Goal: Navigation & Orientation: Find specific page/section

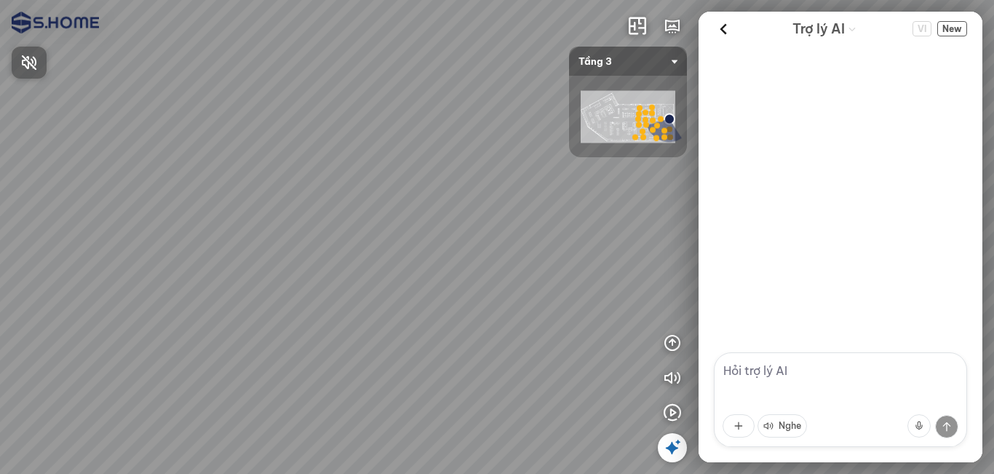
drag, startPoint x: 499, startPoint y: 314, endPoint x: 415, endPoint y: 272, distance: 94.4
click at [399, 280] on div at bounding box center [497, 237] width 994 height 474
drag, startPoint x: 415, startPoint y: 272, endPoint x: 300, endPoint y: 221, distance: 126.1
click at [300, 221] on div at bounding box center [497, 237] width 994 height 474
drag, startPoint x: 370, startPoint y: 249, endPoint x: 531, endPoint y: 258, distance: 161.1
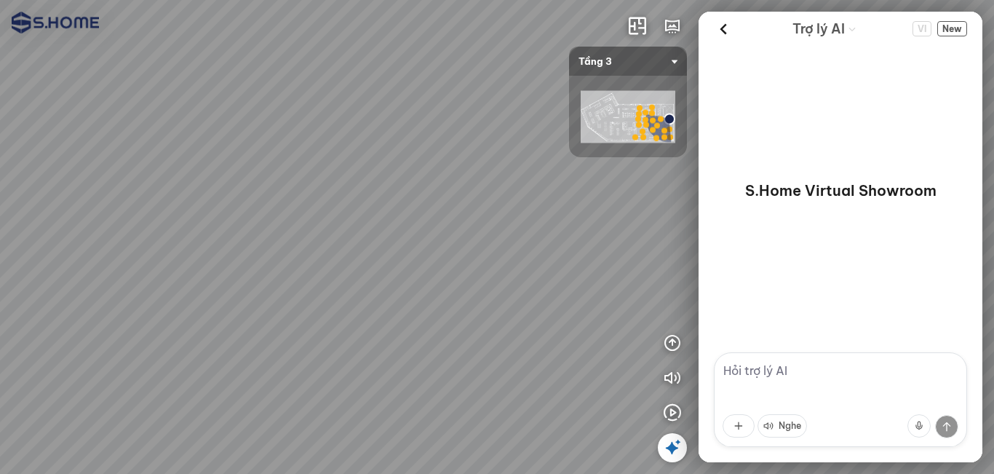
click at [528, 257] on div at bounding box center [497, 237] width 994 height 474
click at [370, 390] on div at bounding box center [497, 237] width 994 height 474
drag, startPoint x: 477, startPoint y: 275, endPoint x: 313, endPoint y: 255, distance: 165.7
click at [273, 245] on div at bounding box center [497, 237] width 994 height 474
drag, startPoint x: 398, startPoint y: 261, endPoint x: 223, endPoint y: 234, distance: 176.9
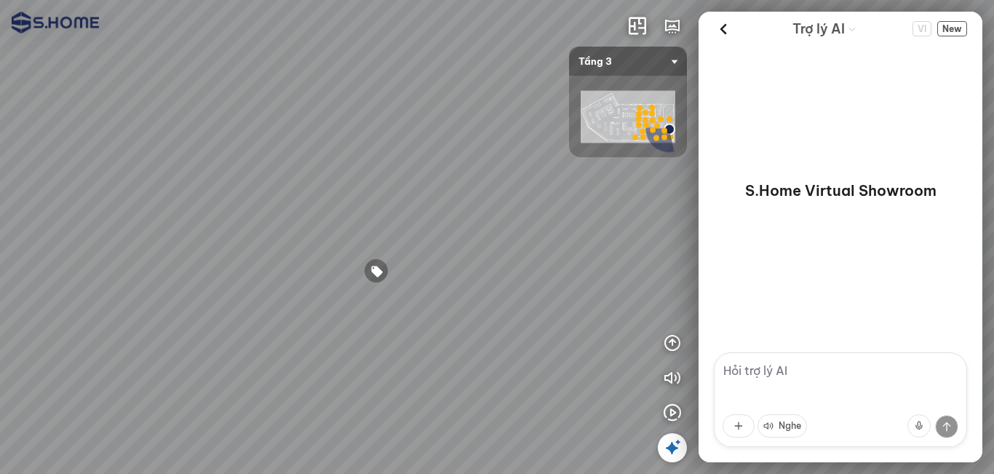
click at [211, 234] on div at bounding box center [497, 237] width 994 height 474
drag, startPoint x: 444, startPoint y: 261, endPoint x: 322, endPoint y: 215, distance: 129.9
click at [317, 202] on div at bounding box center [497, 237] width 994 height 474
click at [390, 373] on div at bounding box center [497, 237] width 994 height 474
drag, startPoint x: 467, startPoint y: 368, endPoint x: 595, endPoint y: 333, distance: 132.8
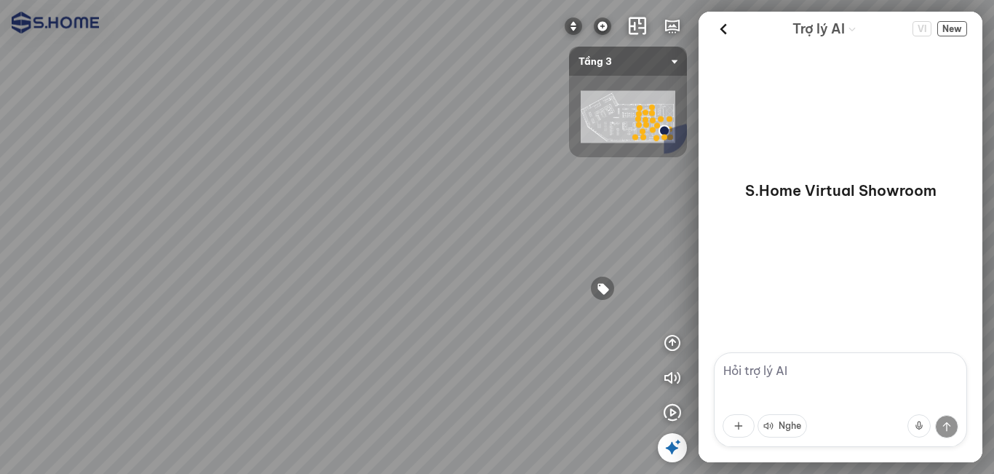
click at [566, 333] on div at bounding box center [497, 237] width 994 height 474
drag, startPoint x: 499, startPoint y: 296, endPoint x: 691, endPoint y: 284, distance: 193.2
click at [599, 284] on div at bounding box center [497, 237] width 994 height 474
click at [606, 22] on img at bounding box center [602, 25] width 17 height 17
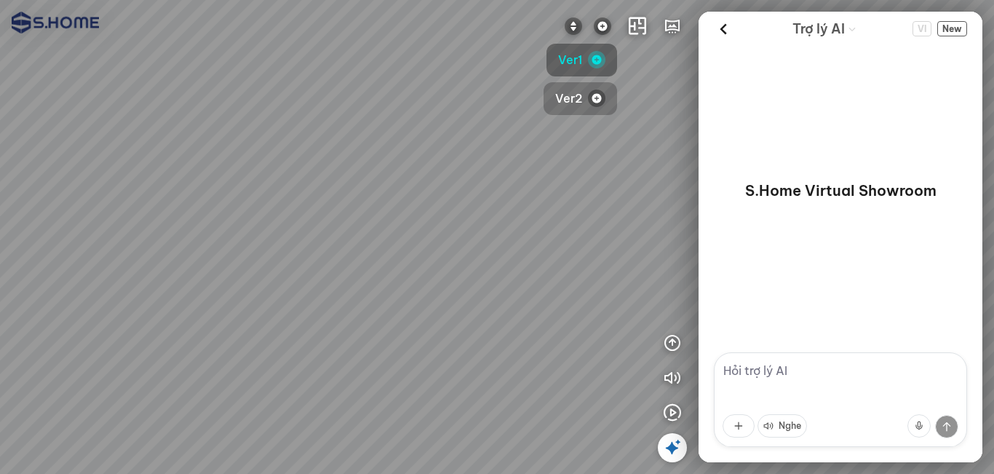
click at [583, 100] on button "Ver2" at bounding box center [581, 98] width 74 height 33
drag, startPoint x: 532, startPoint y: 270, endPoint x: 424, endPoint y: 332, distance: 124.9
click at [424, 320] on div at bounding box center [497, 237] width 994 height 474
drag, startPoint x: 522, startPoint y: 178, endPoint x: 517, endPoint y: 194, distance: 17.3
click at [517, 194] on div at bounding box center [497, 237] width 994 height 474
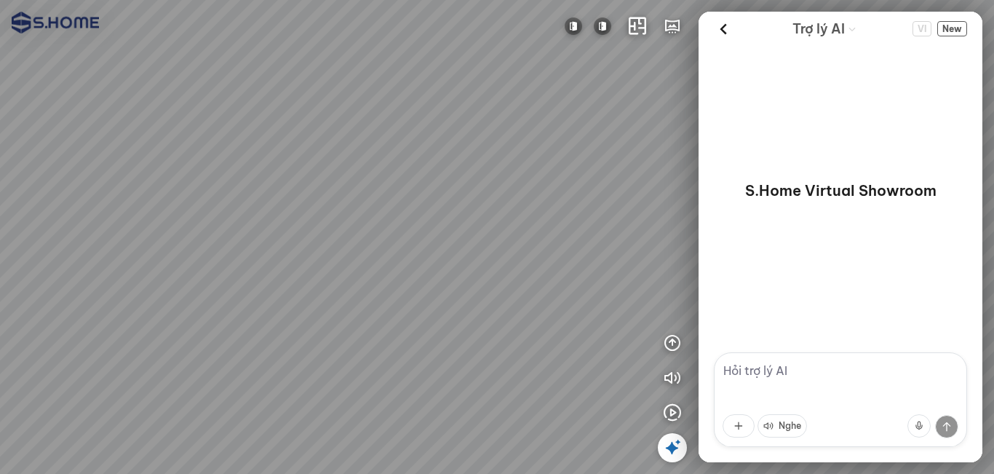
click at [667, 448] on icon at bounding box center [672, 447] width 17 height 17
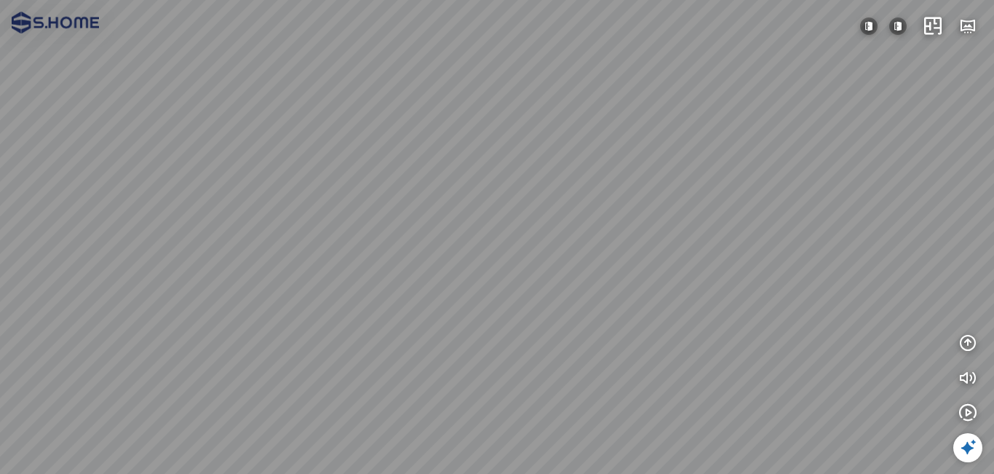
drag, startPoint x: 651, startPoint y: 298, endPoint x: 691, endPoint y: 292, distance: 39.8
click at [691, 292] on div at bounding box center [497, 237] width 994 height 474
click at [750, 267] on div at bounding box center [497, 237] width 994 height 474
drag, startPoint x: 667, startPoint y: 259, endPoint x: 809, endPoint y: 281, distance: 144.3
click at [801, 272] on div at bounding box center [497, 237] width 994 height 474
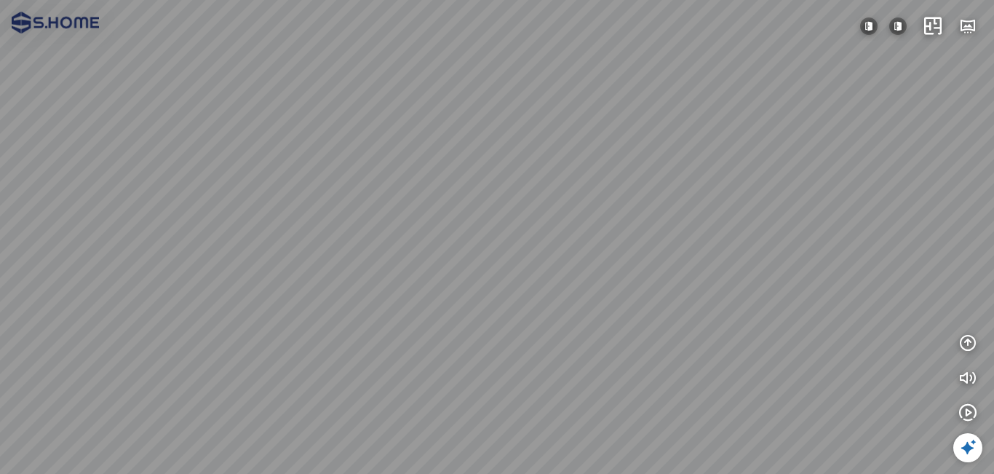
drag, startPoint x: 689, startPoint y: 261, endPoint x: 721, endPoint y: 266, distance: 32.5
click at [716, 264] on div at bounding box center [497, 237] width 994 height 474
drag, startPoint x: 434, startPoint y: 271, endPoint x: 718, endPoint y: 273, distance: 284.6
click at [665, 269] on div at bounding box center [497, 237] width 994 height 474
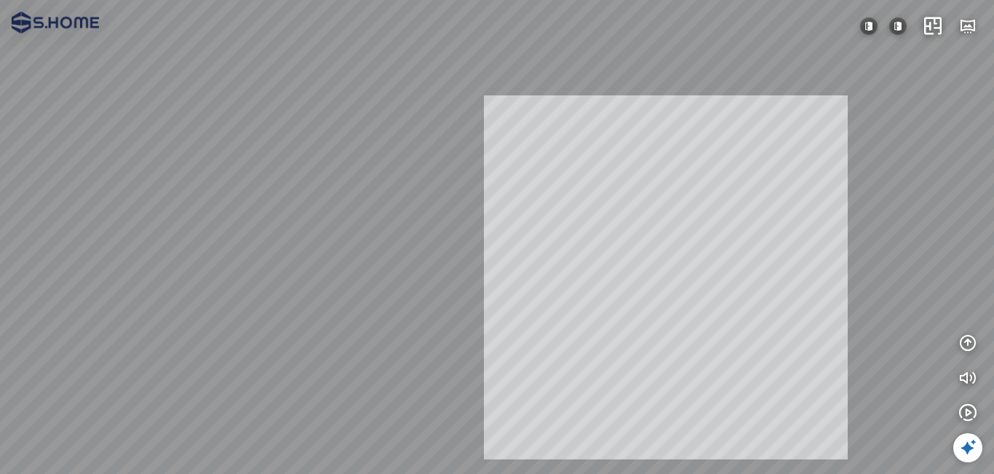
click at [665, 299] on div "INFO: krpano 1.20.8 (build 2020-09-15) INFO: HTML5/Desktop - Chrome 140.0 - Web…" at bounding box center [497, 237] width 994 height 474
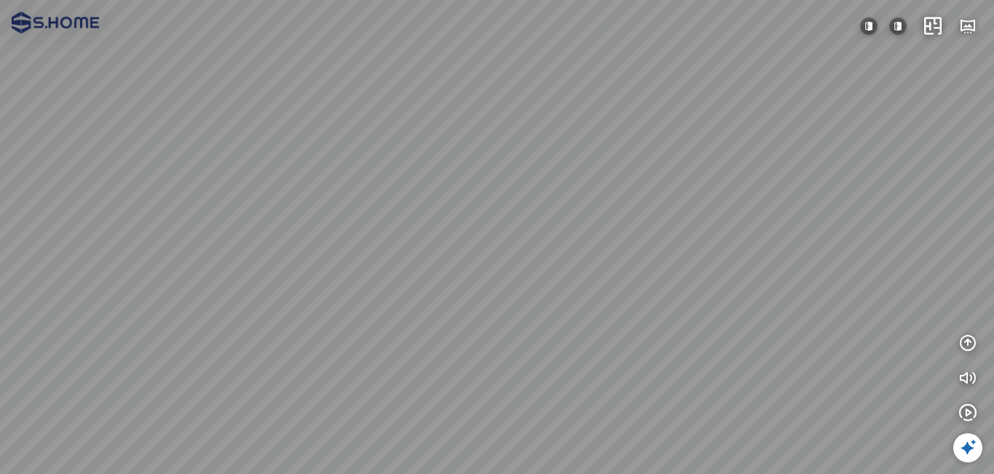
drag, startPoint x: 670, startPoint y: 226, endPoint x: 536, endPoint y: 295, distance: 150.4
click at [536, 295] on div at bounding box center [497, 237] width 994 height 474
drag, startPoint x: 627, startPoint y: 294, endPoint x: 408, endPoint y: 152, distance: 261.6
click at [408, 152] on div at bounding box center [497, 237] width 994 height 474
drag, startPoint x: 563, startPoint y: 277, endPoint x: 547, endPoint y: 111, distance: 166.1
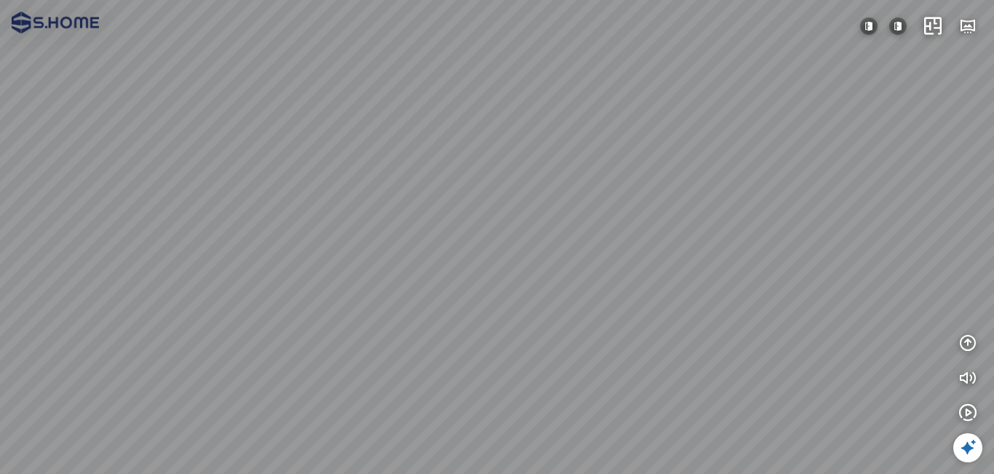
click at [547, 111] on div at bounding box center [497, 237] width 994 height 474
drag, startPoint x: 653, startPoint y: 146, endPoint x: 333, endPoint y: 178, distance: 321.1
click at [213, 148] on div at bounding box center [497, 237] width 994 height 474
drag, startPoint x: 531, startPoint y: 201, endPoint x: 461, endPoint y: 199, distance: 69.2
click at [461, 199] on div at bounding box center [497, 237] width 994 height 474
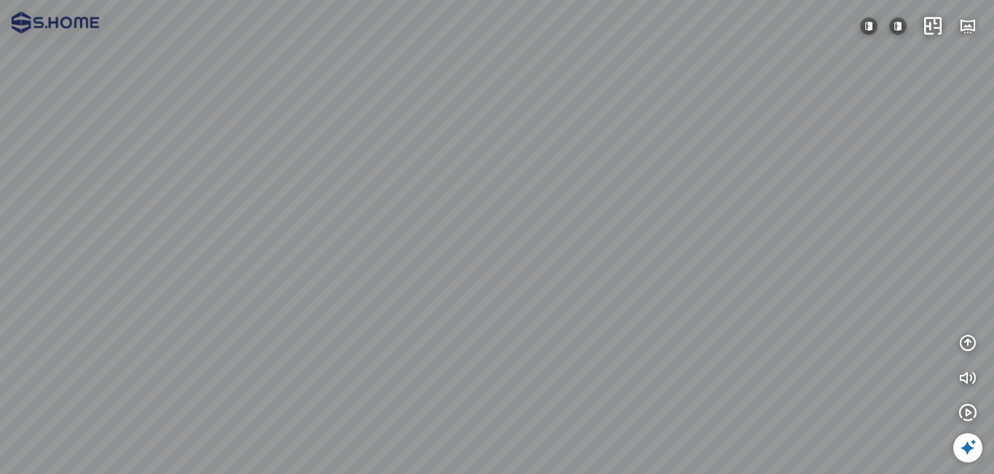
drag, startPoint x: 594, startPoint y: 205, endPoint x: 282, endPoint y: 229, distance: 313.1
click at [282, 229] on div at bounding box center [497, 237] width 994 height 474
drag, startPoint x: 652, startPoint y: 186, endPoint x: 352, endPoint y: 270, distance: 312.0
click at [352, 270] on div at bounding box center [497, 237] width 994 height 474
drag, startPoint x: 571, startPoint y: 200, endPoint x: 493, endPoint y: 245, distance: 89.6
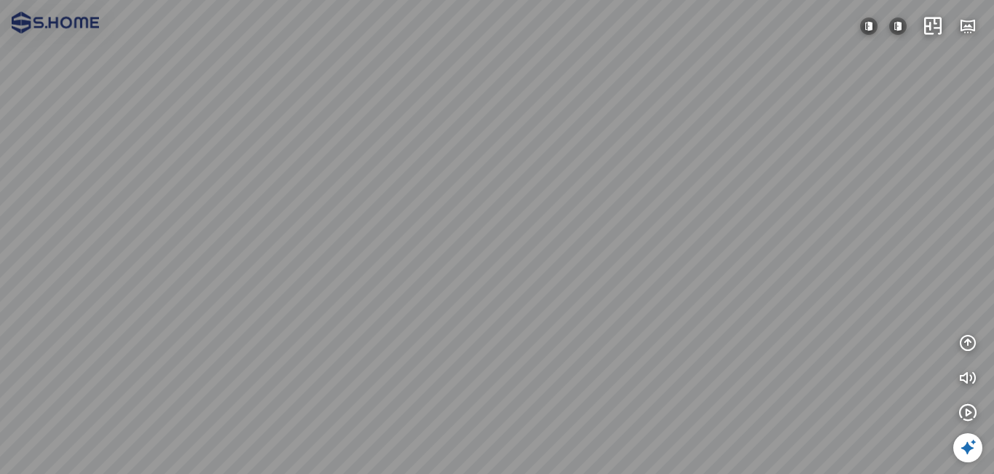
click at [493, 245] on div at bounding box center [497, 237] width 994 height 474
drag, startPoint x: 514, startPoint y: 245, endPoint x: 705, endPoint y: 212, distance: 194.2
click at [751, 201] on div at bounding box center [497, 237] width 994 height 474
drag, startPoint x: 618, startPoint y: 226, endPoint x: 298, endPoint y: 202, distance: 320.4
click at [149, 209] on div at bounding box center [497, 237] width 994 height 474
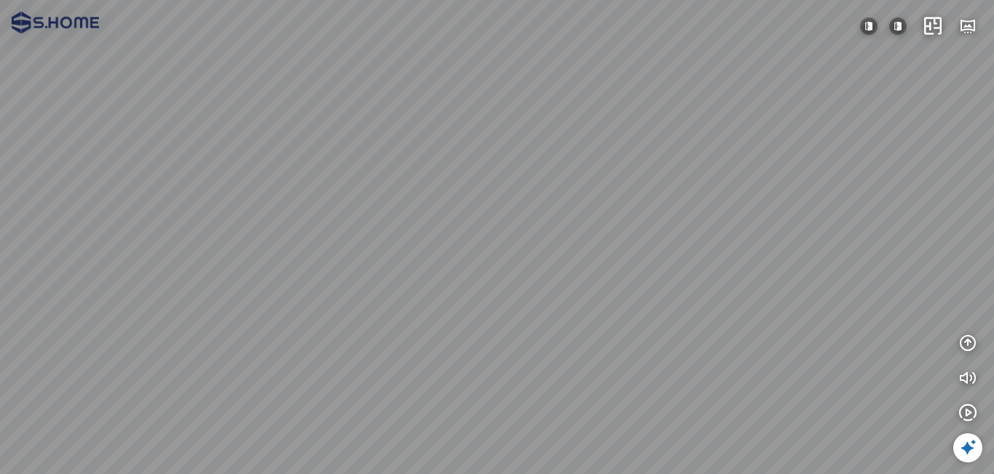
drag, startPoint x: 477, startPoint y: 189, endPoint x: 424, endPoint y: 378, distance: 197.5
click at [424, 378] on div at bounding box center [497, 237] width 994 height 474
drag, startPoint x: 364, startPoint y: 370, endPoint x: 521, endPoint y: 304, distance: 170.9
click at [521, 304] on div at bounding box center [497, 237] width 994 height 474
drag, startPoint x: 368, startPoint y: 279, endPoint x: 516, endPoint y: 242, distance: 152.3
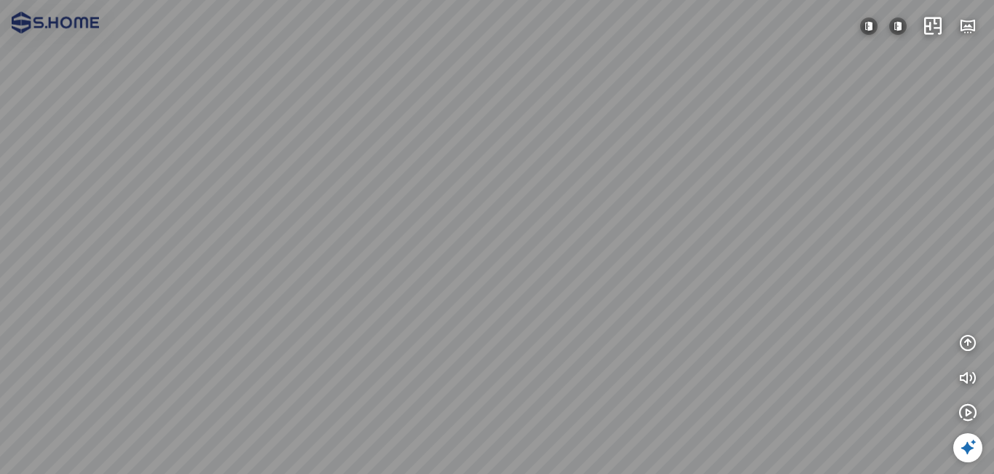
click at [508, 244] on div at bounding box center [497, 237] width 994 height 474
drag, startPoint x: 509, startPoint y: 254, endPoint x: 519, endPoint y: 307, distance: 54.0
click at [519, 307] on div at bounding box center [497, 237] width 994 height 474
drag, startPoint x: 451, startPoint y: 302, endPoint x: 733, endPoint y: 231, distance: 291.3
click at [730, 231] on div at bounding box center [497, 237] width 994 height 474
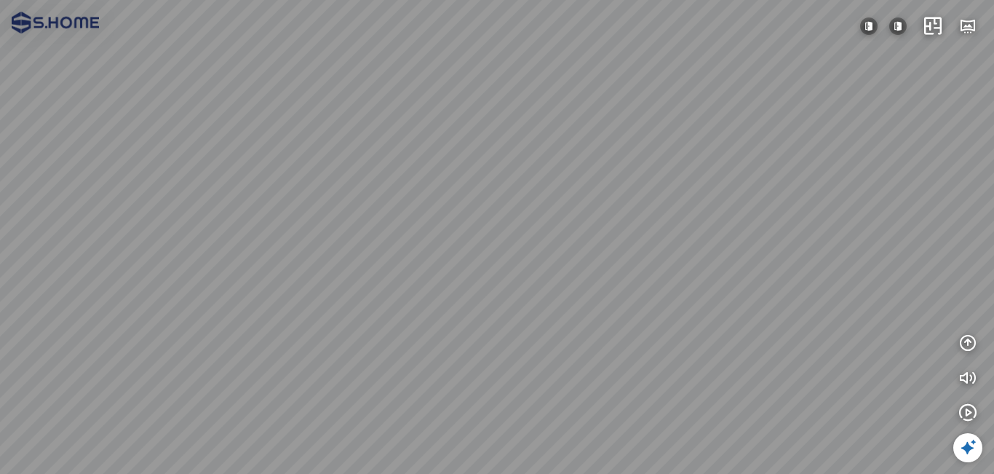
drag, startPoint x: 728, startPoint y: 226, endPoint x: 905, endPoint y: 140, distance: 197.6
click at [905, 140] on div at bounding box center [497, 237] width 994 height 474
click at [901, 24] on img at bounding box center [897, 25] width 17 height 17
click at [873, 25] on img at bounding box center [868, 25] width 17 height 17
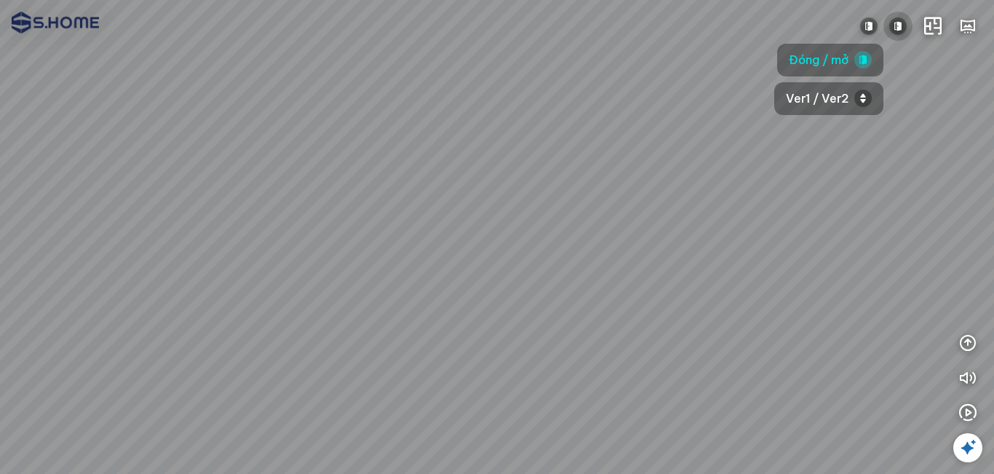
click at [896, 32] on img at bounding box center [897, 25] width 17 height 17
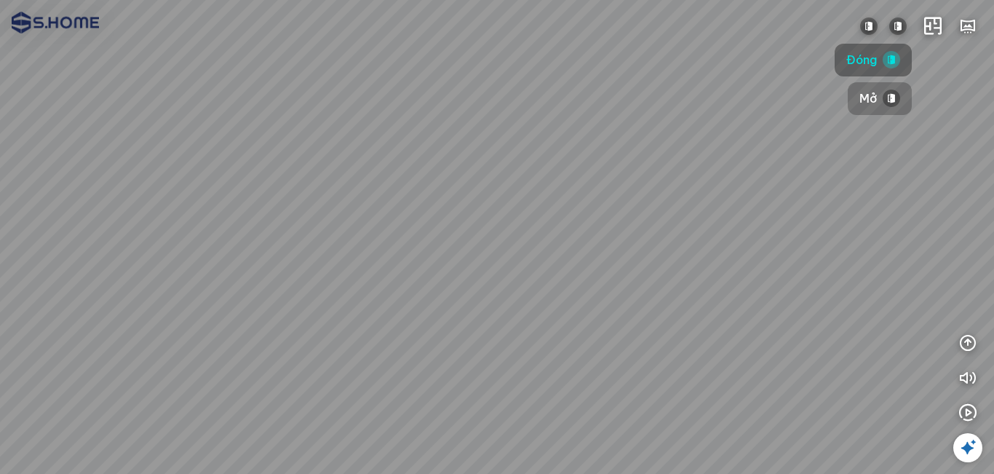
click at [874, 98] on span "Mở" at bounding box center [868, 99] width 17 height 18
drag
click at [368, 278] on div at bounding box center [497, 237] width 994 height 474
click at [228, 272] on div at bounding box center [497, 237] width 994 height 474
click at [291, 267] on div at bounding box center [497, 237] width 994 height 474
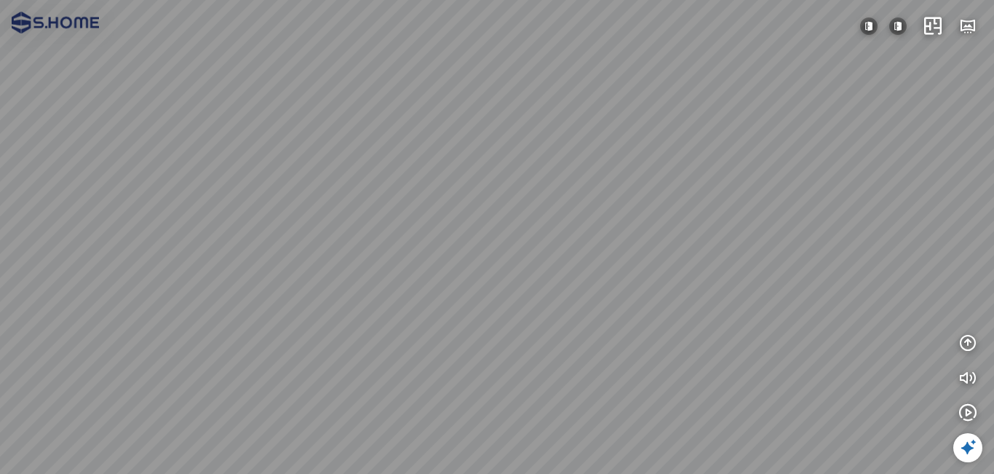
click at [289, 245] on div at bounding box center [497, 237] width 994 height 474
click at [234, 246] on div at bounding box center [497, 237] width 994 height 474
click at [416, 266] on div at bounding box center [497, 237] width 994 height 474
drag, startPoint x: 632, startPoint y: 180, endPoint x: 368, endPoint y: 187, distance: 265.0
click at [293, 188] on div at bounding box center [497, 237] width 994 height 474
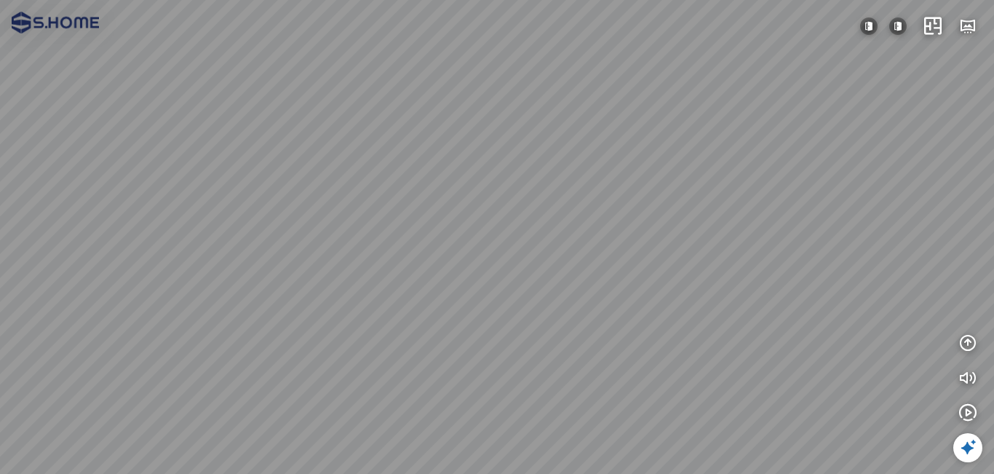
drag, startPoint x: 533, startPoint y: 189, endPoint x: 337, endPoint y: 205, distance: 196.4
click at [339, 205] on div at bounding box center [497, 237] width 994 height 474
drag, startPoint x: 604, startPoint y: 199, endPoint x: 585, endPoint y: 258, distance: 61.9
click at [585, 257] on div at bounding box center [497, 237] width 994 height 474
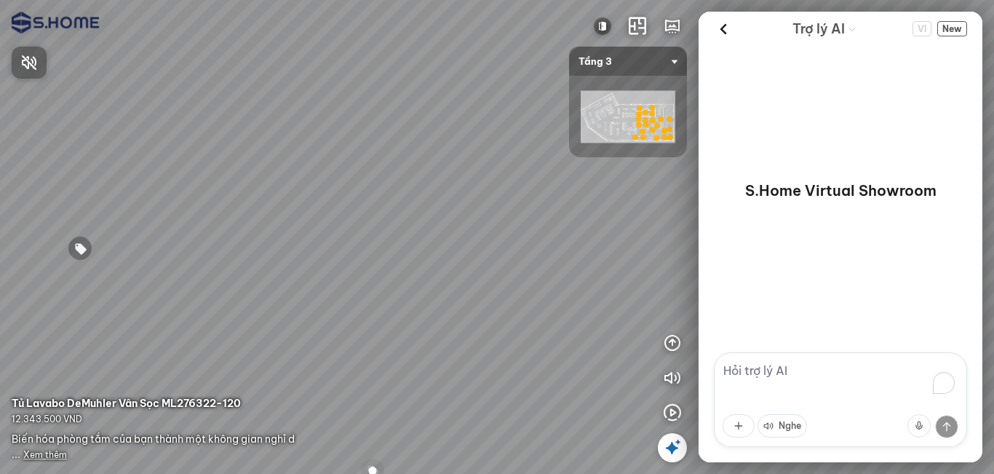
click at [604, 24] on div at bounding box center [497, 237] width 994 height 474
click at [604, 24] on img at bounding box center [602, 25] width 17 height 17
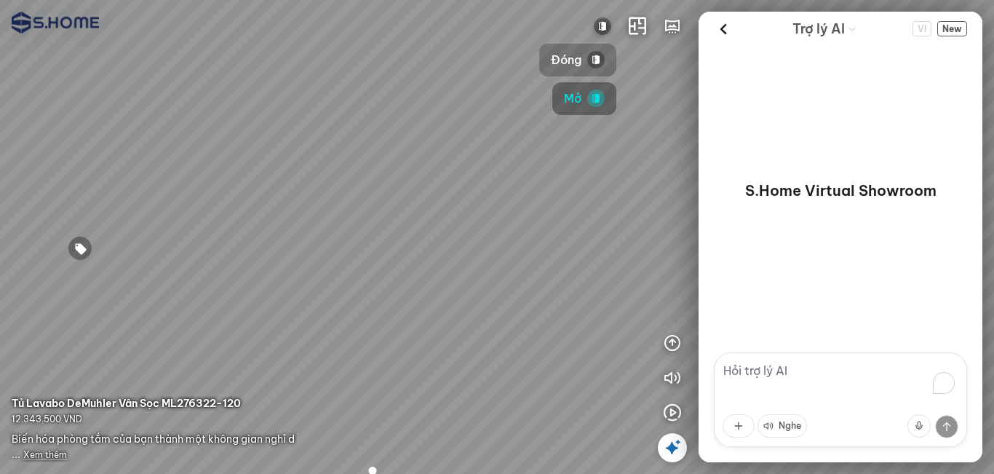
click at [571, 63] on span "Đóng" at bounding box center [566, 60] width 31 height 18
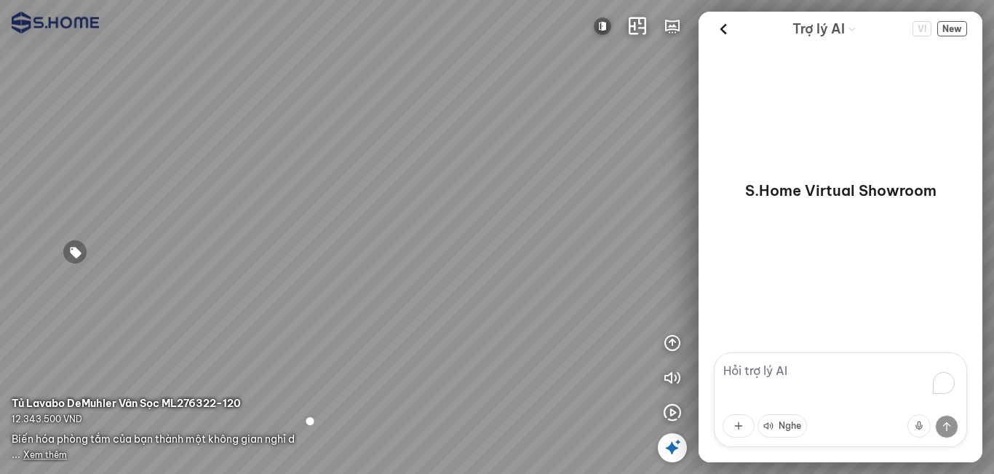
click at [677, 440] on icon at bounding box center [672, 447] width 17 height 17
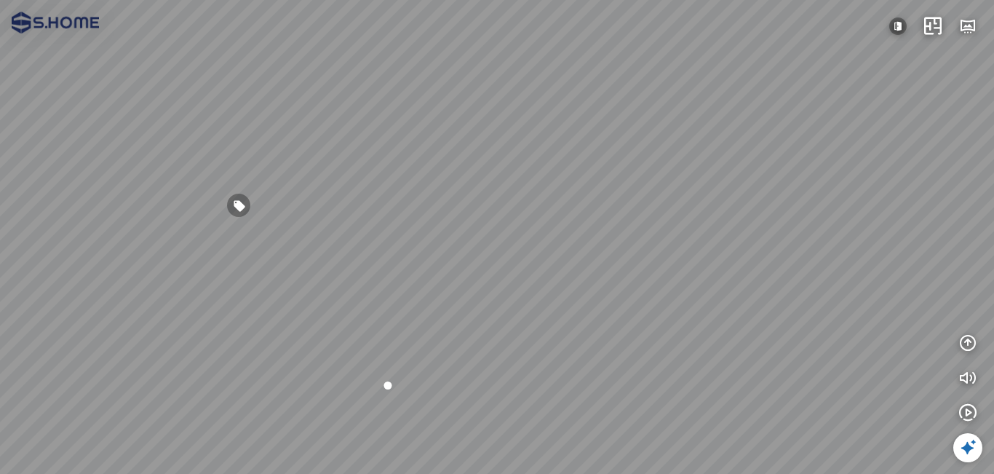
drag, startPoint x: 574, startPoint y: 331, endPoint x: 389, endPoint y: 370, distance: 189.6
click at [304, 365] on div at bounding box center [497, 237] width 994 height 474
drag, startPoint x: 656, startPoint y: 328, endPoint x: 378, endPoint y: 327, distance: 278.0
click at [381, 327] on div at bounding box center [497, 237] width 994 height 474
click at [511, 365] on div at bounding box center [497, 237] width 994 height 474
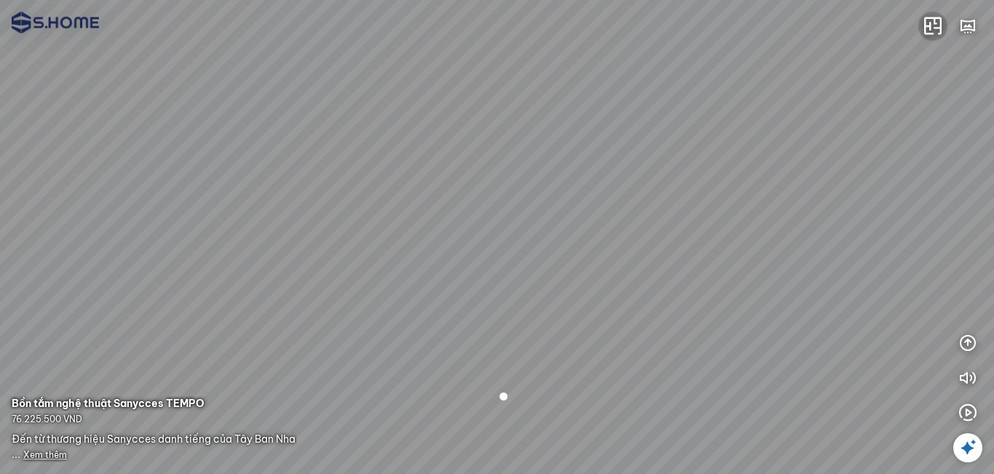
click at [939, 30] on icon "button" at bounding box center [932, 25] width 17 height 17
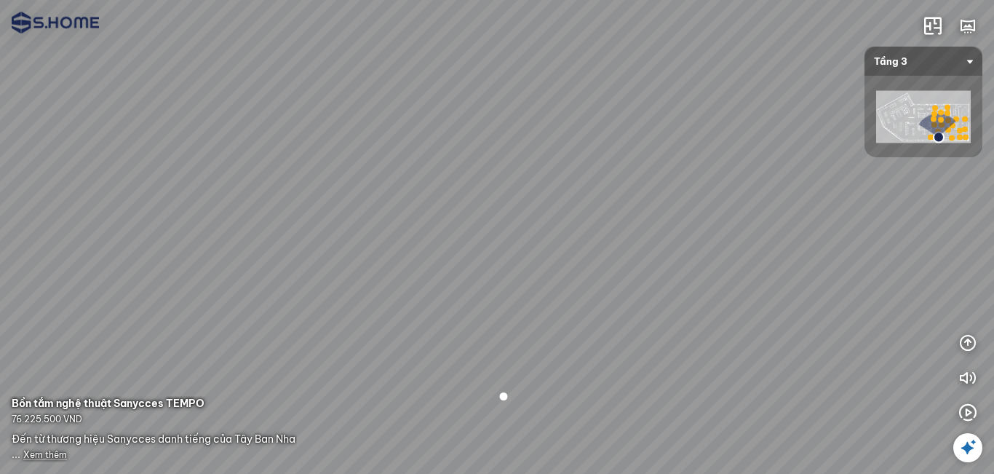
click at [899, 100] on img at bounding box center [923, 117] width 95 height 52
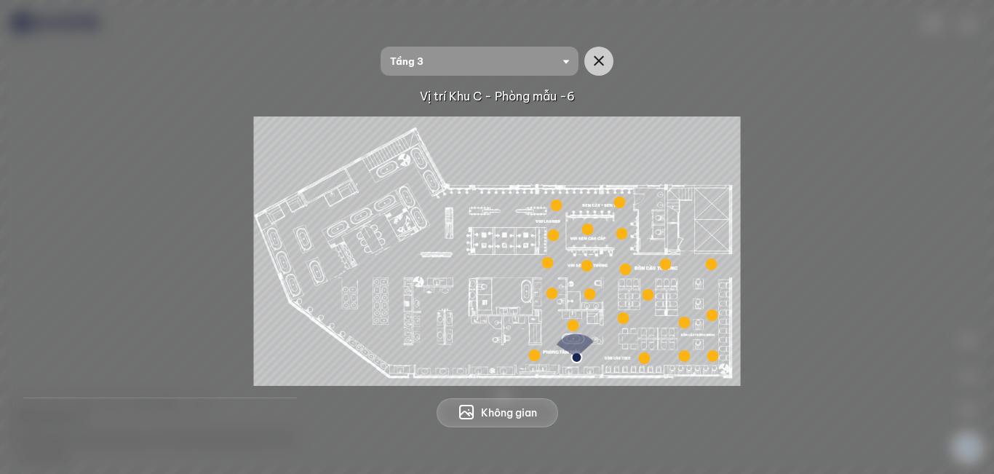
click at [683, 325] on div at bounding box center [685, 323] width 12 height 12
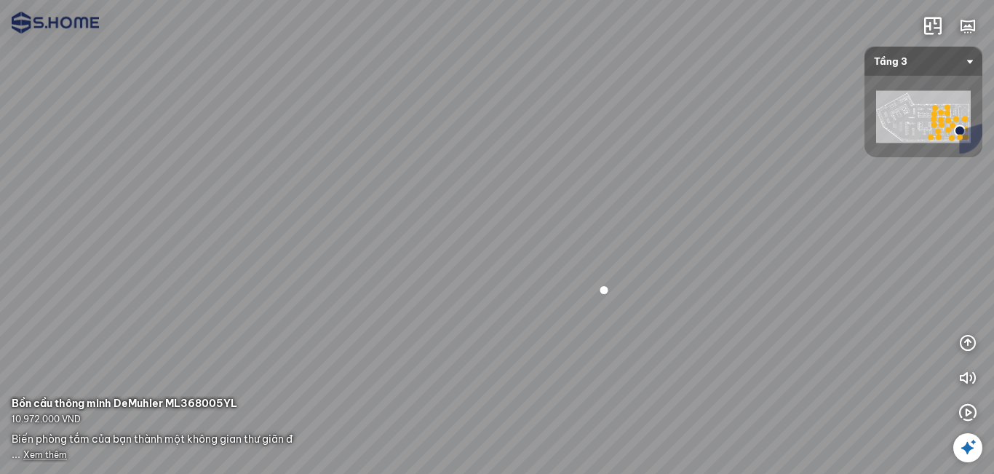
drag, startPoint x: 675, startPoint y: 337, endPoint x: 753, endPoint y: 338, distance: 77.2
click at [740, 338] on div at bounding box center [497, 237] width 994 height 474
drag, startPoint x: 722, startPoint y: 284, endPoint x: 885, endPoint y: 277, distance: 163.2
click at [880, 277] on div at bounding box center [497, 237] width 994 height 474
drag, startPoint x: 545, startPoint y: 277, endPoint x: 705, endPoint y: 158, distance: 199.3
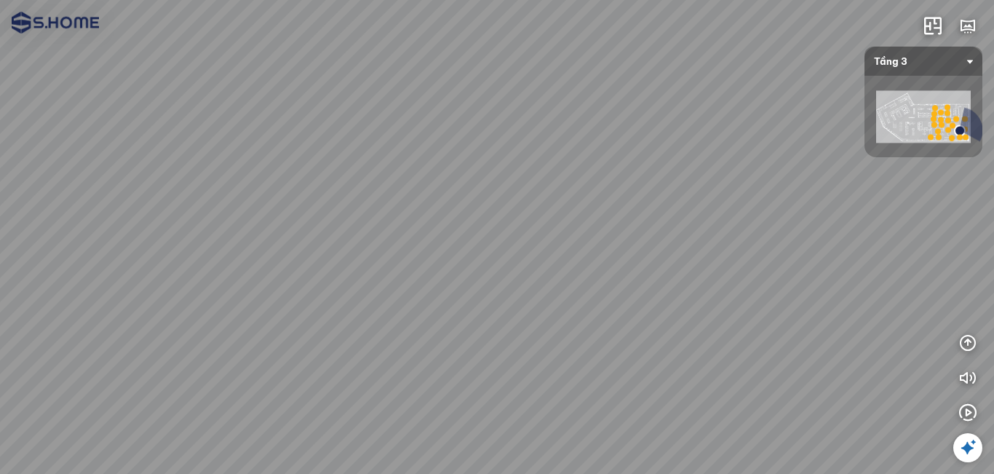
click at [699, 162] on div at bounding box center [497, 237] width 994 height 474
drag, startPoint x: 695, startPoint y: 266, endPoint x: 362, endPoint y: 197, distance: 339.9
click at [370, 196] on div at bounding box center [497, 237] width 994 height 474
drag, startPoint x: 419, startPoint y: 211, endPoint x: 199, endPoint y: 172, distance: 222.6
click at [205, 173] on div at bounding box center [497, 237] width 994 height 474
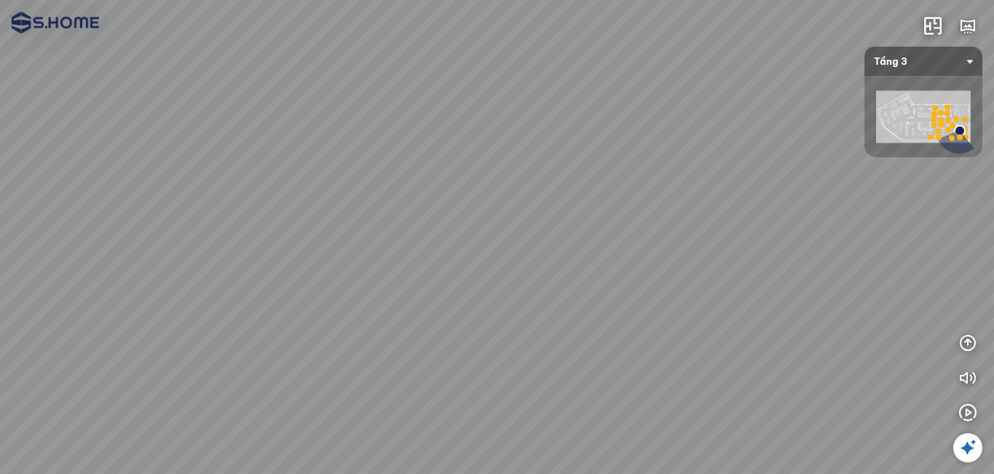
drag, startPoint x: 410, startPoint y: 221, endPoint x: 246, endPoint y: 219, distance: 163.8
click at [246, 219] on div at bounding box center [497, 237] width 994 height 474
drag, startPoint x: 298, startPoint y: 215, endPoint x: 242, endPoint y: 326, distance: 124.0
click at [242, 326] on div at bounding box center [497, 237] width 994 height 474
drag, startPoint x: 337, startPoint y: 231, endPoint x: 269, endPoint y: 321, distance: 112.8
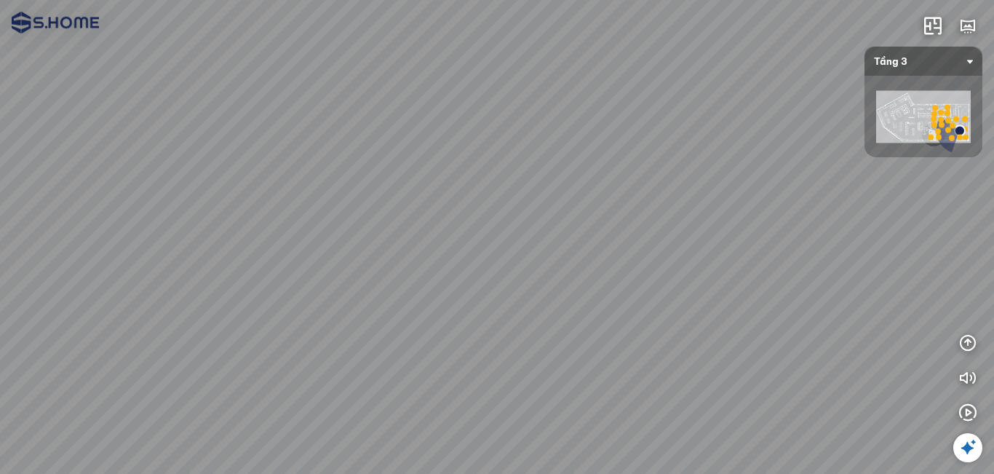
click at [269, 321] on div at bounding box center [497, 237] width 994 height 474
drag, startPoint x: 426, startPoint y: 289, endPoint x: 273, endPoint y: 290, distance: 152.9
click at [273, 290] on div at bounding box center [497, 237] width 994 height 474
drag, startPoint x: 519, startPoint y: 271, endPoint x: 202, endPoint y: 287, distance: 317.8
click at [68, 286] on div at bounding box center [497, 237] width 994 height 474
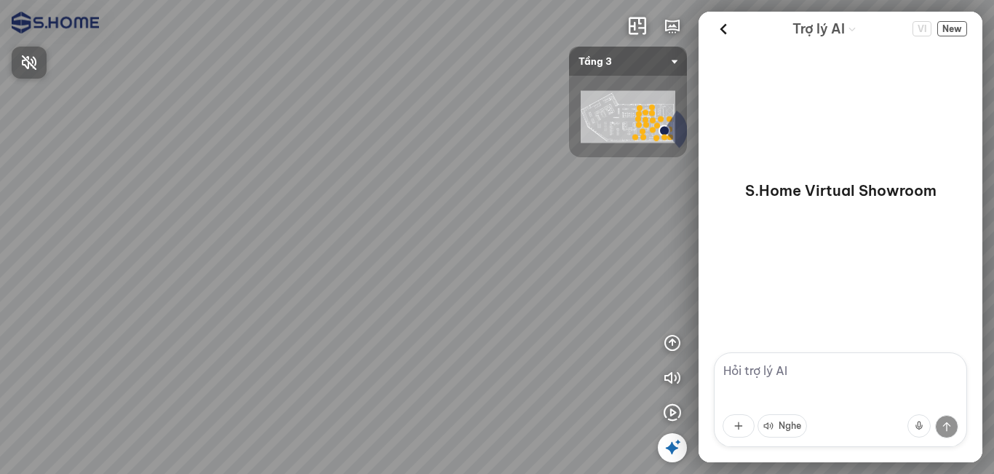
click at [669, 442] on div at bounding box center [497, 237] width 994 height 474
click at [670, 452] on icon at bounding box center [672, 447] width 17 height 17
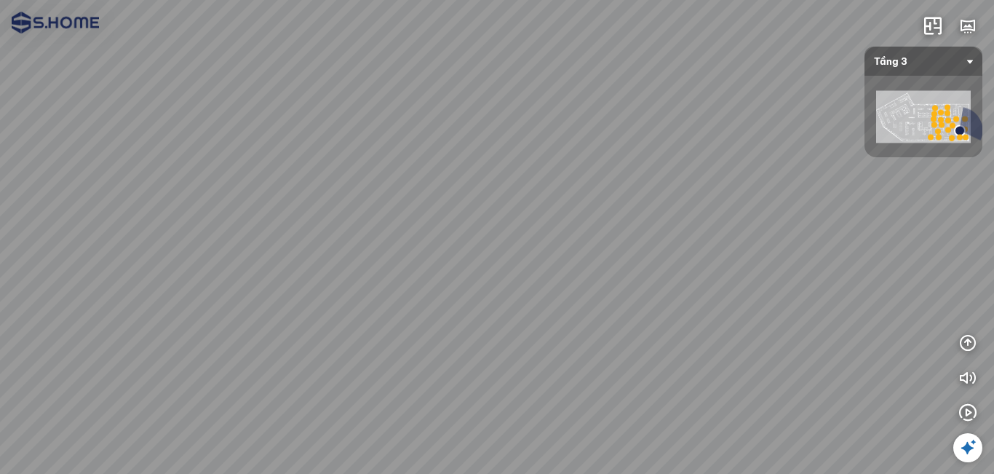
drag, startPoint x: 588, startPoint y: 352, endPoint x: 752, endPoint y: 273, distance: 182.0
click at [739, 274] on div at bounding box center [497, 237] width 994 height 474
drag, startPoint x: 833, startPoint y: 252, endPoint x: 878, endPoint y: 255, distance: 45.2
click at [877, 255] on div at bounding box center [497, 237] width 994 height 474
drag, startPoint x: 850, startPoint y: 265, endPoint x: 470, endPoint y: 271, distance: 380.0
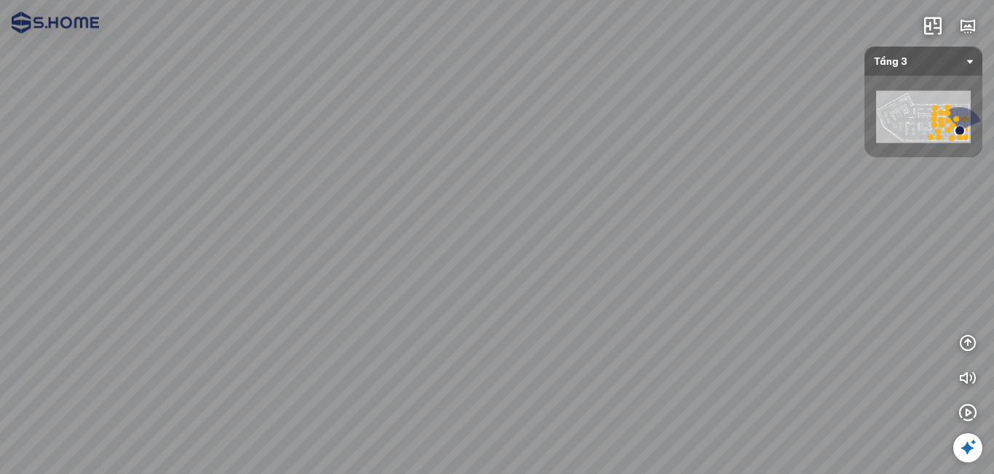
click at [481, 271] on div at bounding box center [497, 237] width 994 height 474
drag, startPoint x: 531, startPoint y: 269, endPoint x: 429, endPoint y: 287, distance: 103.5
click at [429, 287] on div at bounding box center [497, 237] width 994 height 474
drag, startPoint x: 509, startPoint y: 270, endPoint x: 404, endPoint y: 305, distance: 111.2
click at [397, 305] on div at bounding box center [497, 237] width 994 height 474
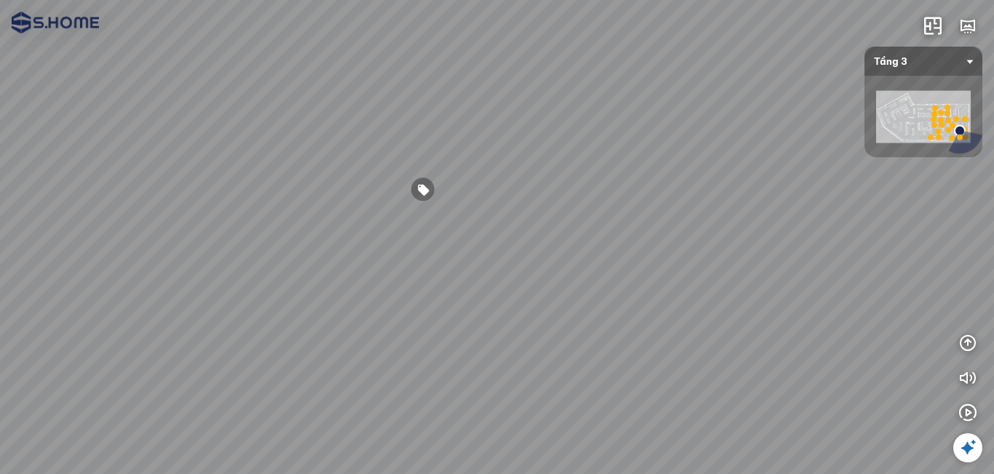
drag, startPoint x: 502, startPoint y: 282, endPoint x: 744, endPoint y: 314, distance: 243.9
click at [744, 314] on div at bounding box center [497, 237] width 994 height 474
drag, startPoint x: 689, startPoint y: 294, endPoint x: 721, endPoint y: 323, distance: 43.3
click at [738, 306] on div at bounding box center [497, 237] width 994 height 474
click at [475, 377] on div at bounding box center [497, 237] width 994 height 474
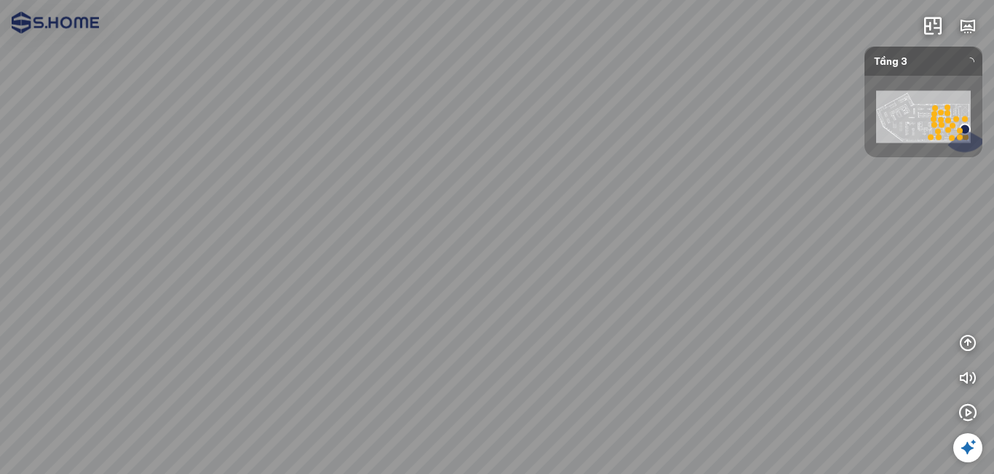
drag, startPoint x: 590, startPoint y: 384, endPoint x: 420, endPoint y: 365, distance: 171.3
click at [341, 368] on div at bounding box center [497, 237] width 994 height 474
drag, startPoint x: 345, startPoint y: 338, endPoint x: 333, endPoint y: 331, distance: 13.7
click at [324, 330] on div at bounding box center [497, 237] width 994 height 474
drag, startPoint x: 552, startPoint y: 381, endPoint x: 550, endPoint y: 348, distance: 33.5
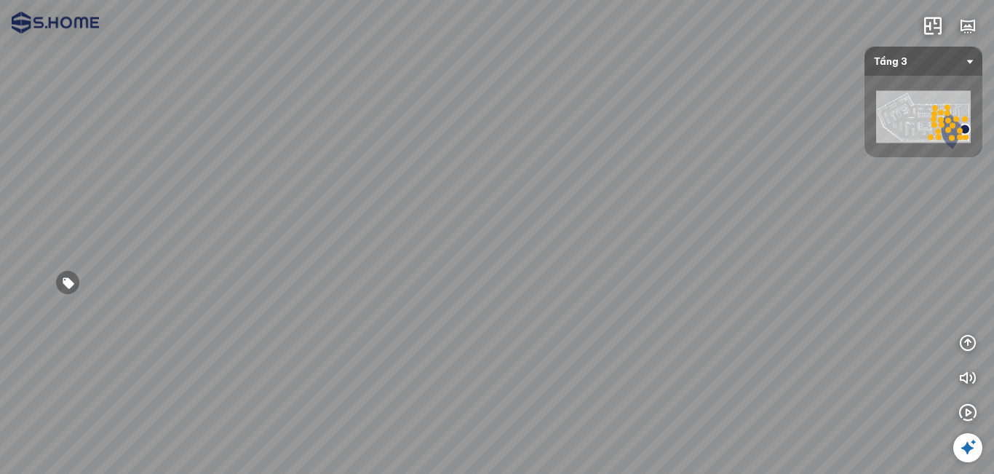
click at [550, 348] on div at bounding box center [497, 237] width 994 height 474
click at [504, 375] on div at bounding box center [497, 237] width 994 height 474
drag, startPoint x: 447, startPoint y: 194, endPoint x: 585, endPoint y: 195, distance: 138.3
click at [585, 195] on div at bounding box center [497, 237] width 994 height 474
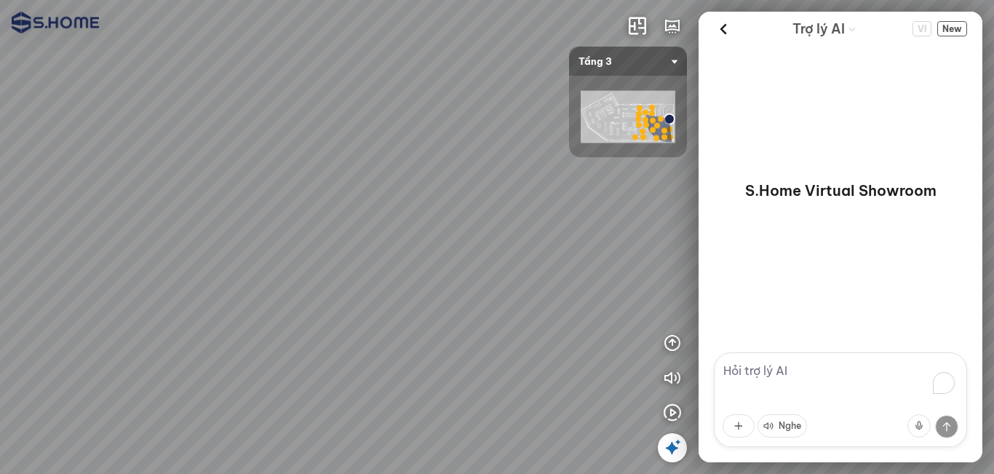
click at [213, 251] on div at bounding box center [497, 237] width 994 height 474
drag, startPoint x: 479, startPoint y: 341, endPoint x: 307, endPoint y: 343, distance: 171.8
click at [307, 343] on div at bounding box center [497, 237] width 994 height 474
click at [605, 128] on img at bounding box center [628, 117] width 95 height 52
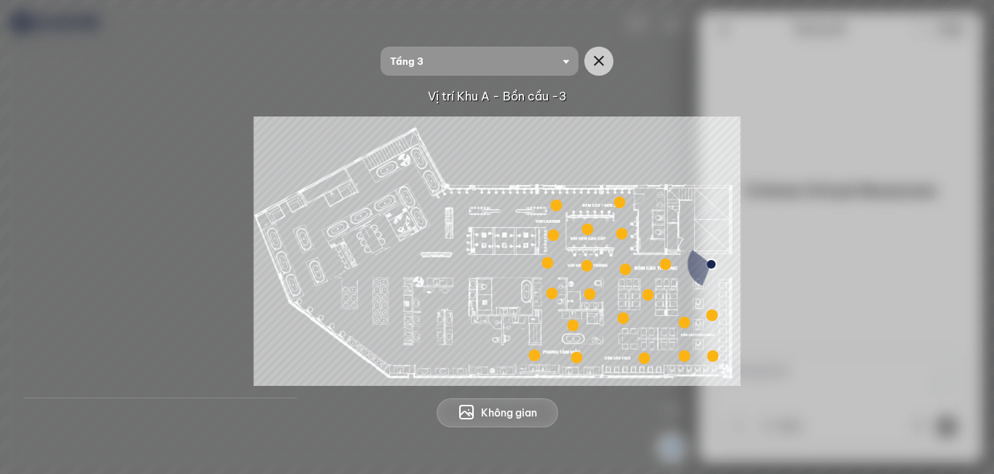
click at [684, 325] on div at bounding box center [685, 323] width 12 height 12
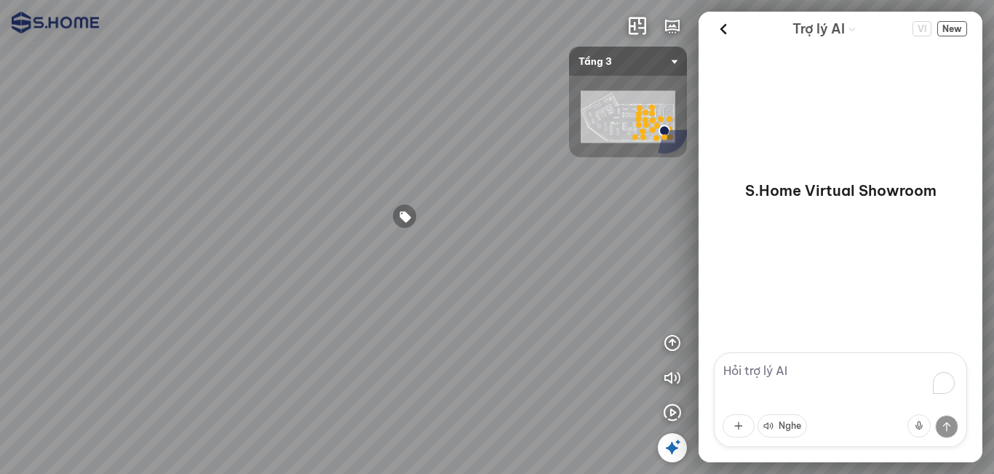
drag, startPoint x: 270, startPoint y: 270, endPoint x: 262, endPoint y: 265, distance: 9.5
click at [262, 266] on div at bounding box center [497, 237] width 994 height 474
drag, startPoint x: 146, startPoint y: 245, endPoint x: 31, endPoint y: 244, distance: 114.3
click at [35, 244] on div at bounding box center [497, 237] width 994 height 474
drag, startPoint x: 293, startPoint y: 244, endPoint x: 222, endPoint y: 245, distance: 71.3
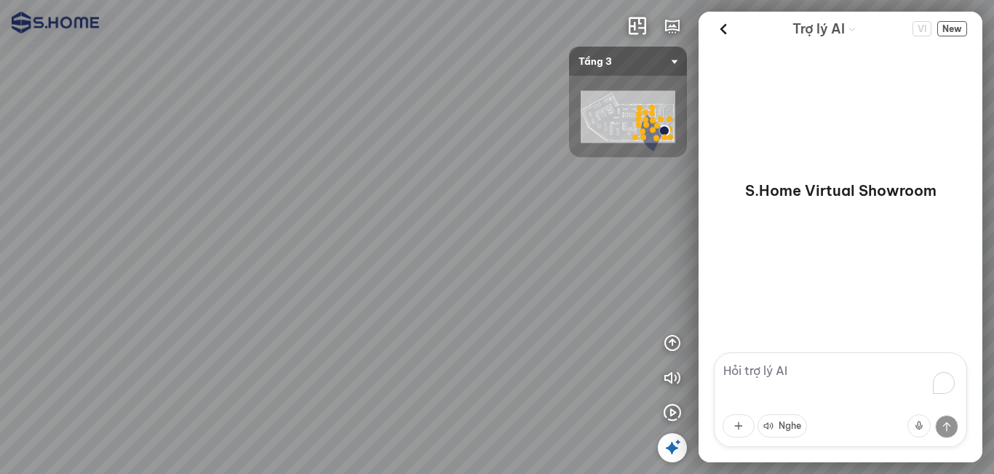
click at [221, 245] on div at bounding box center [497, 237] width 994 height 474
click at [674, 343] on icon "button" at bounding box center [672, 342] width 17 height 17
click at [635, 369] on icon "button" at bounding box center [632, 377] width 17 height 17
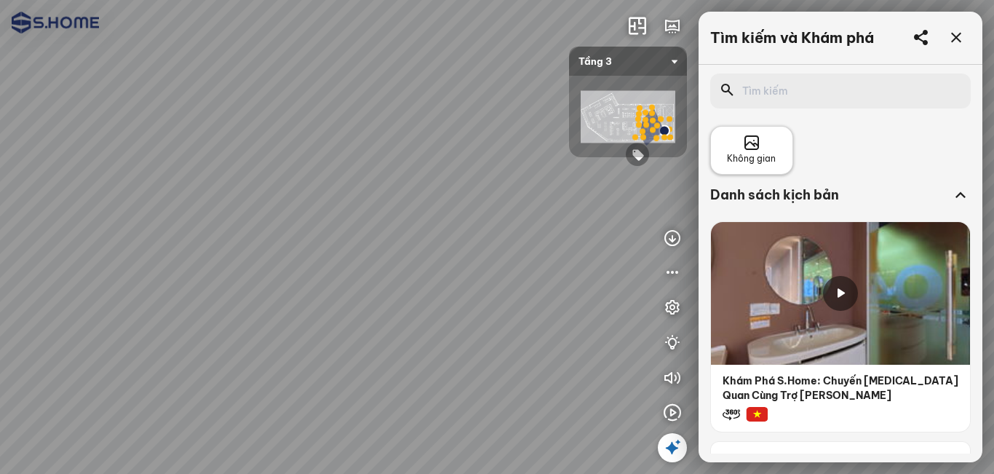
click at [772, 159] on span "Không gian" at bounding box center [751, 159] width 49 height 14
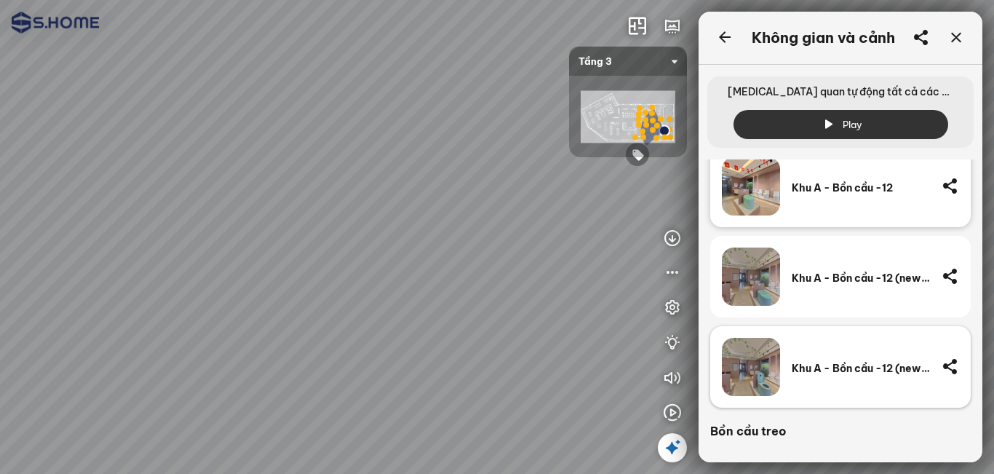
scroll to position [437, 0]
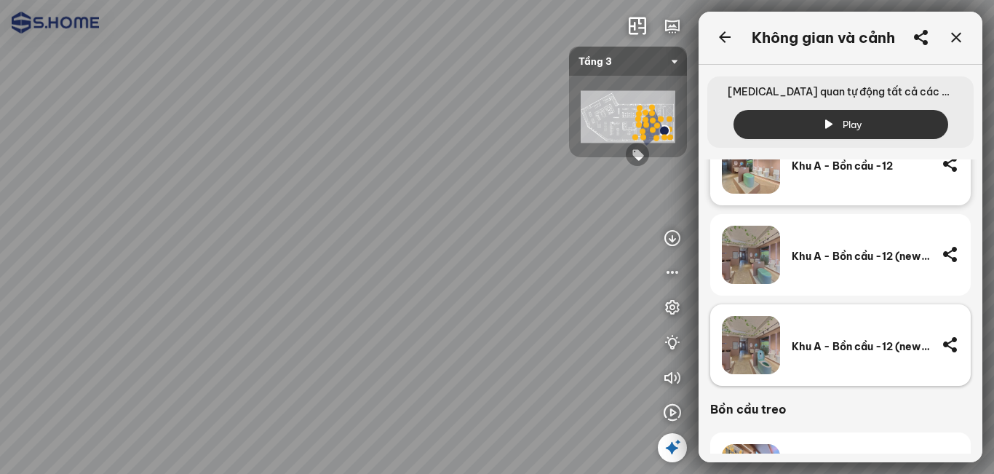
click at [816, 336] on div "Khu A - Bồn cầu -12 (newver - open)" at bounding box center [861, 345] width 138 height 58
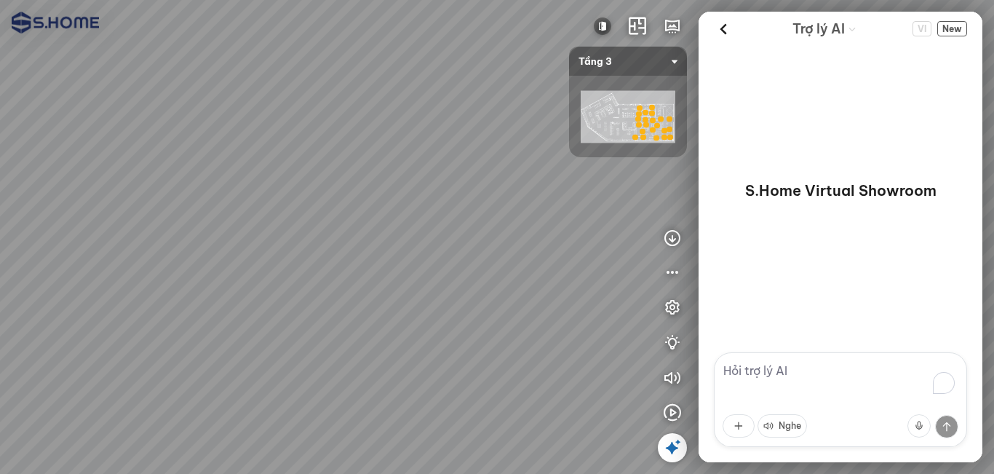
drag, startPoint x: 424, startPoint y: 322, endPoint x: 436, endPoint y: 175, distance: 147.5
click at [426, 153] on div at bounding box center [497, 237] width 994 height 474
drag, startPoint x: 353, startPoint y: 235, endPoint x: 140, endPoint y: 228, distance: 212.7
click at [140, 228] on div at bounding box center [497, 237] width 994 height 474
drag, startPoint x: 363, startPoint y: 218, endPoint x: 402, endPoint y: 298, distance: 89.8
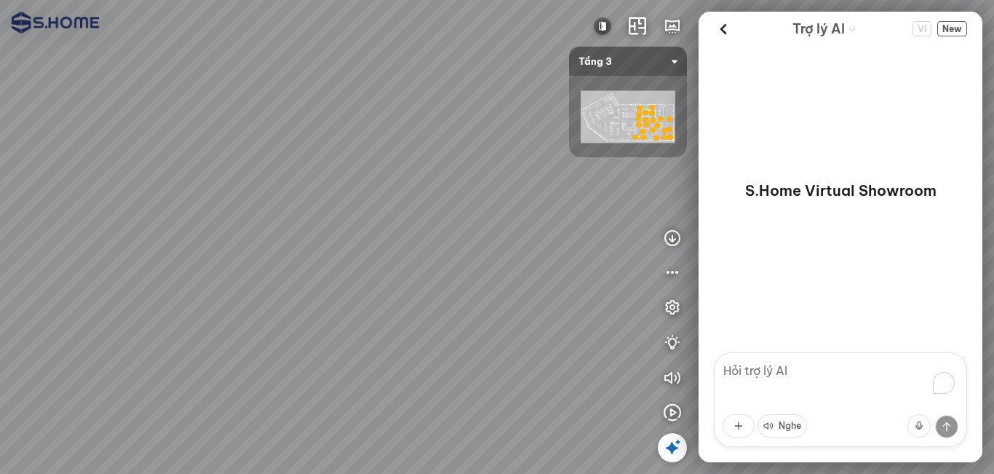
click at [462, 319] on div at bounding box center [497, 237] width 994 height 474
drag, startPoint x: 282, startPoint y: 247, endPoint x: 427, endPoint y: 247, distance: 144.8
click at [424, 247] on div at bounding box center [497, 237] width 994 height 474
drag, startPoint x: 452, startPoint y: 250, endPoint x: 569, endPoint y: 228, distance: 119.3
click at [493, 250] on div at bounding box center [497, 237] width 994 height 474
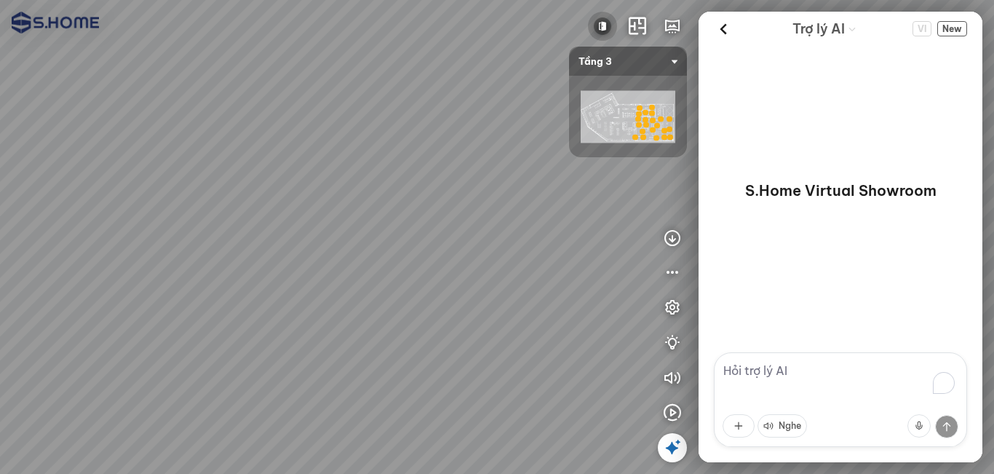
click at [594, 27] on img at bounding box center [602, 25] width 17 height 17
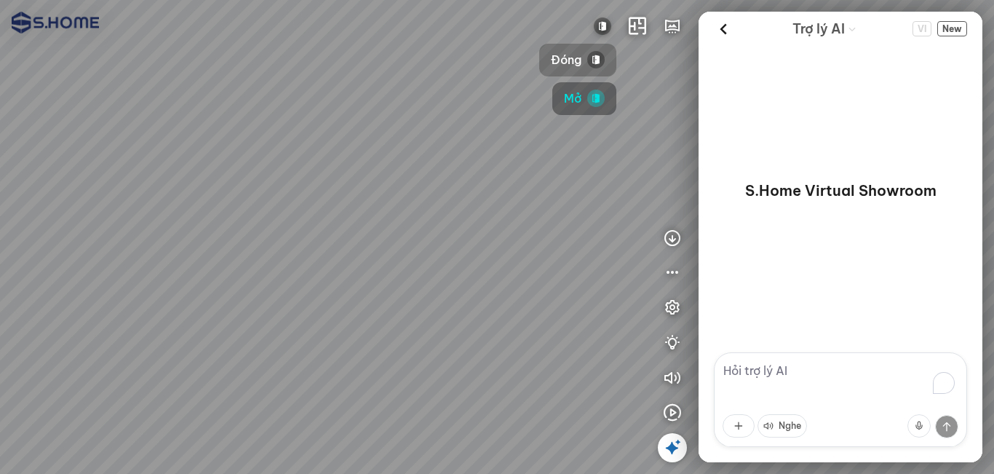
click at [577, 62] on span "Đóng" at bounding box center [566, 60] width 31 height 18
drag, startPoint x: 400, startPoint y: 290, endPoint x: 554, endPoint y: 225, distance: 167.0
click at [550, 225] on div at bounding box center [497, 237] width 994 height 474
drag, startPoint x: 506, startPoint y: 217, endPoint x: 250, endPoint y: 307, distance: 271.6
click at [250, 307] on div at bounding box center [497, 237] width 994 height 474
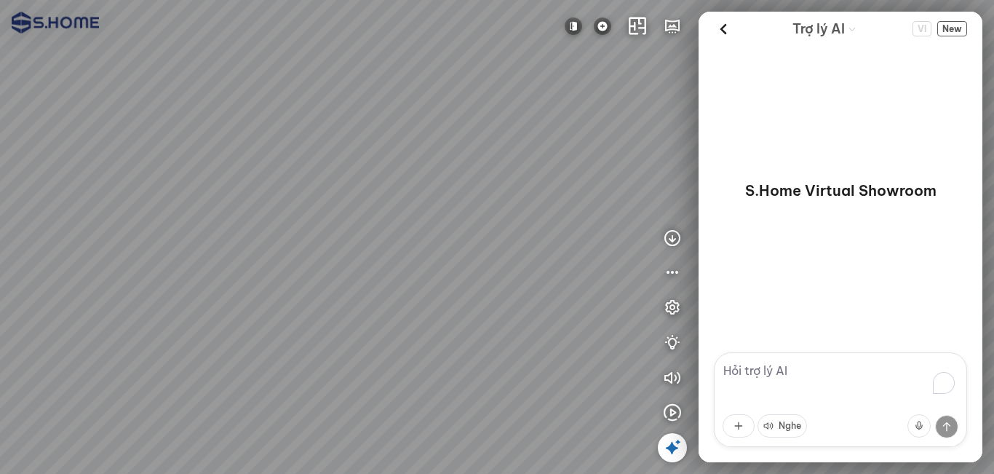
drag, startPoint x: 476, startPoint y: 239, endPoint x: 273, endPoint y: 202, distance: 206.4
click at [273, 202] on div at bounding box center [497, 237] width 994 height 474
click at [611, 27] on button at bounding box center [602, 26] width 29 height 29
click at [584, 98] on button "Ver2" at bounding box center [581, 98] width 74 height 33
click at [603, 28] on img at bounding box center [602, 25] width 17 height 17
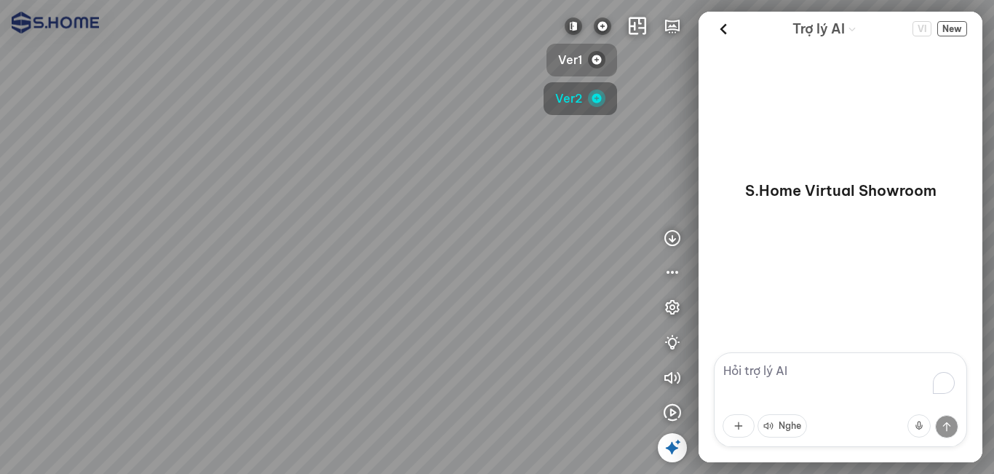
click at [579, 52] on span "Ver1" at bounding box center [570, 60] width 24 height 18
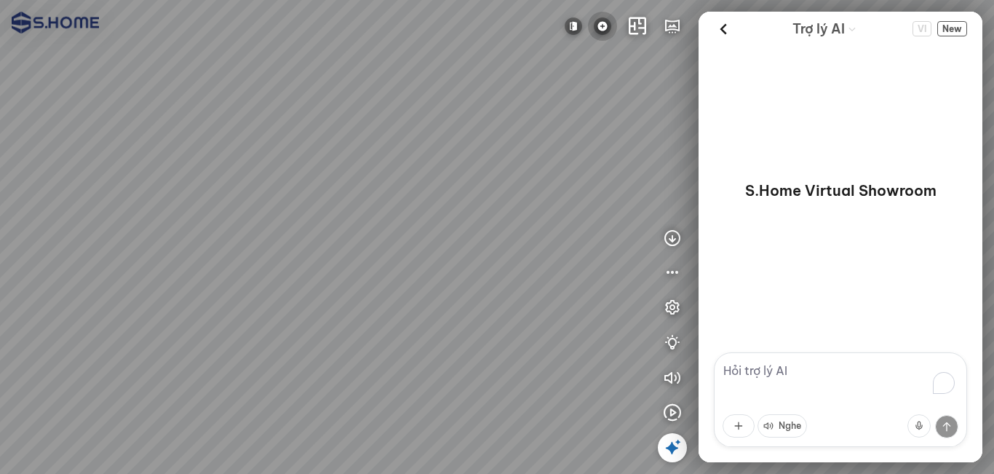
click at [605, 28] on img at bounding box center [602, 25] width 17 height 17
click at [564, 98] on span "Ver2" at bounding box center [568, 99] width 27 height 18
click at [575, 25] on img at bounding box center [573, 25] width 17 height 17
click at [545, 96] on span "Mở" at bounding box center [543, 99] width 17 height 18
drag, startPoint x: 315, startPoint y: 172, endPoint x: 449, endPoint y: 171, distance: 133.9
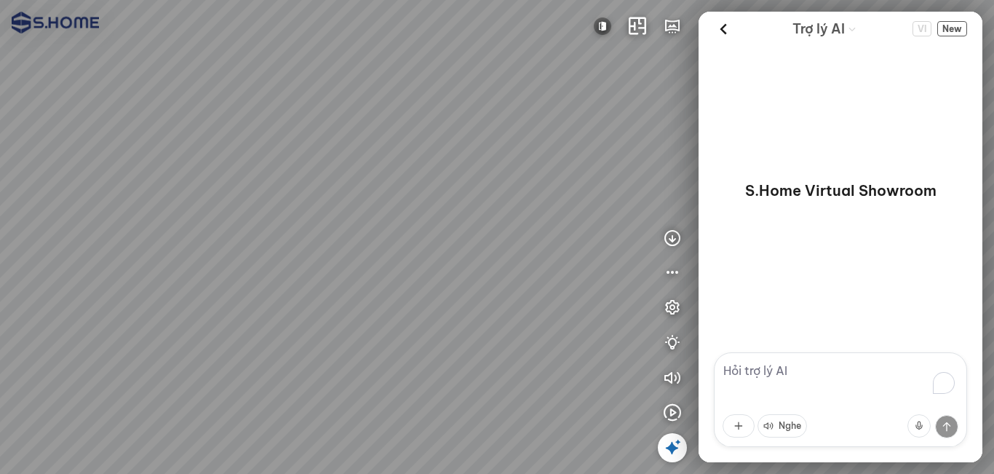
click at [448, 172] on div at bounding box center [497, 237] width 994 height 474
click at [592, 25] on button at bounding box center [602, 26] width 29 height 29
click at [578, 58] on span "Đóng" at bounding box center [566, 60] width 31 height 18
click at [611, 91] on div at bounding box center [497, 237] width 994 height 474
click at [600, 24] on img at bounding box center [602, 25] width 17 height 17
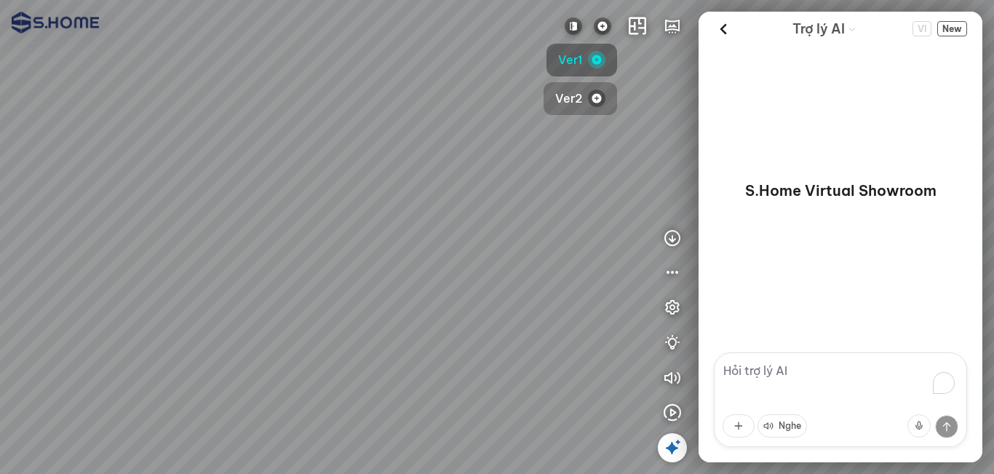
click at [577, 94] on span "Ver2" at bounding box center [568, 99] width 27 height 18
drag, startPoint x: 460, startPoint y: 131, endPoint x: 623, endPoint y: 158, distance: 165.2
click at [623, 158] on div at bounding box center [497, 237] width 994 height 474
drag, startPoint x: 542, startPoint y: 145, endPoint x: 488, endPoint y: 150, distance: 54.1
click at [488, 150] on div at bounding box center [497, 237] width 994 height 474
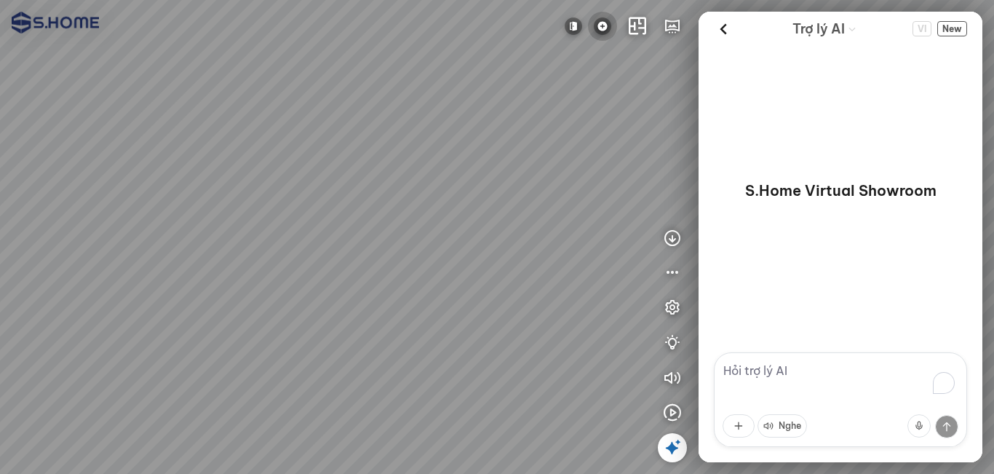
click at [601, 22] on img at bounding box center [602, 25] width 17 height 17
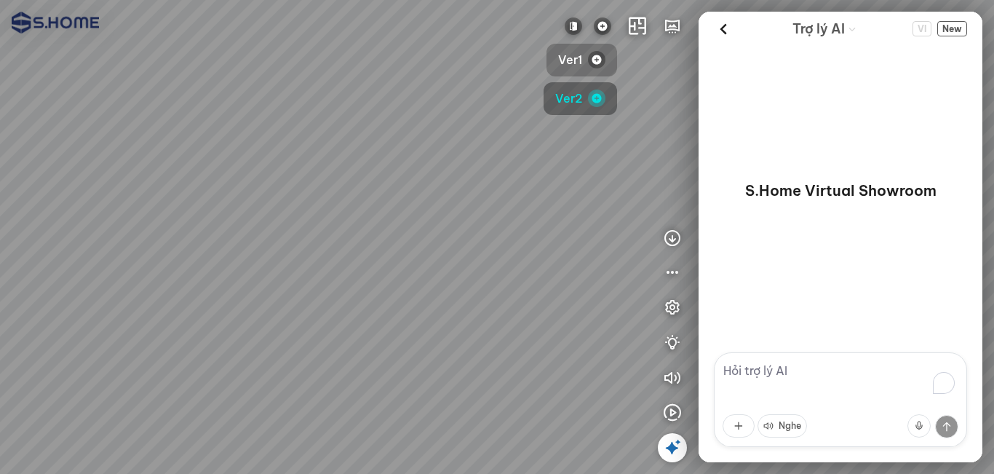
click at [572, 58] on span "Ver1" at bounding box center [570, 60] width 24 height 18
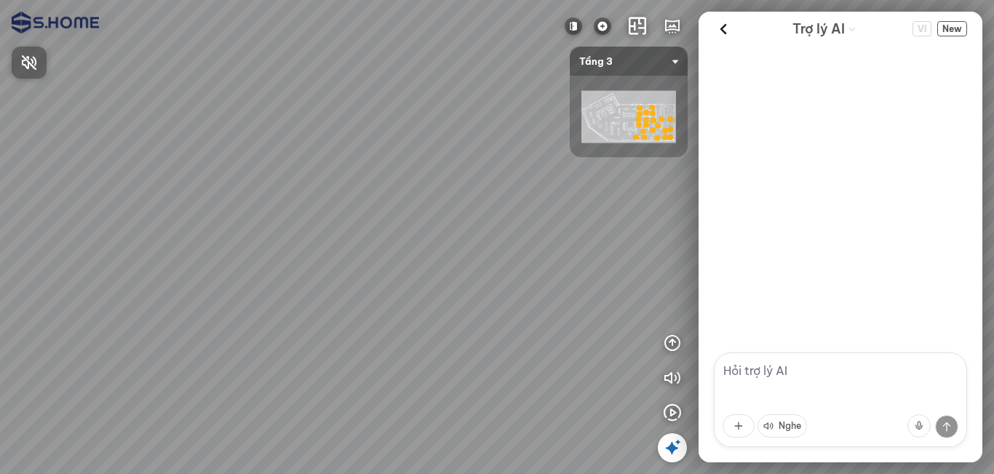
click at [376, 208] on div at bounding box center [497, 237] width 994 height 474
click at [309, 220] on div at bounding box center [497, 237] width 994 height 474
click at [606, 25] on img at bounding box center [602, 25] width 17 height 17
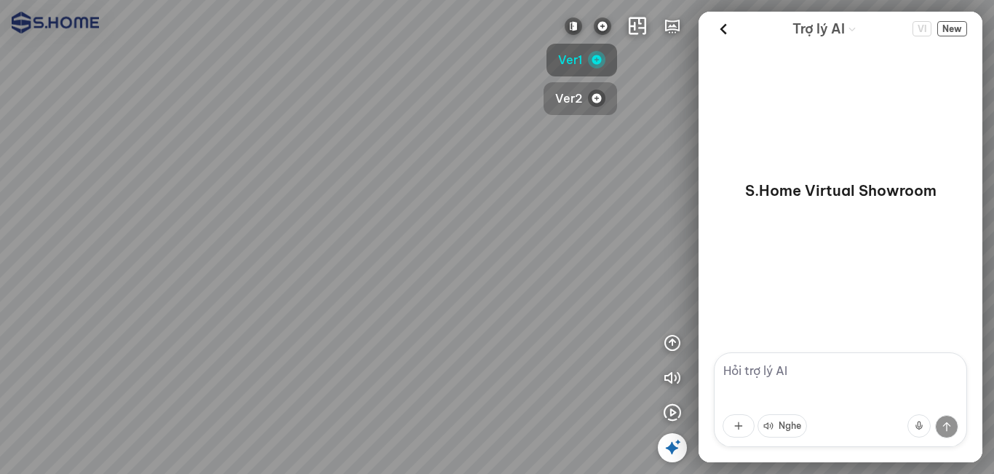
click at [575, 98] on span "Ver2" at bounding box center [568, 99] width 27 height 18
drag, startPoint x: 510, startPoint y: 224, endPoint x: 397, endPoint y: 217, distance: 113.0
click at [356, 223] on div at bounding box center [497, 237] width 994 height 474
drag, startPoint x: 439, startPoint y: 207, endPoint x: 322, endPoint y: 226, distance: 118.7
click at [317, 229] on div at bounding box center [497, 237] width 994 height 474
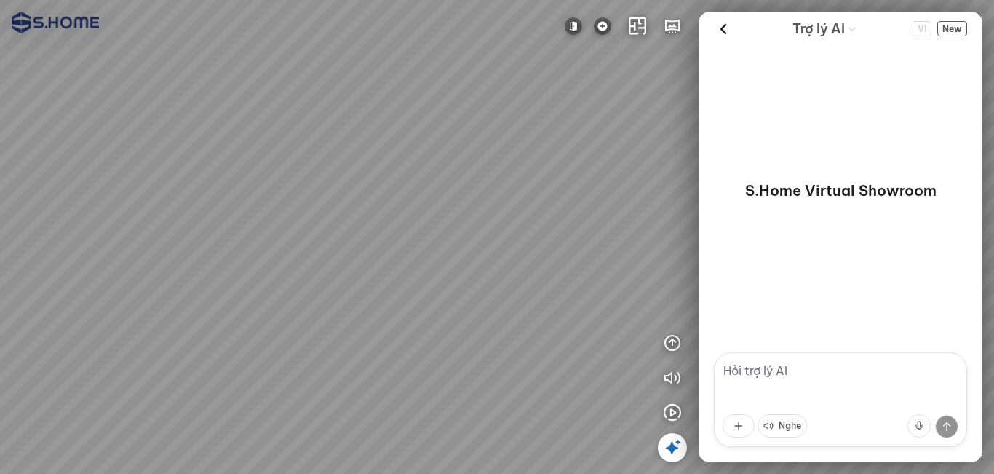
drag, startPoint x: 447, startPoint y: 196, endPoint x: 370, endPoint y: 199, distance: 77.2
click at [359, 204] on div at bounding box center [497, 237] width 994 height 474
click at [611, 25] on img at bounding box center [602, 25] width 17 height 17
click at [578, 55] on span "Ver1" at bounding box center [570, 60] width 24 height 18
drag, startPoint x: 608, startPoint y: 186, endPoint x: 328, endPoint y: 181, distance: 279.6
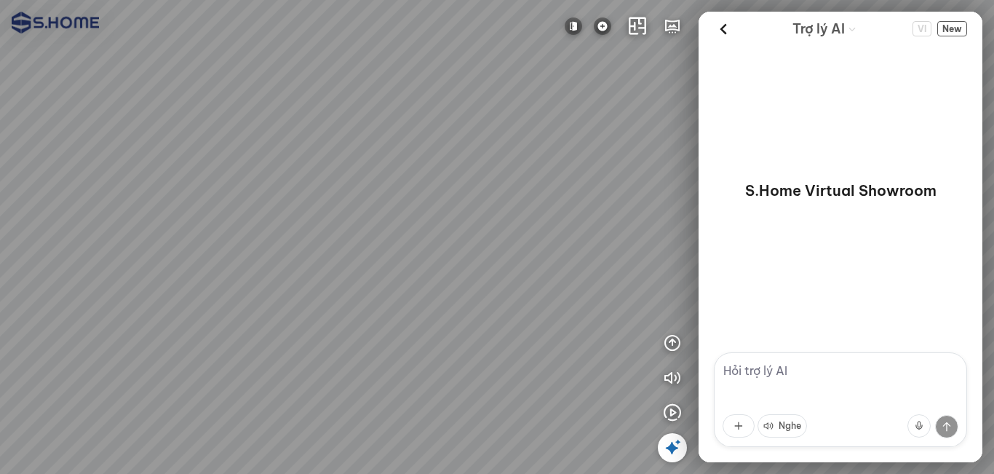
click at [320, 183] on div at bounding box center [497, 237] width 994 height 474
drag, startPoint x: 347, startPoint y: 218, endPoint x: 490, endPoint y: 188, distance: 145.9
click at [471, 188] on div at bounding box center [497, 237] width 994 height 474
drag, startPoint x: 363, startPoint y: 189, endPoint x: 558, endPoint y: 197, distance: 194.5
click at [528, 192] on div at bounding box center [497, 237] width 994 height 474
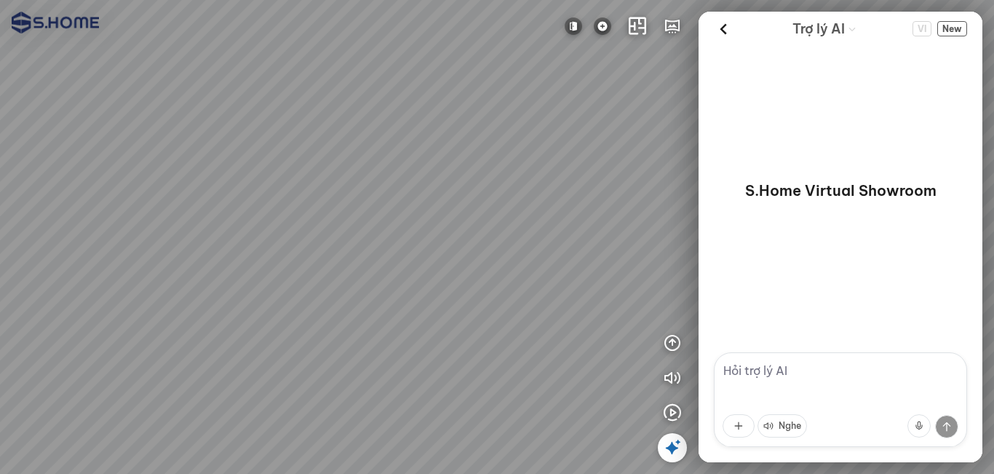
drag, startPoint x: 429, startPoint y: 185, endPoint x: 567, endPoint y: 193, distance: 137.8
click at [566, 193] on div at bounding box center [497, 237] width 994 height 474
drag, startPoint x: 483, startPoint y: 186, endPoint x: 566, endPoint y: 199, distance: 83.3
click at [559, 199] on div at bounding box center [497, 237] width 994 height 474
drag, startPoint x: 316, startPoint y: 178, endPoint x: 424, endPoint y: 179, distance: 108.5
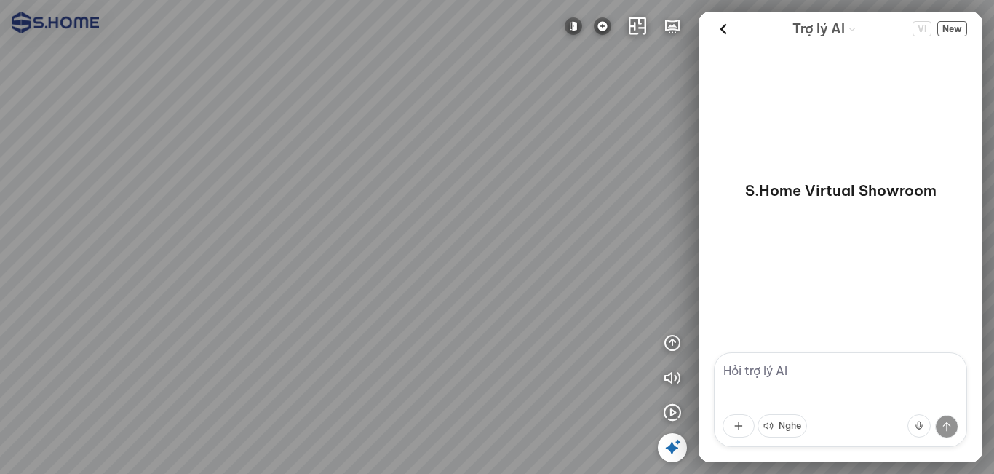
click at [397, 177] on div at bounding box center [497, 237] width 994 height 474
drag, startPoint x: 393, startPoint y: 186, endPoint x: 475, endPoint y: 179, distance: 82.6
click at [475, 179] on div at bounding box center [497, 237] width 994 height 474
drag, startPoint x: 451, startPoint y: 214, endPoint x: 493, endPoint y: 122, distance: 101.0
click at [512, 124] on div at bounding box center [497, 237] width 994 height 474
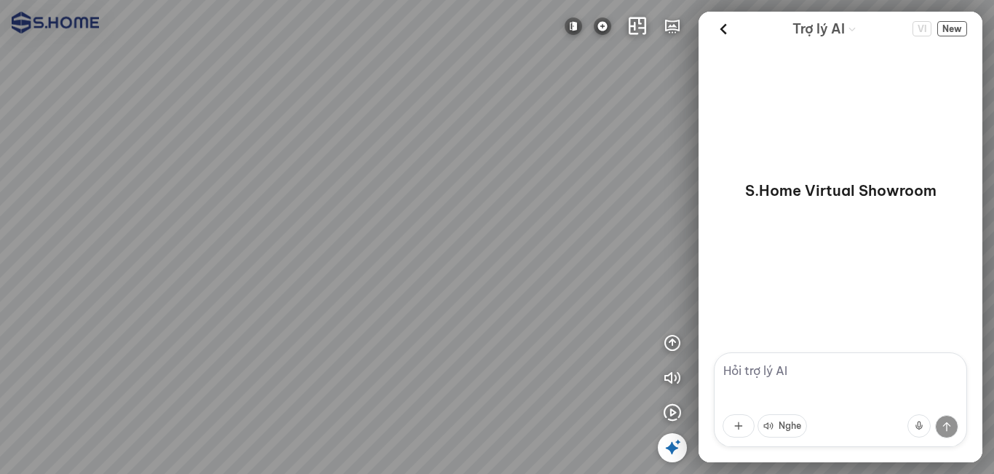
drag, startPoint x: 440, startPoint y: 138, endPoint x: 598, endPoint y: 181, distance: 163.7
click at [598, 181] on div at bounding box center [497, 237] width 994 height 474
drag, startPoint x: 392, startPoint y: 172, endPoint x: 482, endPoint y: 197, distance: 93.1
click at [482, 197] on div at bounding box center [497, 237] width 994 height 474
drag, startPoint x: 431, startPoint y: 146, endPoint x: 388, endPoint y: 215, distance: 80.8
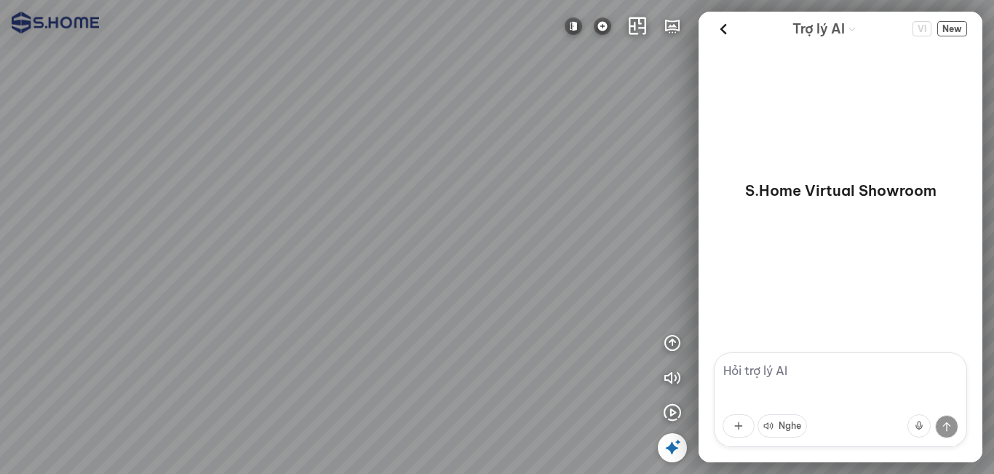
click at [388, 215] on div at bounding box center [497, 237] width 994 height 474
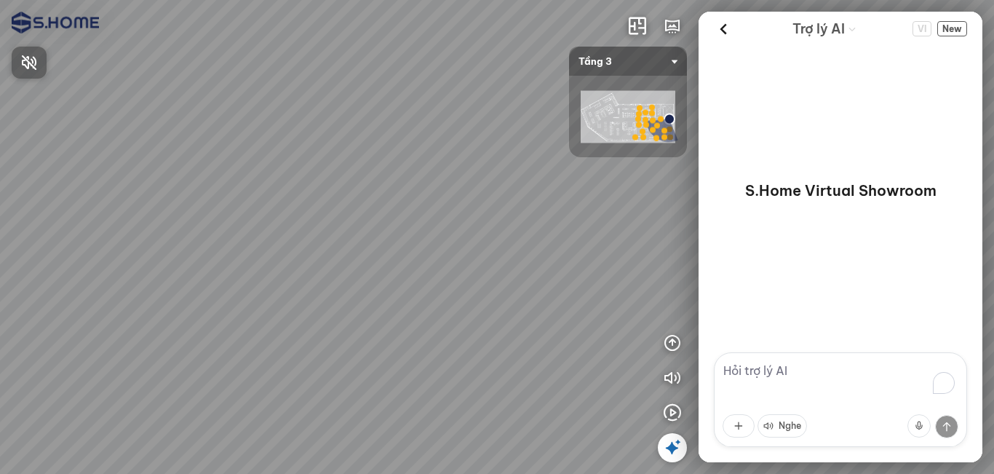
click at [616, 125] on div at bounding box center [497, 237] width 994 height 474
click at [613, 123] on img at bounding box center [628, 117] width 95 height 52
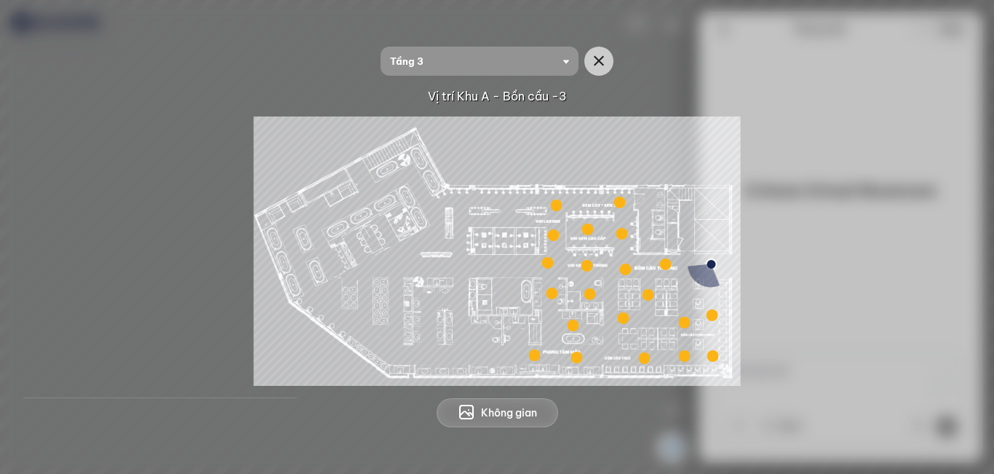
click at [684, 320] on div at bounding box center [685, 323] width 12 height 12
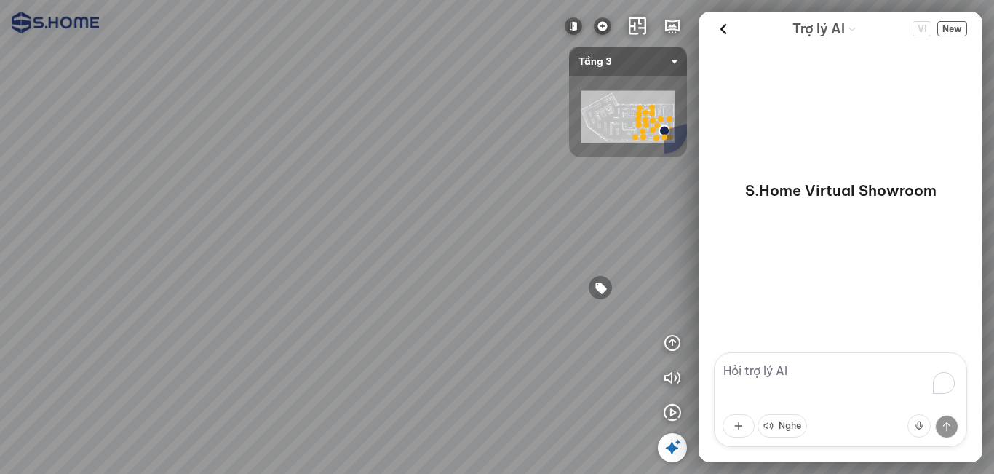
drag, startPoint x: 463, startPoint y: 368, endPoint x: 386, endPoint y: 121, distance: 259.2
click at [381, 125] on div at bounding box center [497, 237] width 994 height 474
drag, startPoint x: 461, startPoint y: 250, endPoint x: 535, endPoint y: 102, distance: 165.4
click at [535, 102] on div at bounding box center [497, 237] width 994 height 474
drag, startPoint x: 493, startPoint y: 171, endPoint x: 137, endPoint y: 237, distance: 362.7
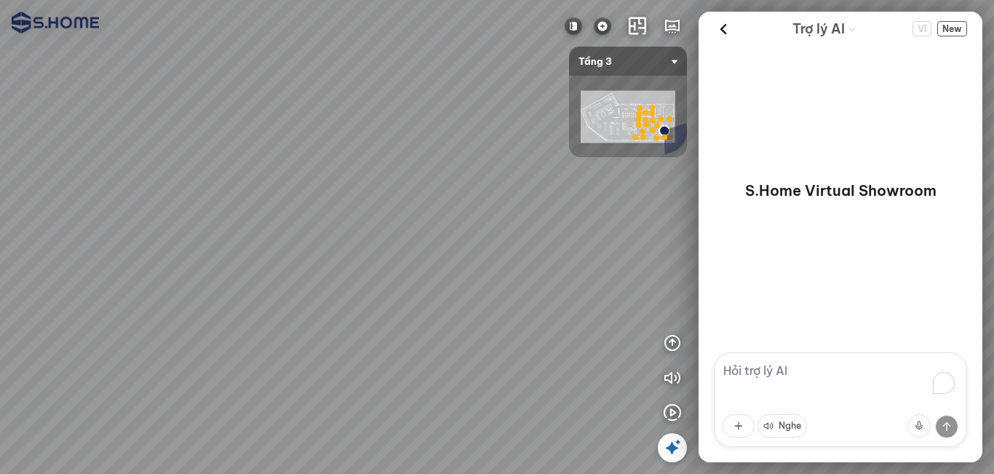
click at [82, 232] on div at bounding box center [497, 237] width 994 height 474
drag, startPoint x: 154, startPoint y: 224, endPoint x: 304, endPoint y: 250, distance: 152.9
click at [76, 269] on div at bounding box center [497, 237] width 994 height 474
drag, startPoint x: 333, startPoint y: 232, endPoint x: 255, endPoint y: 223, distance: 78.4
click at [143, 238] on div at bounding box center [497, 237] width 994 height 474
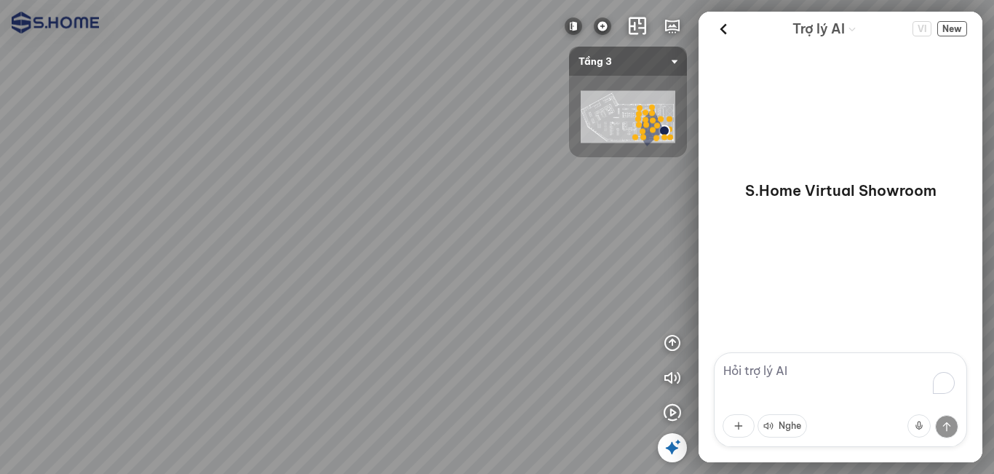
drag, startPoint x: 312, startPoint y: 244, endPoint x: 262, endPoint y: 250, distance: 50.6
click at [106, 236] on div at bounding box center [497, 237] width 994 height 474
drag, startPoint x: 413, startPoint y: 246, endPoint x: 261, endPoint y: 244, distance: 152.9
click at [238, 244] on div at bounding box center [497, 237] width 994 height 474
drag, startPoint x: 392, startPoint y: 244, endPoint x: 223, endPoint y: 221, distance: 170.4
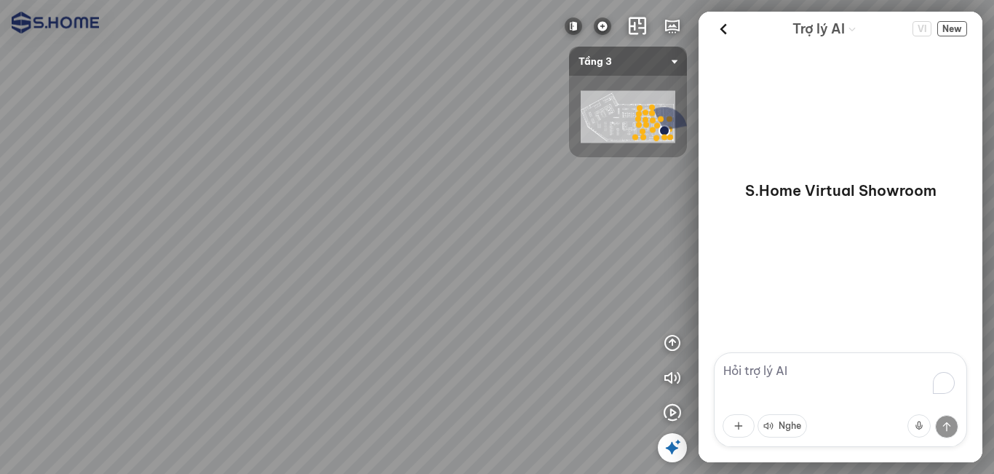
click at [147, 227] on div at bounding box center [497, 237] width 994 height 474
drag, startPoint x: 344, startPoint y: 219, endPoint x: 510, endPoint y: 198, distance: 168.0
click at [492, 198] on div at bounding box center [497, 237] width 994 height 474
drag, startPoint x: 427, startPoint y: 187, endPoint x: 515, endPoint y: 213, distance: 91.2
click at [509, 213] on div at bounding box center [497, 237] width 994 height 474
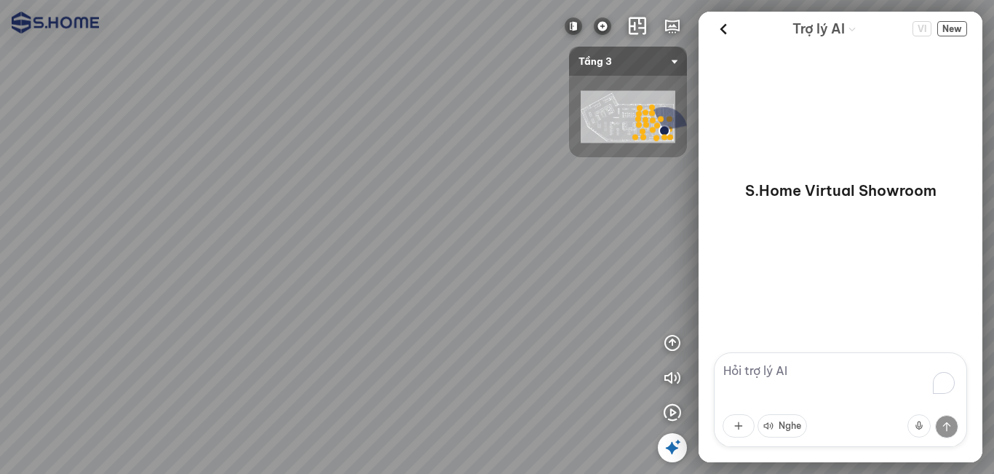
drag, startPoint x: 453, startPoint y: 197, endPoint x: 491, endPoint y: 214, distance: 41.7
click at [491, 214] on div at bounding box center [497, 237] width 994 height 474
click at [606, 27] on img at bounding box center [602, 25] width 17 height 17
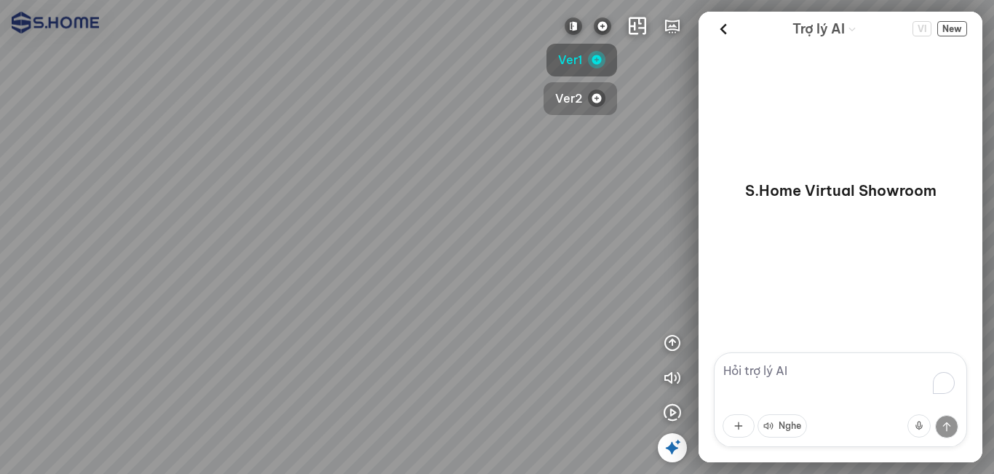
click at [574, 101] on span "Ver2" at bounding box center [568, 99] width 27 height 18
drag, startPoint x: 456, startPoint y: 186, endPoint x: 478, endPoint y: 170, distance: 28.1
click at [477, 170] on div at bounding box center [497, 237] width 994 height 474
drag, startPoint x: 478, startPoint y: 170, endPoint x: 284, endPoint y: 181, distance: 194.7
click at [284, 181] on div at bounding box center [497, 237] width 994 height 474
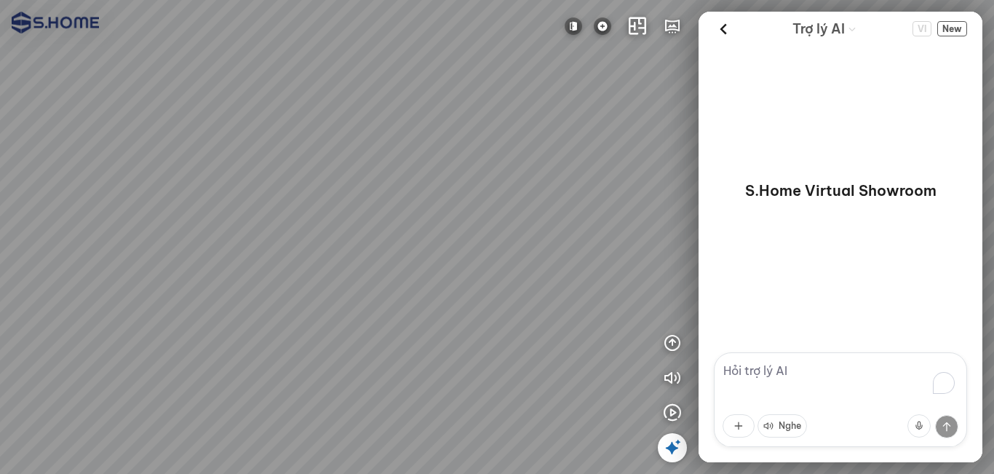
drag, startPoint x: 403, startPoint y: 184, endPoint x: 368, endPoint y: 184, distance: 34.9
click at [236, 215] on div at bounding box center [497, 237] width 994 height 474
drag, startPoint x: 368, startPoint y: 184, endPoint x: 395, endPoint y: 254, distance: 74.9
click at [390, 260] on div at bounding box center [497, 237] width 994 height 474
drag, startPoint x: 408, startPoint y: 188, endPoint x: 346, endPoint y: 363, distance: 186.2
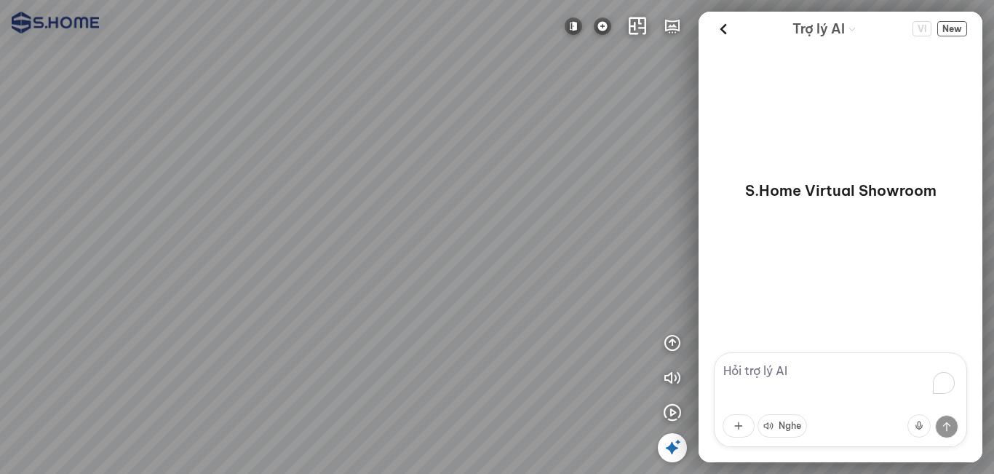
click at [346, 363] on div at bounding box center [497, 237] width 994 height 474
drag, startPoint x: 361, startPoint y: 196, endPoint x: 412, endPoint y: 259, distance: 81.3
click at [412, 259] on div at bounding box center [497, 237] width 994 height 474
click at [576, 23] on img at bounding box center [573, 25] width 17 height 17
click at [544, 93] on span "Mở" at bounding box center [543, 99] width 17 height 18
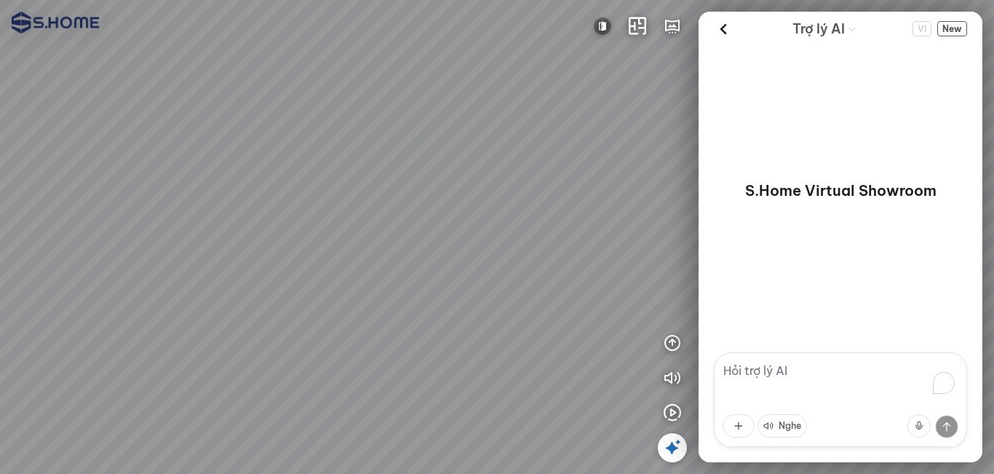
drag, startPoint x: 403, startPoint y: 364, endPoint x: 448, endPoint y: 247, distance: 124.9
click at [431, 261] on div at bounding box center [497, 237] width 994 height 474
drag, startPoint x: 392, startPoint y: 309, endPoint x: 581, endPoint y: 239, distance: 201.0
click at [516, 241] on div at bounding box center [497, 237] width 994 height 474
drag, startPoint x: 480, startPoint y: 243, endPoint x: 532, endPoint y: 243, distance: 52.4
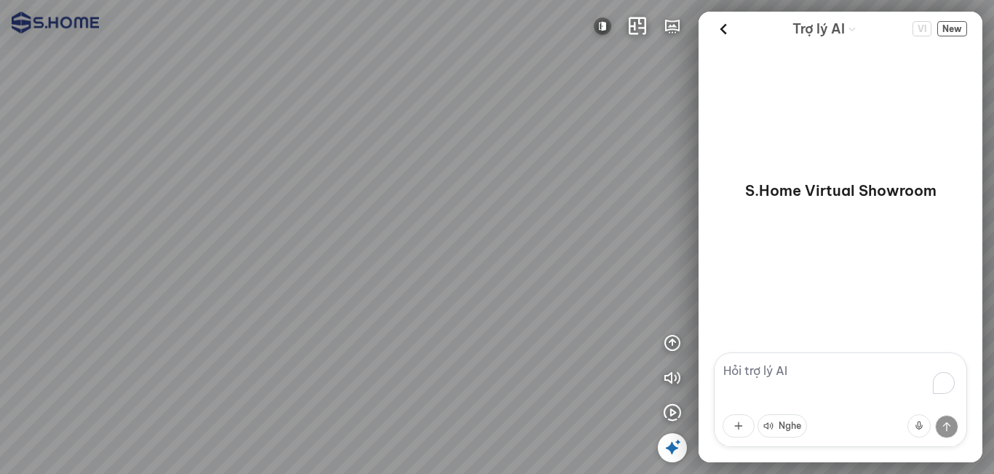
click at [599, 263] on div at bounding box center [497, 237] width 994 height 474
drag, startPoint x: 470, startPoint y: 216, endPoint x: 503, endPoint y: 221, distance: 33.1
click at [503, 221] on div at bounding box center [497, 237] width 994 height 474
drag, startPoint x: 426, startPoint y: 237, endPoint x: 403, endPoint y: 284, distance: 52.4
click at [396, 278] on div at bounding box center [497, 237] width 994 height 474
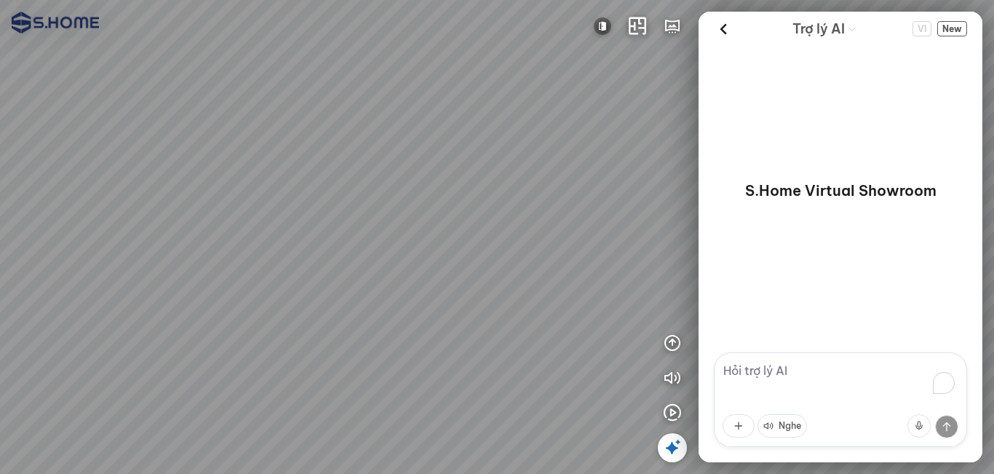
drag, startPoint x: 471, startPoint y: 266, endPoint x: 298, endPoint y: 250, distance: 174.0
click at [287, 247] on div at bounding box center [497, 237] width 994 height 474
drag, startPoint x: 428, startPoint y: 271, endPoint x: 237, endPoint y: 269, distance: 191.4
click at [234, 269] on div at bounding box center [497, 237] width 994 height 474
drag, startPoint x: 443, startPoint y: 257, endPoint x: 417, endPoint y: 228, distance: 38.7
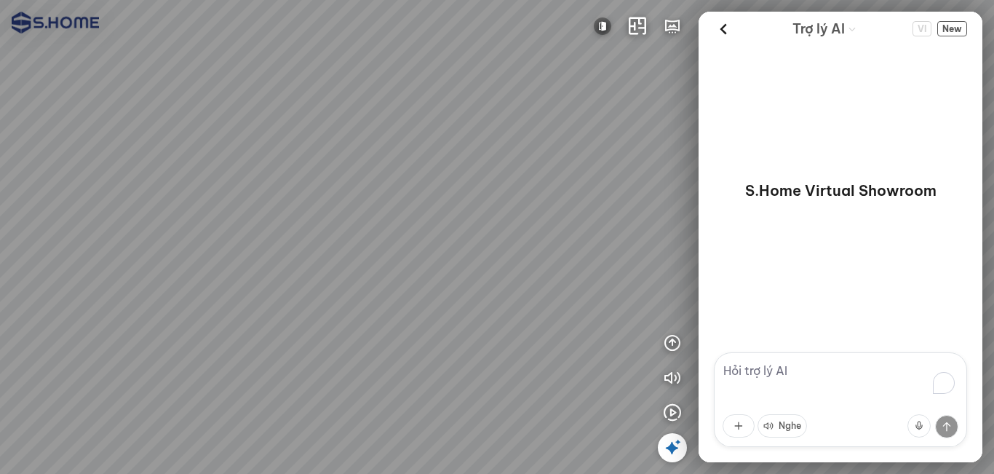
click at [417, 262] on div at bounding box center [497, 237] width 994 height 474
drag, startPoint x: 424, startPoint y: 274, endPoint x: 409, endPoint y: 236, distance: 40.8
click at [409, 237] on div at bounding box center [497, 237] width 994 height 474
drag, startPoint x: 320, startPoint y: 253, endPoint x: 228, endPoint y: 257, distance: 92.5
click at [218, 258] on div at bounding box center [497, 237] width 994 height 474
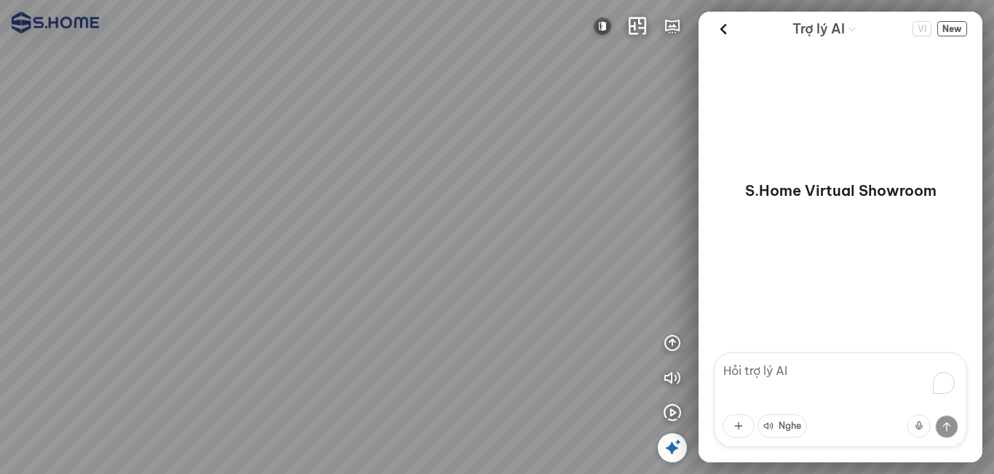
drag, startPoint x: 378, startPoint y: 240, endPoint x: 336, endPoint y: 240, distance: 42.2
click at [336, 240] on div at bounding box center [497, 237] width 994 height 474
drag, startPoint x: 381, startPoint y: 260, endPoint x: 455, endPoint y: 190, distance: 101.9
click at [450, 191] on div at bounding box center [497, 237] width 994 height 474
drag, startPoint x: 330, startPoint y: 230, endPoint x: 476, endPoint y: 212, distance: 146.7
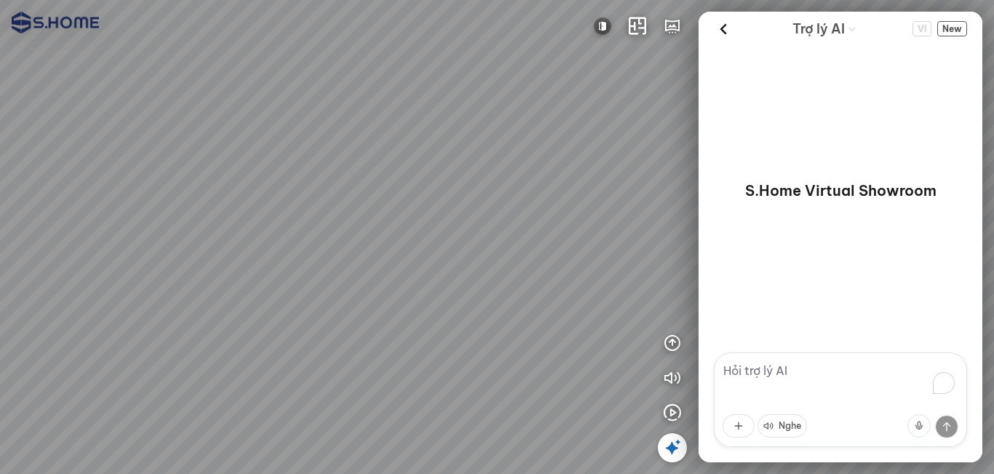
click at [431, 215] on div at bounding box center [497, 237] width 994 height 474
drag, startPoint x: 406, startPoint y: 205, endPoint x: 561, endPoint y: 204, distance: 155.0
click at [550, 204] on div at bounding box center [497, 237] width 994 height 474
drag, startPoint x: 440, startPoint y: 237, endPoint x: 434, endPoint y: 287, distance: 49.9
click at [434, 287] on div at bounding box center [497, 237] width 994 height 474
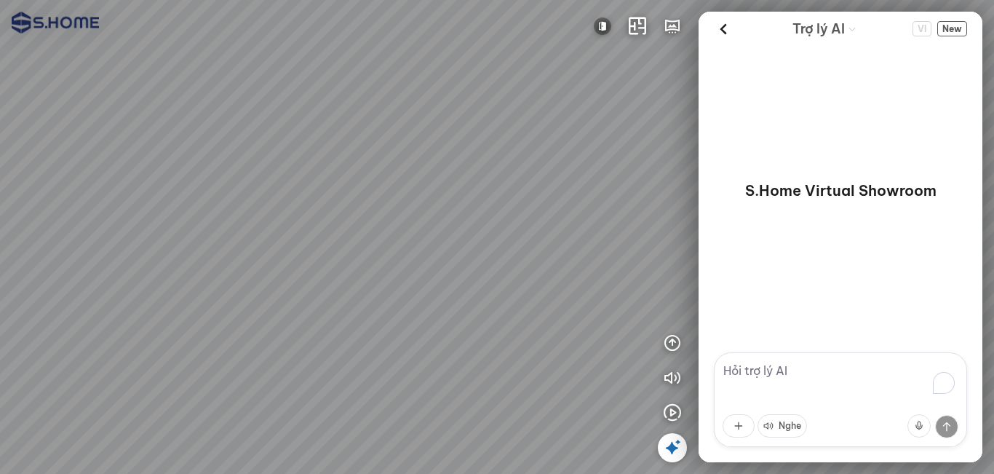
drag, startPoint x: 464, startPoint y: 234, endPoint x: 428, endPoint y: 241, distance: 36.3
click at [428, 251] on div at bounding box center [497, 237] width 994 height 474
drag, startPoint x: 508, startPoint y: 154, endPoint x: 551, endPoint y: 141, distance: 44.9
click at [575, 141] on div at bounding box center [497, 237] width 994 height 474
drag, startPoint x: 456, startPoint y: 145, endPoint x: 557, endPoint y: 156, distance: 101.0
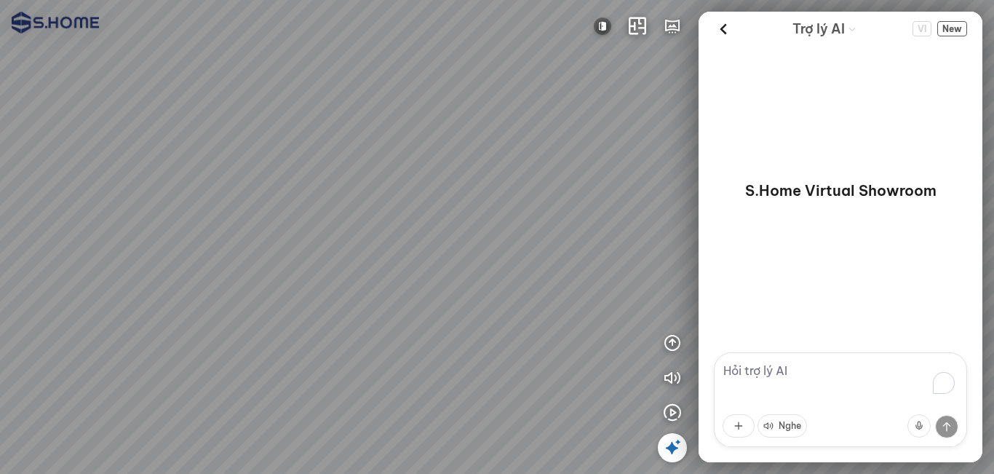
click at [550, 154] on div at bounding box center [497, 237] width 994 height 474
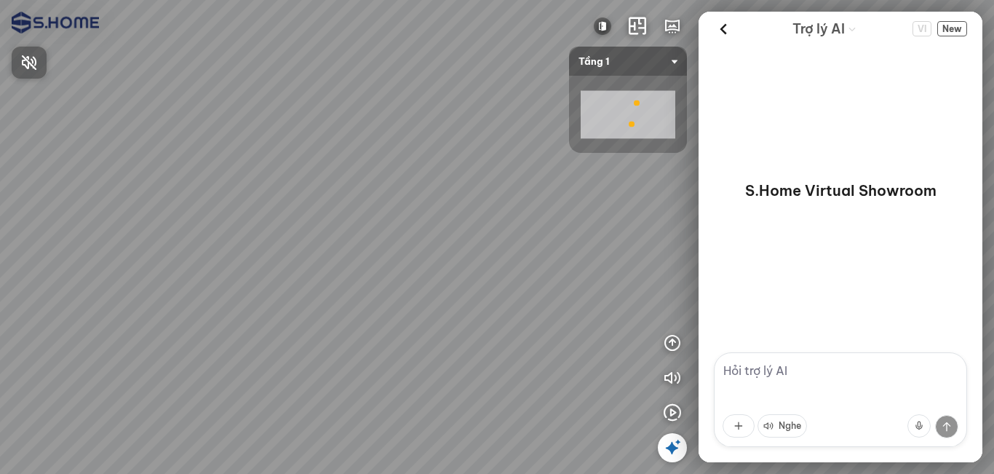
drag, startPoint x: 566, startPoint y: 254, endPoint x: 510, endPoint y: 226, distance: 62.8
click at [523, 258] on div at bounding box center [497, 237] width 994 height 474
click at [510, 226] on div at bounding box center [497, 237] width 994 height 474
drag, startPoint x: 574, startPoint y: 212, endPoint x: 480, endPoint y: 219, distance: 93.4
click at [480, 219] on div at bounding box center [497, 237] width 994 height 474
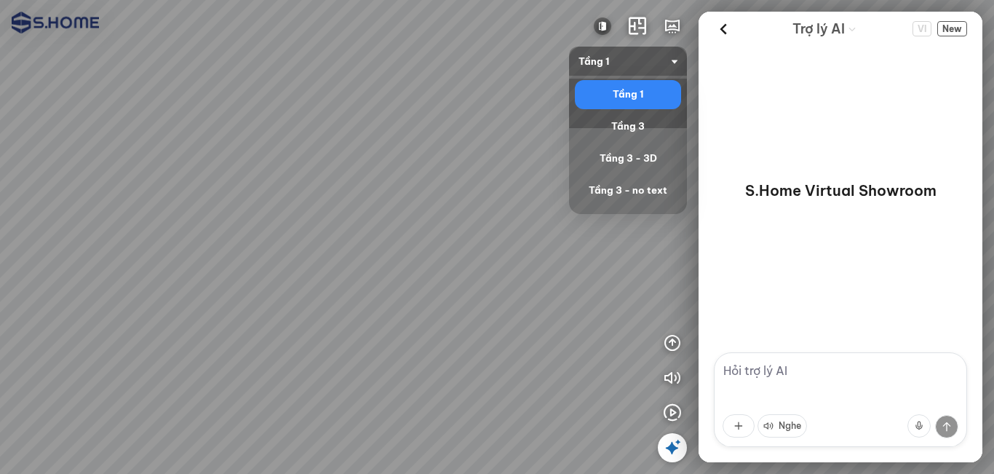
click at [617, 62] on span "Tầng 1" at bounding box center [628, 61] width 99 height 29
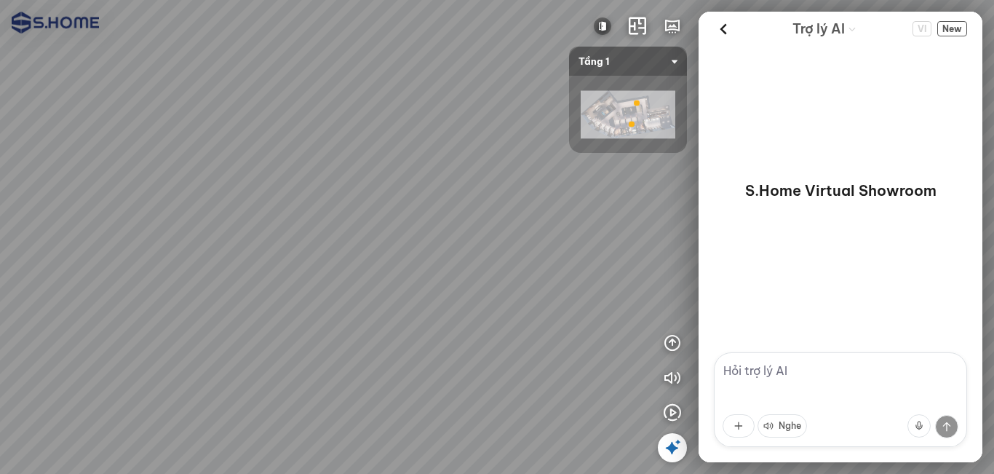
click at [608, 114] on img at bounding box center [628, 115] width 95 height 48
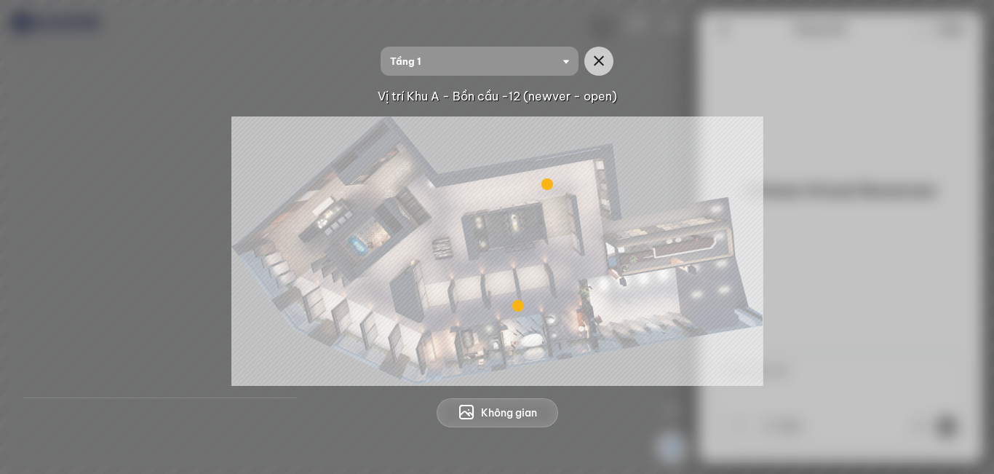
click at [520, 306] on div at bounding box center [518, 306] width 12 height 12
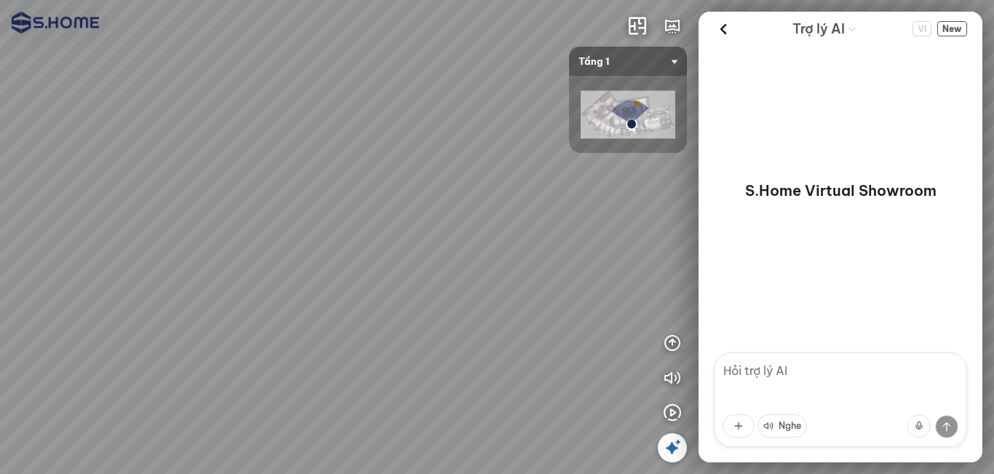
drag, startPoint x: 452, startPoint y: 306, endPoint x: 114, endPoint y: 198, distance: 354.7
click at [108, 194] on div at bounding box center [497, 237] width 994 height 474
drag, startPoint x: 322, startPoint y: 218, endPoint x: 260, endPoint y: 299, distance: 102.8
click at [260, 299] on div at bounding box center [497, 237] width 994 height 474
click at [601, 120] on img at bounding box center [628, 115] width 95 height 48
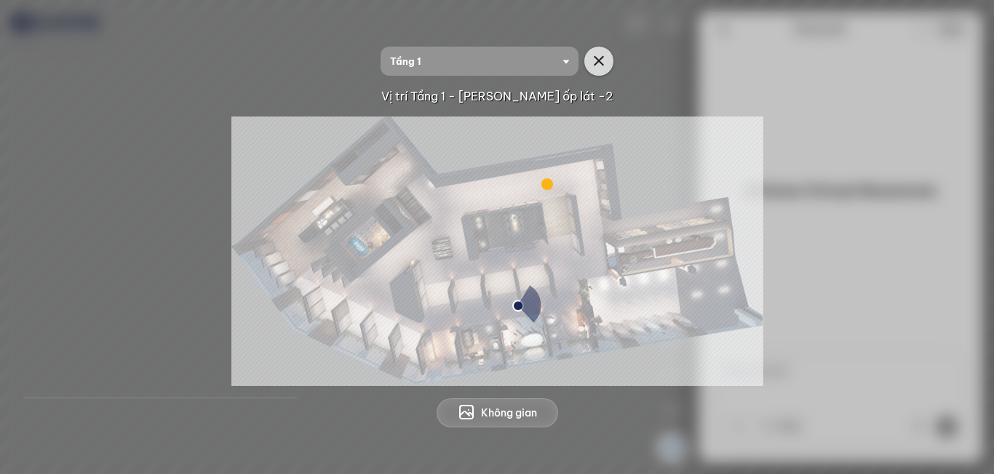
click at [594, 63] on icon "button" at bounding box center [598, 60] width 17 height 17
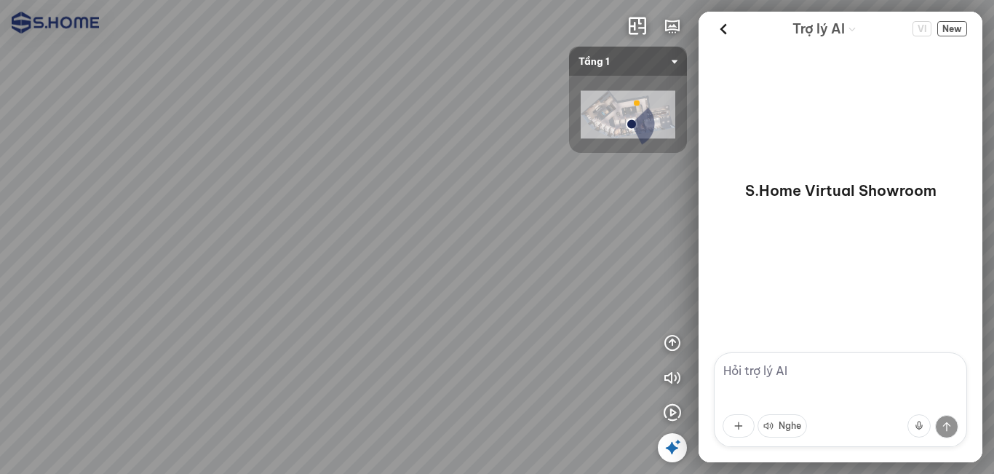
drag, startPoint x: 283, startPoint y: 274, endPoint x: 255, endPoint y: 281, distance: 29.1
click at [184, 277] on div at bounding box center [497, 237] width 994 height 474
drag, startPoint x: 365, startPoint y: 271, endPoint x: 322, endPoint y: 293, distance: 48.2
click at [322, 293] on div at bounding box center [497, 237] width 994 height 474
drag, startPoint x: 424, startPoint y: 226, endPoint x: 400, endPoint y: 289, distance: 67.5
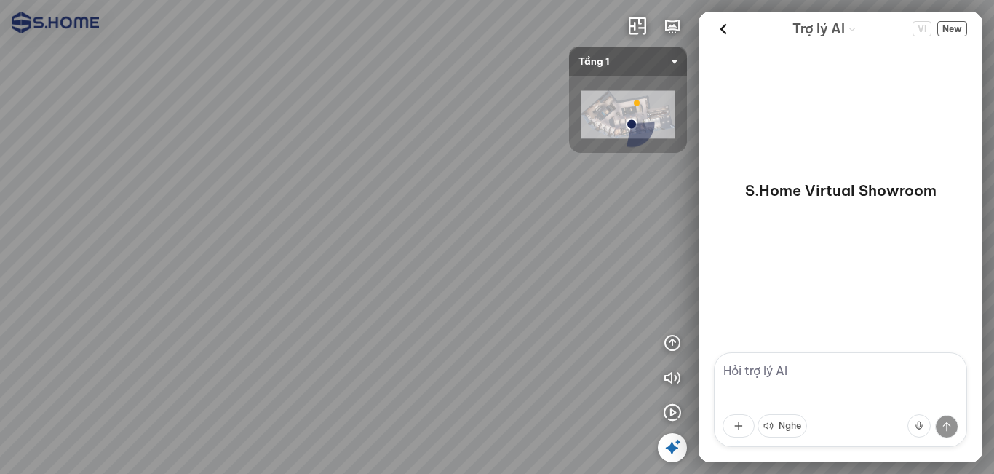
click at [400, 289] on div at bounding box center [497, 237] width 994 height 474
drag, startPoint x: 475, startPoint y: 237, endPoint x: 311, endPoint y: 190, distance: 170.5
click at [312, 190] on div at bounding box center [497, 237] width 994 height 474
drag, startPoint x: 421, startPoint y: 248, endPoint x: 381, endPoint y: 241, distance: 40.0
click at [232, 239] on div at bounding box center [497, 237] width 994 height 474
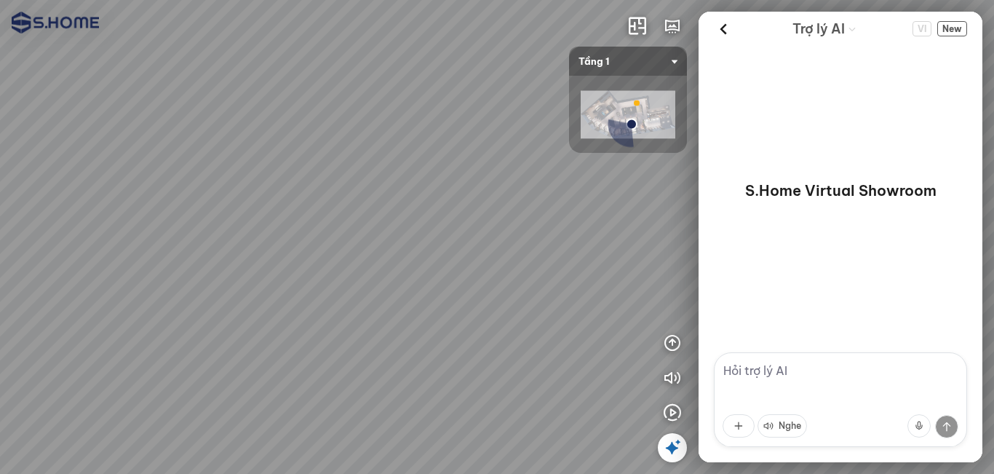
drag, startPoint x: 413, startPoint y: 242, endPoint x: 322, endPoint y: 252, distance: 91.5
click at [322, 252] on div at bounding box center [497, 237] width 994 height 474
drag, startPoint x: 509, startPoint y: 253, endPoint x: 173, endPoint y: 258, distance: 336.3
click at [173, 258] on div at bounding box center [497, 237] width 994 height 474
drag, startPoint x: 119, startPoint y: 253, endPoint x: 145, endPoint y: 255, distance: 26.2
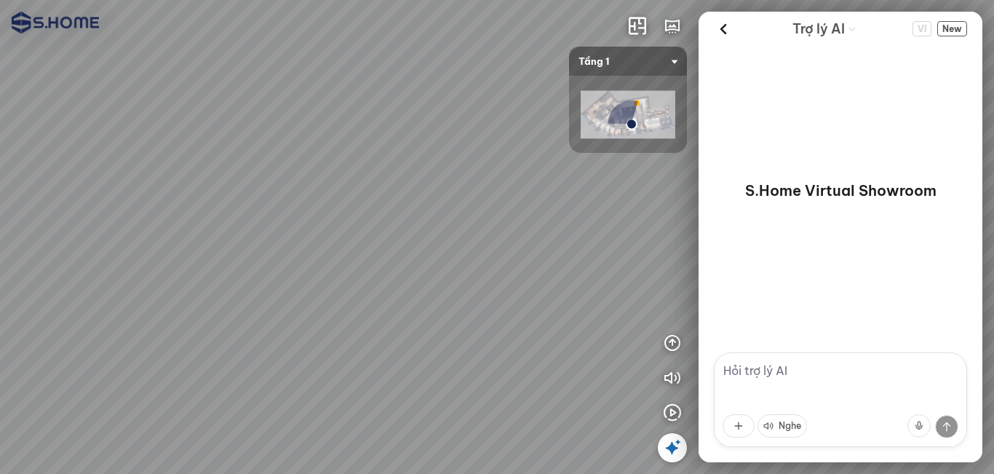
click at [119, 253] on div at bounding box center [497, 237] width 994 height 474
drag, startPoint x: 272, startPoint y: 263, endPoint x: 84, endPoint y: 258, distance: 188.6
click at [83, 258] on div at bounding box center [497, 237] width 994 height 474
drag, startPoint x: 432, startPoint y: 255, endPoint x: 375, endPoint y: 310, distance: 79.8
click at [375, 310] on div at bounding box center [497, 237] width 994 height 474
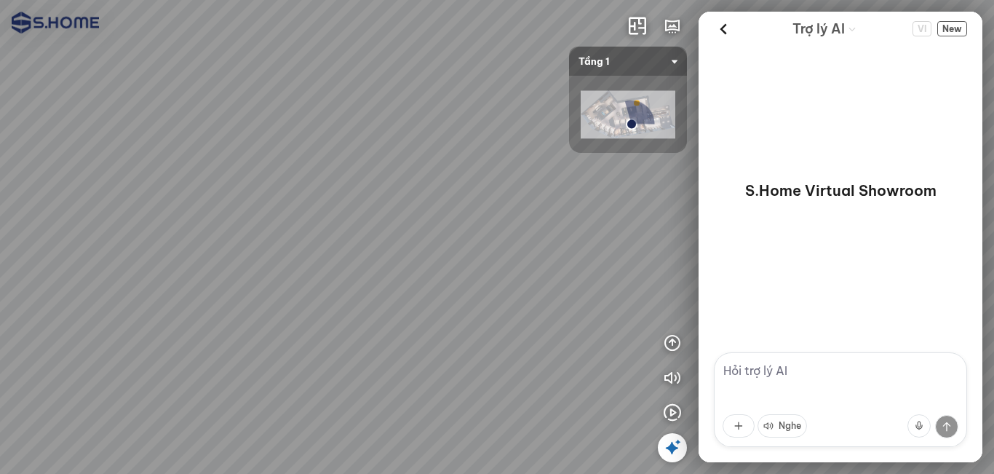
drag, startPoint x: 445, startPoint y: 319, endPoint x: 241, endPoint y: 303, distance: 205.1
click at [241, 303] on div at bounding box center [497, 237] width 994 height 474
drag, startPoint x: 413, startPoint y: 303, endPoint x: 345, endPoint y: 235, distance: 95.7
click at [345, 235] on div at bounding box center [497, 237] width 994 height 474
drag, startPoint x: 472, startPoint y: 257, endPoint x: 371, endPoint y: 298, distance: 109.1
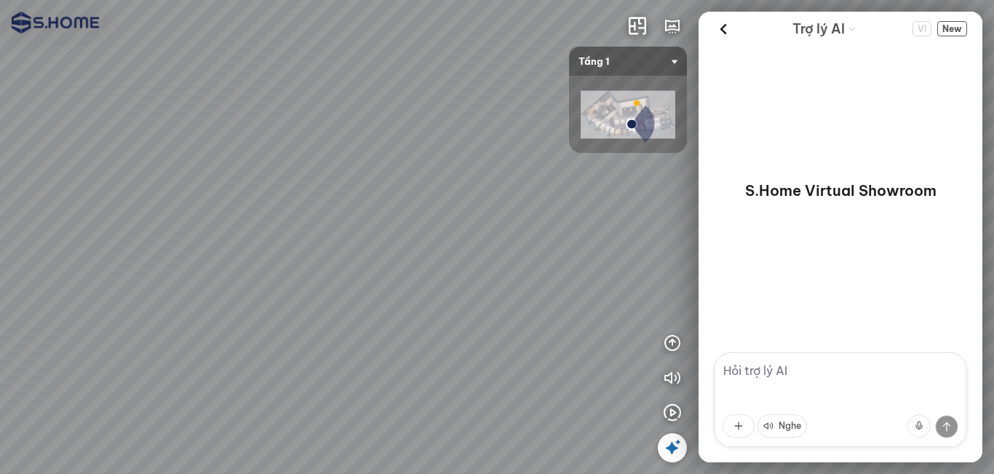
click at [374, 298] on div at bounding box center [497, 237] width 994 height 474
drag, startPoint x: 323, startPoint y: 283, endPoint x: 389, endPoint y: 368, distance: 106.9
click at [389, 368] on div at bounding box center [497, 237] width 994 height 474
drag, startPoint x: 368, startPoint y: 367, endPoint x: 394, endPoint y: 229, distance: 140.9
click at [394, 229] on div at bounding box center [497, 237] width 994 height 474
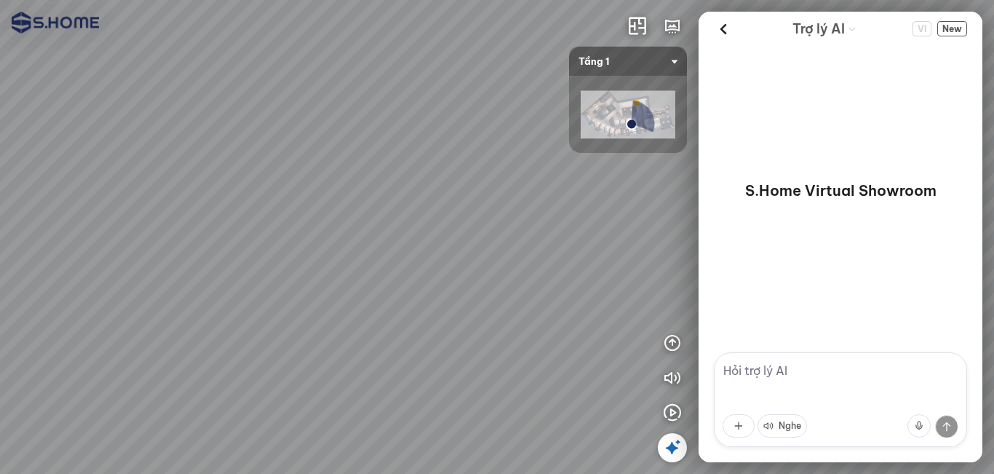
drag, startPoint x: 352, startPoint y: 286, endPoint x: 473, endPoint y: 266, distance: 122.5
click at [473, 266] on div at bounding box center [497, 237] width 994 height 474
drag, startPoint x: 384, startPoint y: 319, endPoint x: 197, endPoint y: 166, distance: 242.1
click at [197, 166] on div at bounding box center [497, 237] width 994 height 474
drag, startPoint x: 311, startPoint y: 287, endPoint x: 283, endPoint y: 215, distance: 77.2
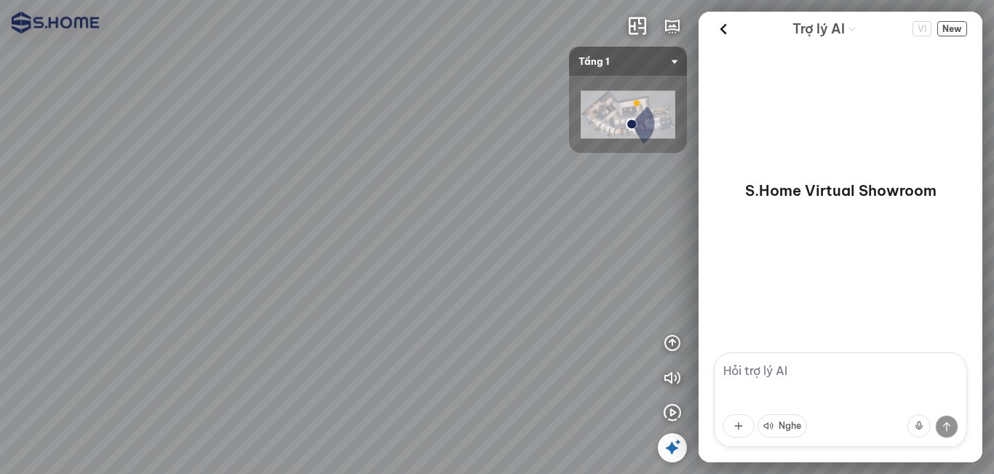
click at [285, 214] on div at bounding box center [497, 237] width 994 height 474
drag, startPoint x: 159, startPoint y: 189, endPoint x: 333, endPoint y: 274, distance: 194.3
click at [333, 274] on div at bounding box center [497, 237] width 994 height 474
drag, startPoint x: 350, startPoint y: 280, endPoint x: 479, endPoint y: 298, distance: 130.0
click at [426, 285] on div at bounding box center [497, 237] width 994 height 474
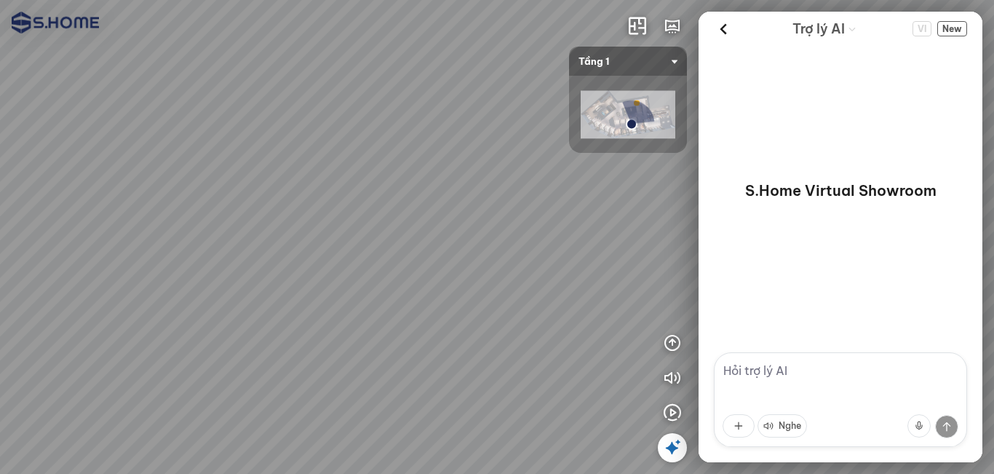
drag, startPoint x: 486, startPoint y: 237, endPoint x: 622, endPoint y: 275, distance: 140.8
click at [629, 274] on div at bounding box center [497, 237] width 994 height 474
drag, startPoint x: 459, startPoint y: 197, endPoint x: 436, endPoint y: 355, distance: 159.5
click at [436, 355] on div at bounding box center [497, 237] width 994 height 474
drag, startPoint x: 453, startPoint y: 216, endPoint x: 396, endPoint y: 280, distance: 85.6
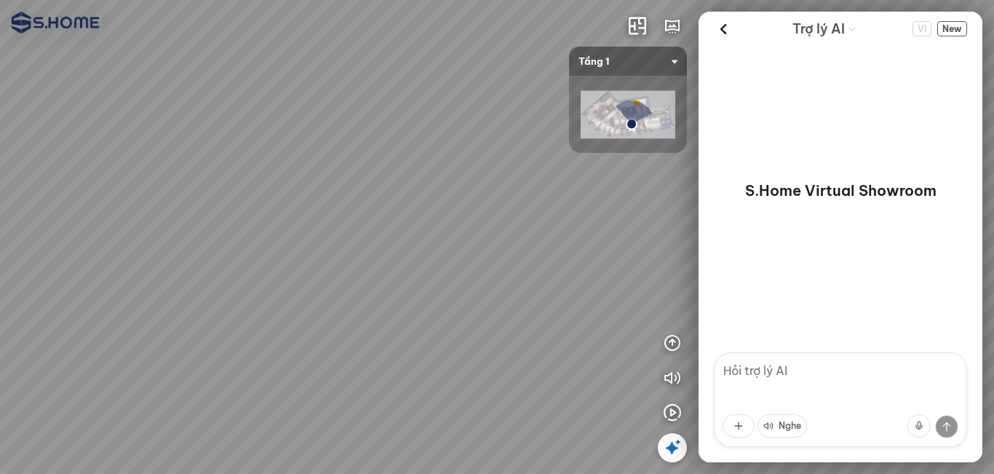
click at [396, 280] on div at bounding box center [497, 237] width 994 height 474
drag, startPoint x: 399, startPoint y: 338, endPoint x: 494, endPoint y: 252, distance: 128.8
click at [494, 252] on div at bounding box center [497, 237] width 994 height 474
drag, startPoint x: 392, startPoint y: 281, endPoint x: 537, endPoint y: 306, distance: 147.7
click at [537, 306] on div at bounding box center [497, 237] width 994 height 474
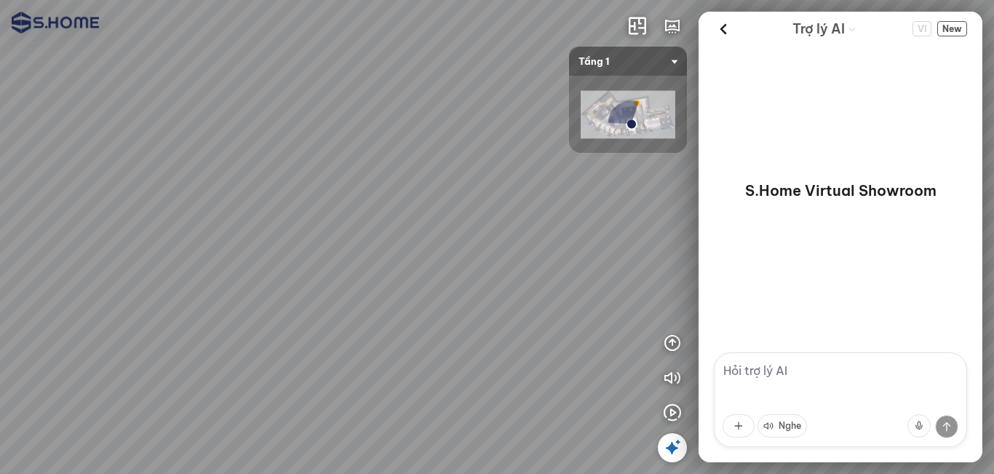
drag, startPoint x: 496, startPoint y: 299, endPoint x: 576, endPoint y: 301, distance: 80.8
click at [592, 301] on div at bounding box center [497, 237] width 994 height 474
drag
click at [565, 296] on div at bounding box center [497, 237] width 994 height 474
click at [483, 289] on div at bounding box center [497, 237] width 994 height 474
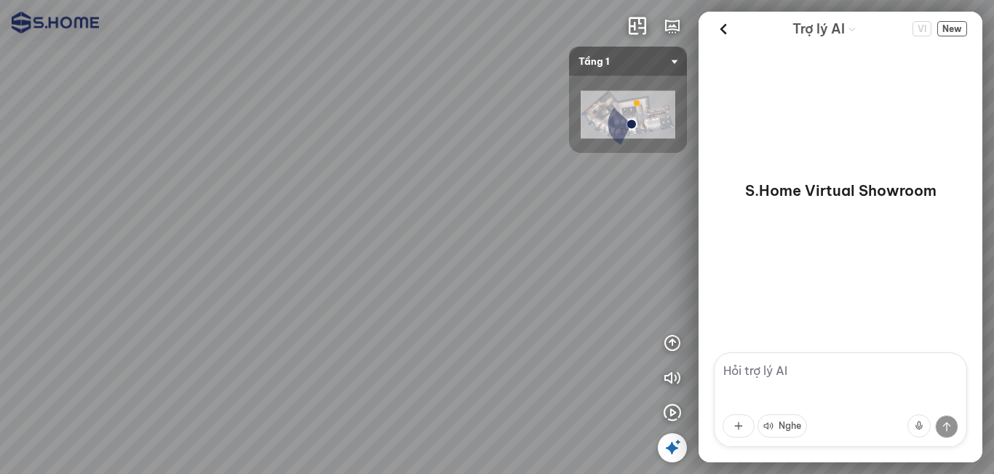
click at [438, 302] on div at bounding box center [497, 237] width 994 height 474
click at [603, 115] on img at bounding box center [628, 115] width 95 height 48
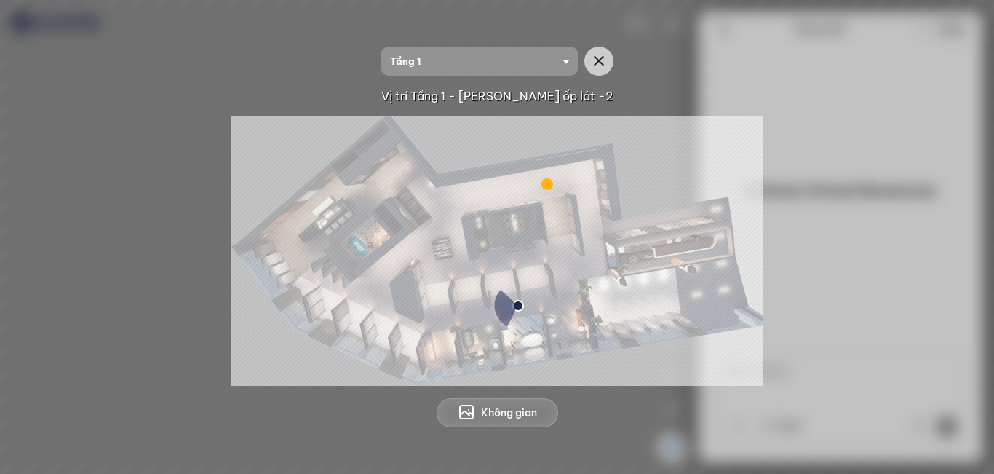
click at [666, 372] on img at bounding box center [497, 250] width 532 height 269
click at [605, 68] on icon "button" at bounding box center [598, 60] width 17 height 17
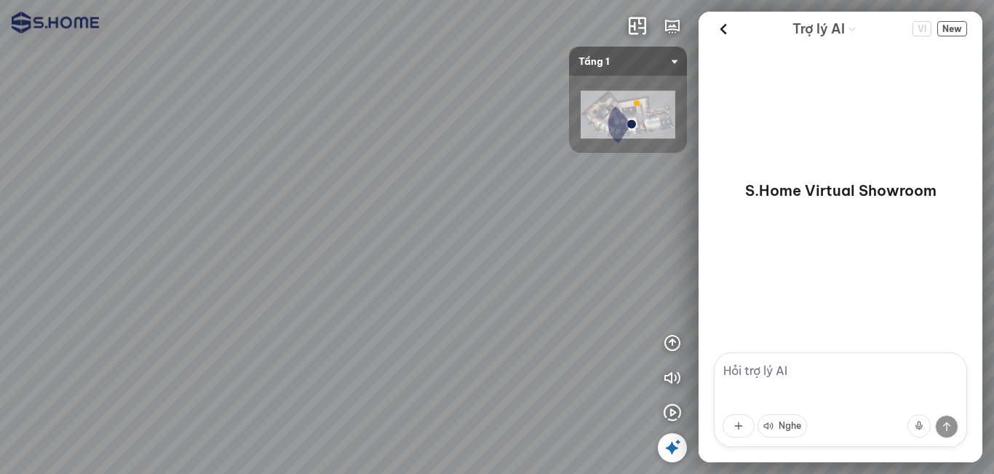
drag, startPoint x: 389, startPoint y: 284, endPoint x: 202, endPoint y: 242, distance: 190.9
click at [211, 242] on div at bounding box center [497, 237] width 994 height 474
drag, startPoint x: 347, startPoint y: 240, endPoint x: 196, endPoint y: 239, distance: 151.4
click at [196, 240] on div at bounding box center [497, 237] width 994 height 474
drag, startPoint x: 325, startPoint y: 237, endPoint x: 336, endPoint y: 214, distance: 26.0
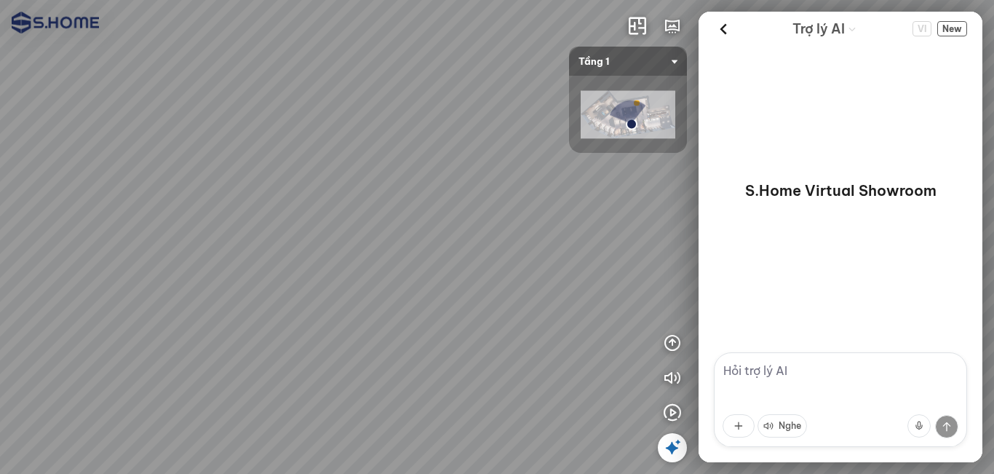
click at [213, 194] on div at bounding box center [497, 237] width 994 height 474
drag, startPoint x: 367, startPoint y: 226, endPoint x: 173, endPoint y: 217, distance: 193.8
click at [203, 222] on div at bounding box center [497, 237] width 994 height 474
drag, startPoint x: 285, startPoint y: 221, endPoint x: 344, endPoint y: 234, distance: 60.4
click at [344, 234] on div at bounding box center [497, 237] width 994 height 474
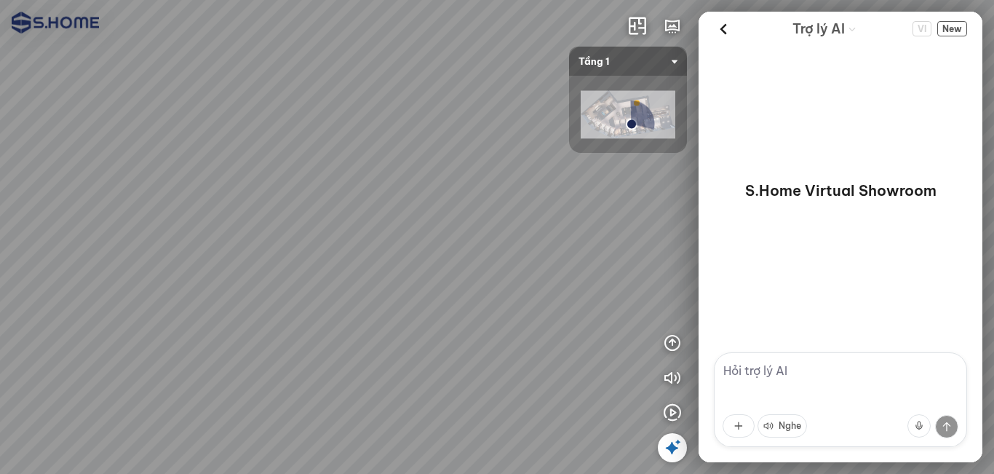
drag, startPoint x: 357, startPoint y: 234, endPoint x: 173, endPoint y: 237, distance: 184.2
click at [164, 238] on div at bounding box center [497, 237] width 994 height 474
drag, startPoint x: 330, startPoint y: 237, endPoint x: 287, endPoint y: 243, distance: 44.1
click at [287, 242] on div at bounding box center [497, 237] width 994 height 474
drag, startPoint x: 336, startPoint y: 239, endPoint x: 253, endPoint y: 252, distance: 84.0
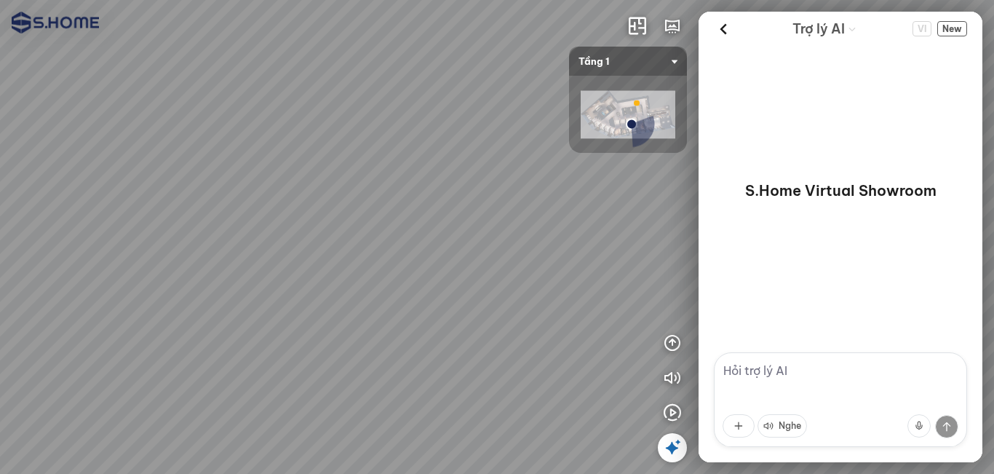
click at [253, 252] on div at bounding box center [497, 237] width 994 height 474
drag, startPoint x: 239, startPoint y: 255, endPoint x: 491, endPoint y: 279, distance: 253.0
click at [486, 278] on div at bounding box center [497, 237] width 994 height 474
drag, startPoint x: 554, startPoint y: 277, endPoint x: 621, endPoint y: 286, distance: 67.5
click at [588, 282] on div at bounding box center [497, 237] width 994 height 474
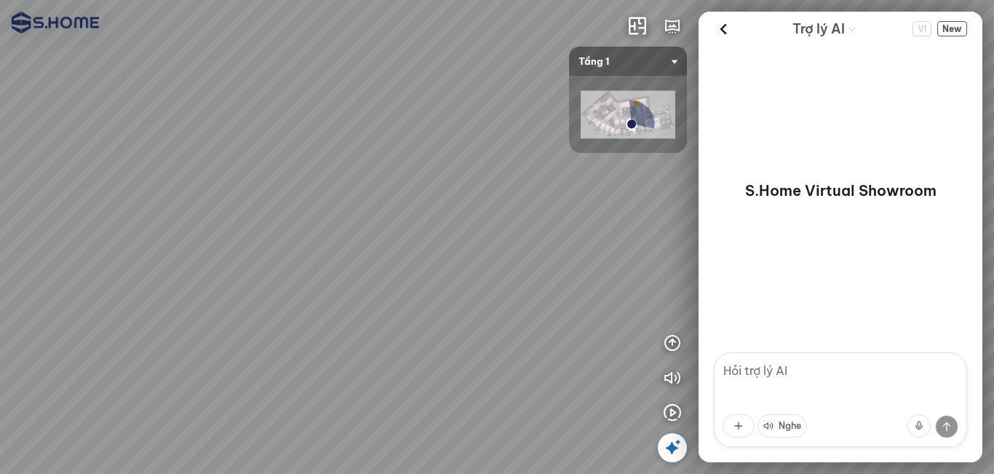
drag, startPoint x: 403, startPoint y: 257, endPoint x: 603, endPoint y: 266, distance: 200.4
click at [570, 261] on div at bounding box center [497, 237] width 994 height 474
drag, startPoint x: 442, startPoint y: 220, endPoint x: 394, endPoint y: 213, distance: 48.6
click at [394, 213] on div at bounding box center [497, 237] width 994 height 474
drag, startPoint x: 546, startPoint y: 226, endPoint x: 381, endPoint y: 210, distance: 165.2
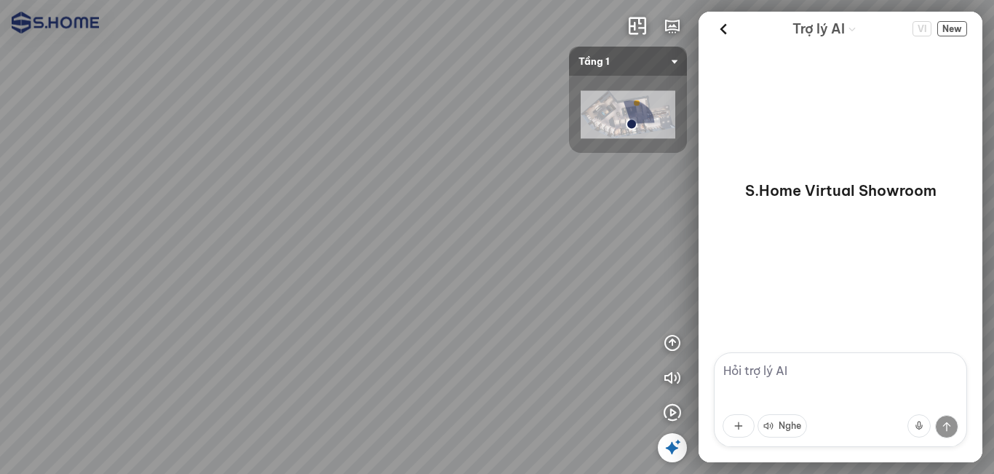
click at [328, 239] on div at bounding box center [497, 237] width 994 height 474
click at [627, 66] on span "Tầng 1" at bounding box center [628, 61] width 99 height 29
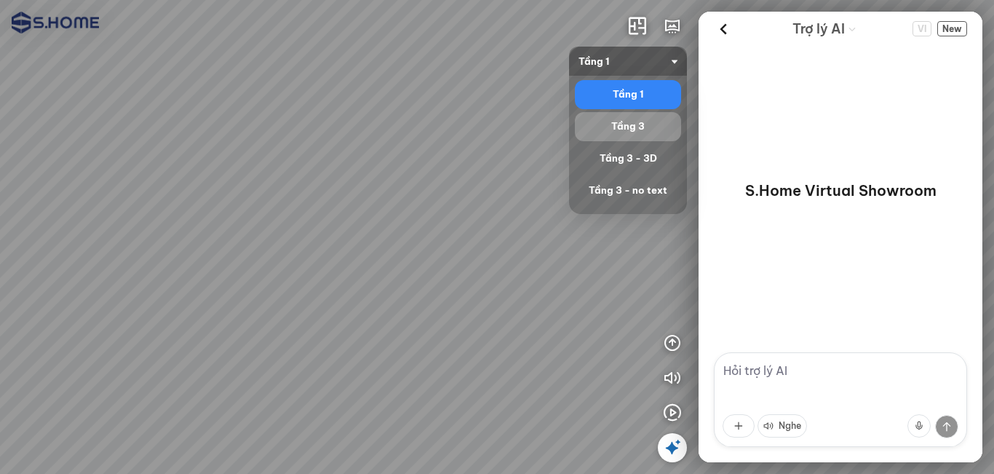
click at [633, 135] on div "Tầng 3" at bounding box center [628, 126] width 95 height 17
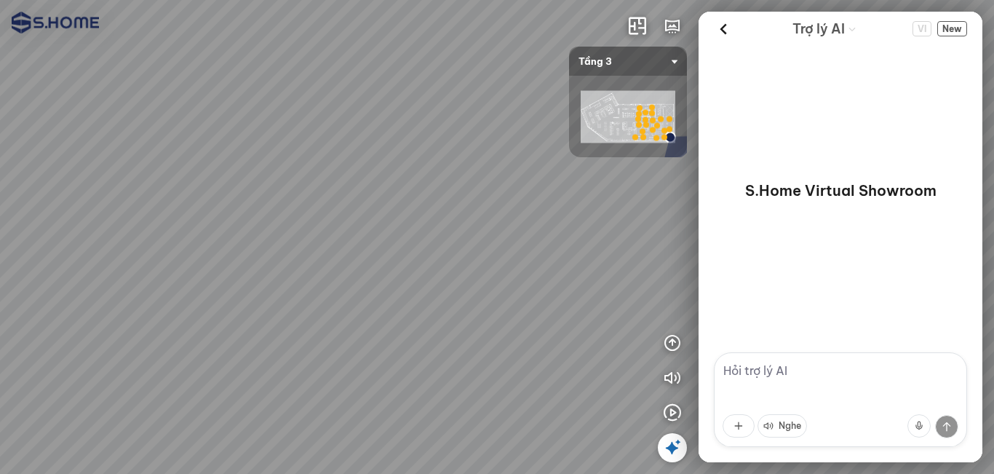
click at [611, 122] on img at bounding box center [628, 117] width 95 height 52
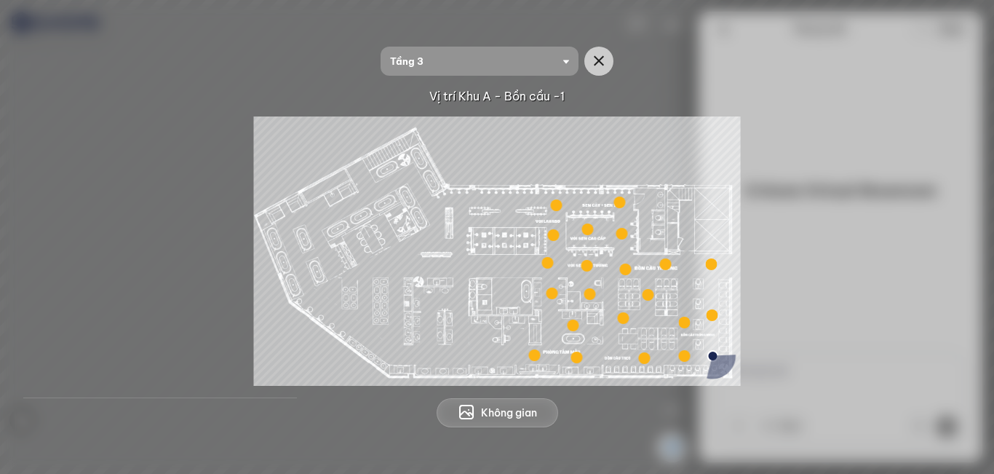
click at [620, 317] on div at bounding box center [624, 318] width 12 height 12
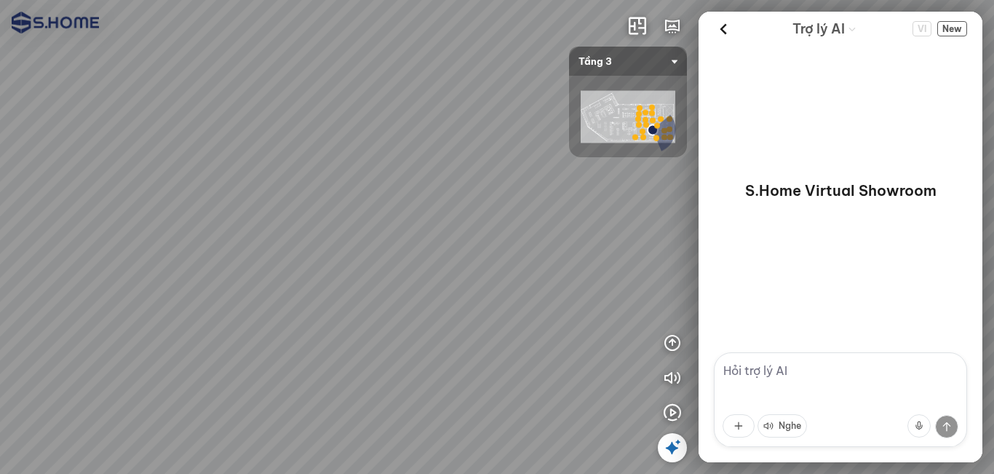
drag, startPoint x: 440, startPoint y: 301, endPoint x: 588, endPoint y: 278, distance: 150.3
click at [576, 281] on div at bounding box center [497, 237] width 994 height 474
drag, startPoint x: 431, startPoint y: 271, endPoint x: 250, endPoint y: 228, distance: 185.5
click at [252, 228] on div at bounding box center [497, 237] width 994 height 474
drag, startPoint x: 304, startPoint y: 231, endPoint x: 493, endPoint y: 271, distance: 193.4
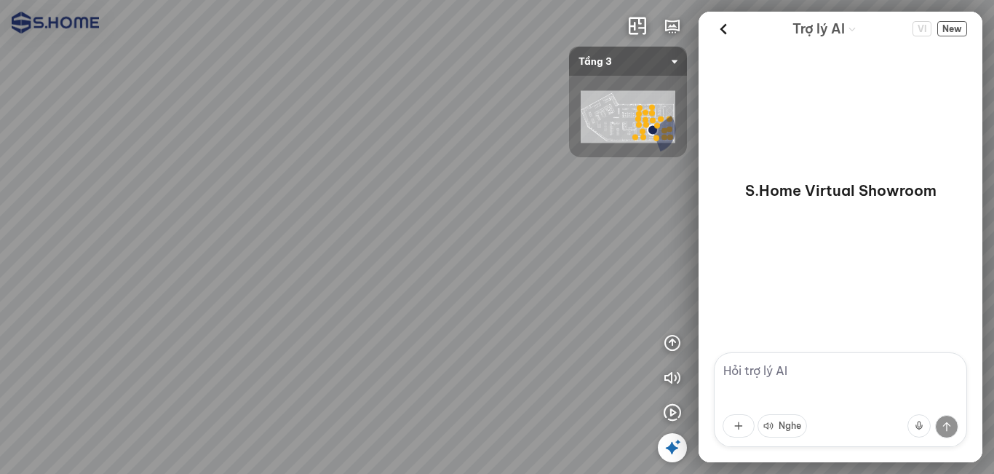
click at [488, 266] on div at bounding box center [497, 237] width 994 height 474
click at [368, 388] on div at bounding box center [497, 237] width 994 height 474
drag, startPoint x: 437, startPoint y: 384, endPoint x: 350, endPoint y: 243, distance: 165.4
click at [328, 247] on div at bounding box center [497, 237] width 994 height 474
drag, startPoint x: 397, startPoint y: 243, endPoint x: 622, endPoint y: 234, distance: 225.8
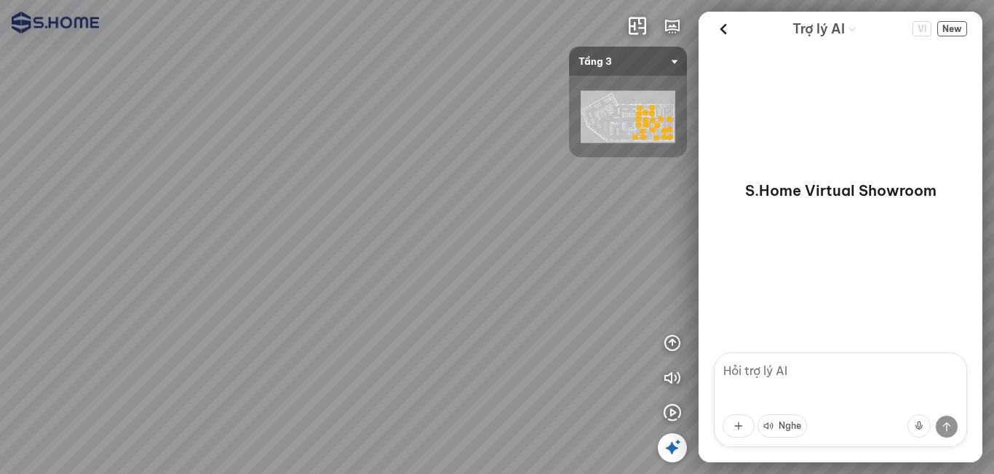
click at [539, 234] on div at bounding box center [497, 237] width 994 height 474
drag, startPoint x: 429, startPoint y: 233, endPoint x: 681, endPoint y: 236, distance: 252.6
click at [632, 231] on div at bounding box center [497, 237] width 994 height 474
drag, startPoint x: 448, startPoint y: 236, endPoint x: 691, endPoint y: 237, distance: 242.4
click at [678, 236] on div at bounding box center [497, 237] width 994 height 474
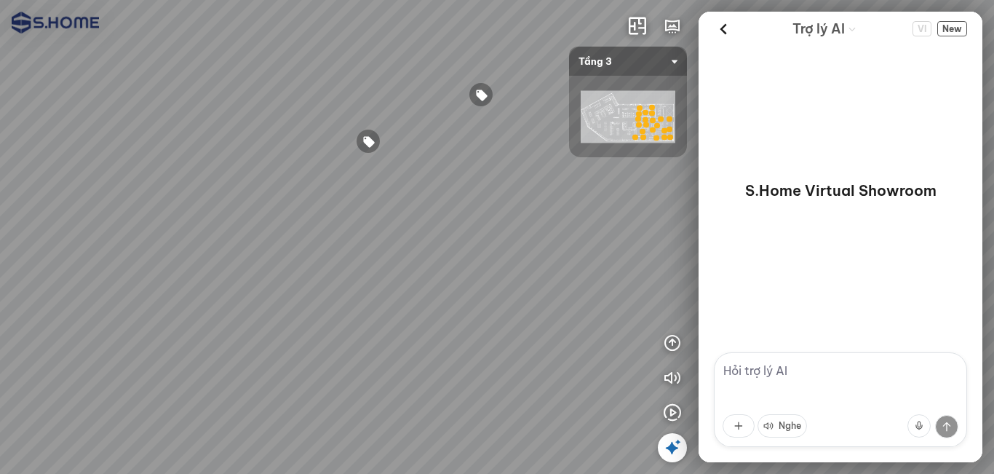
drag, startPoint x: 450, startPoint y: 221, endPoint x: 686, endPoint y: 234, distance: 236.9
click at [643, 231] on div at bounding box center [497, 237] width 994 height 474
drag, startPoint x: 465, startPoint y: 213, endPoint x: 313, endPoint y: 222, distance: 152.4
click at [296, 222] on div at bounding box center [497, 237] width 994 height 474
drag, startPoint x: 313, startPoint y: 222, endPoint x: 78, endPoint y: 222, distance: 235.1
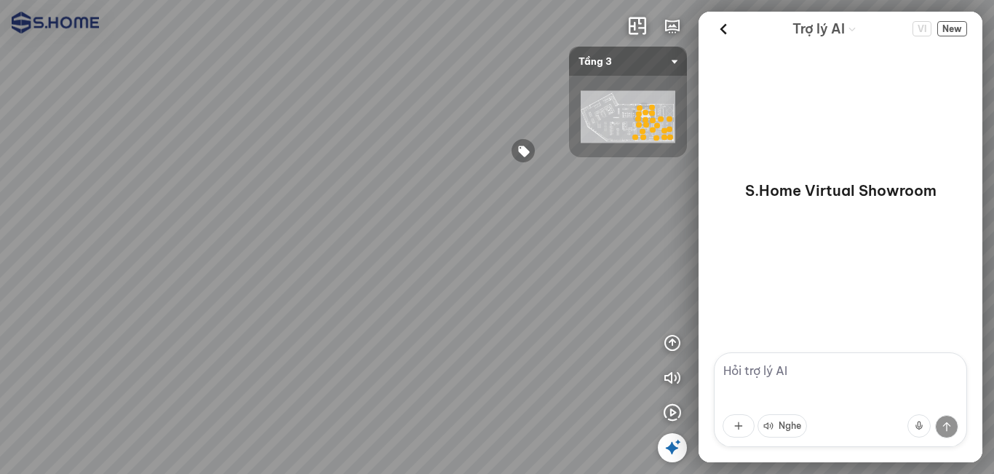
click at [89, 222] on div at bounding box center [497, 237] width 994 height 474
drag, startPoint x: 317, startPoint y: 222, endPoint x: 210, endPoint y: 225, distance: 107.0
click at [135, 224] on div at bounding box center [497, 237] width 994 height 474
drag, startPoint x: 343, startPoint y: 225, endPoint x: 223, endPoint y: 247, distance: 121.5
click at [223, 247] on div at bounding box center [497, 237] width 994 height 474
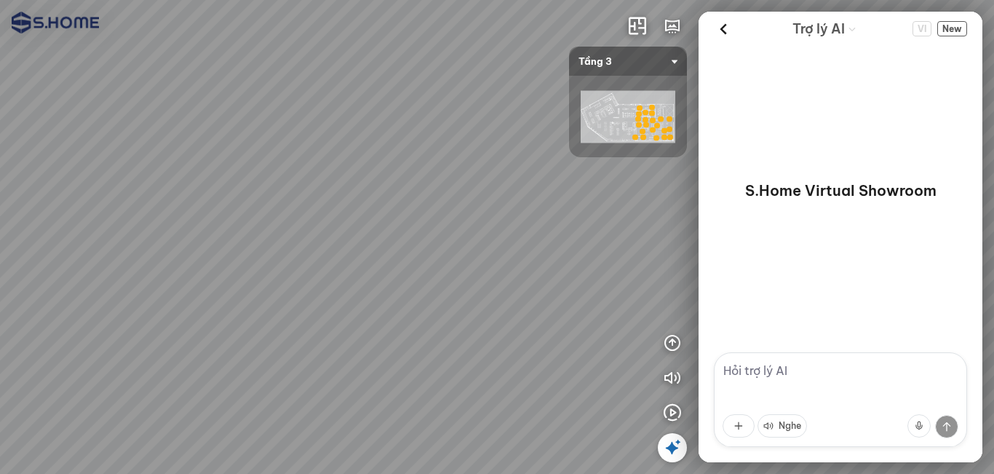
click at [374, 383] on div at bounding box center [497, 237] width 994 height 474
drag, startPoint x: 400, startPoint y: 371, endPoint x: 571, endPoint y: 242, distance: 214.1
click at [584, 239] on div at bounding box center [497, 237] width 994 height 474
drag, startPoint x: 445, startPoint y: 255, endPoint x: 568, endPoint y: 236, distance: 123.8
click at [557, 236] on div at bounding box center [497, 237] width 994 height 474
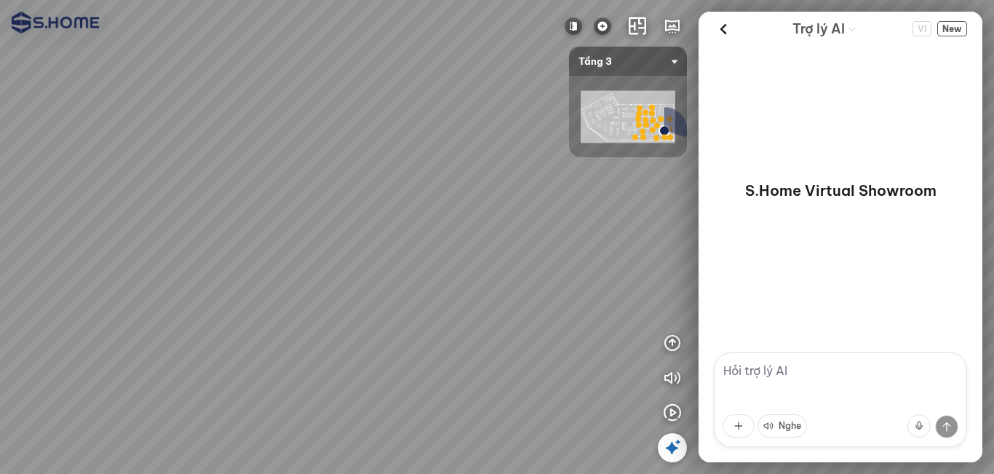
drag, startPoint x: 461, startPoint y: 226, endPoint x: 457, endPoint y: 320, distance: 94.0
click at [457, 320] on div at bounding box center [497, 237] width 994 height 474
drag, startPoint x: 454, startPoint y: 283, endPoint x: 239, endPoint y: 312, distance: 217.3
click at [239, 312] on div at bounding box center [497, 237] width 994 height 474
drag, startPoint x: 410, startPoint y: 260, endPoint x: 381, endPoint y: 378, distance: 121.3
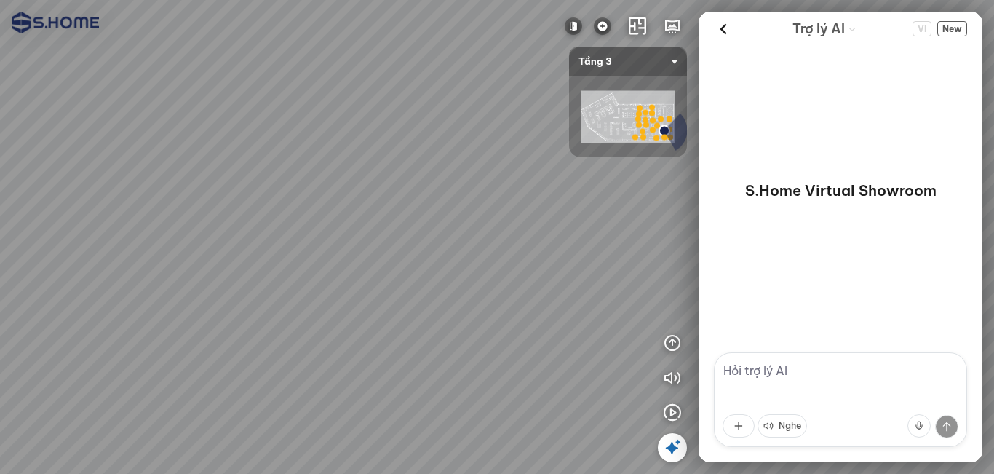
click at [381, 378] on div at bounding box center [497, 237] width 994 height 474
drag, startPoint x: 435, startPoint y: 261, endPoint x: 461, endPoint y: 248, distance: 29.6
click at [461, 249] on div at bounding box center [497, 237] width 994 height 474
click at [600, 23] on img at bounding box center [602, 25] width 17 height 17
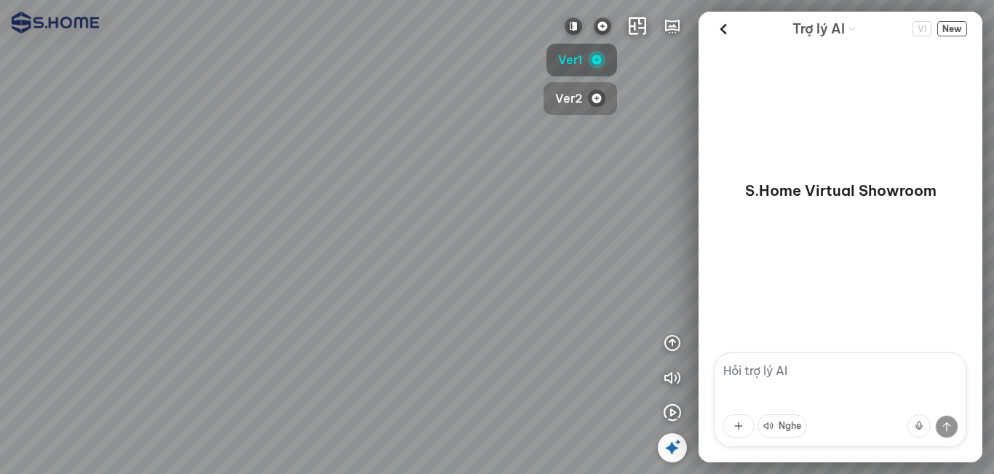
click at [579, 98] on span "Ver2" at bounding box center [568, 99] width 27 height 18
drag, startPoint x: 467, startPoint y: 307, endPoint x: 537, endPoint y: 210, distance: 120.0
click at [437, 211] on div at bounding box center [497, 237] width 994 height 474
drag, startPoint x: 346, startPoint y: 235, endPoint x: 562, endPoint y: 183, distance: 221.6
click at [487, 199] on div at bounding box center [497, 237] width 994 height 474
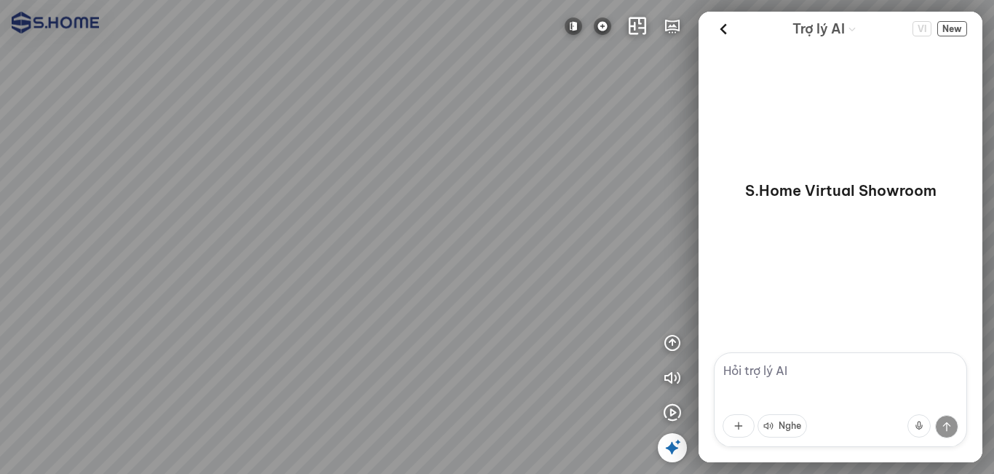
drag, startPoint x: 424, startPoint y: 213, endPoint x: 558, endPoint y: 213, distance: 133.9
click at [546, 213] on div at bounding box center [497, 237] width 994 height 474
drag, startPoint x: 399, startPoint y: 201, endPoint x: 556, endPoint y: 196, distance: 157.3
click at [550, 196] on div at bounding box center [497, 237] width 994 height 474
drag, startPoint x: 365, startPoint y: 197, endPoint x: 500, endPoint y: 199, distance: 135.4
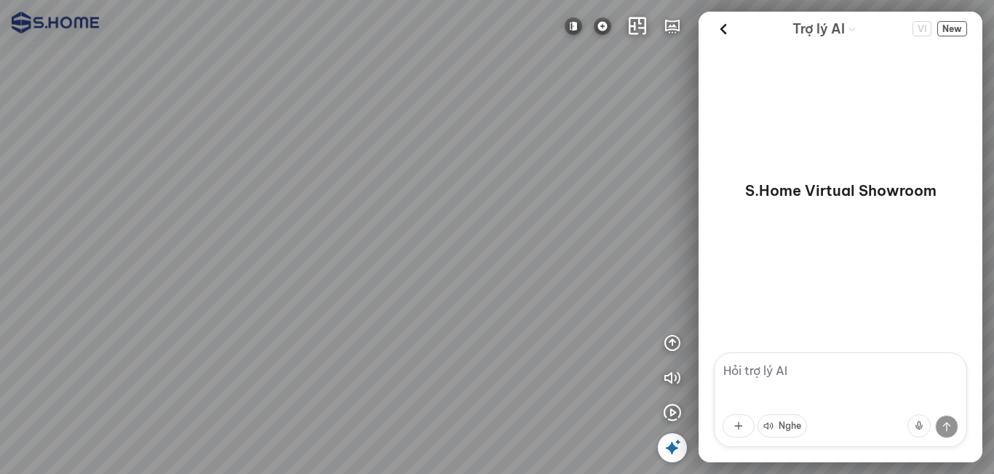
click at [484, 197] on div at bounding box center [497, 237] width 994 height 474
drag, startPoint x: 349, startPoint y: 205, endPoint x: 583, endPoint y: 211, distance: 234.5
click at [576, 211] on div at bounding box center [497, 237] width 994 height 474
drag, startPoint x: 378, startPoint y: 194, endPoint x: 475, endPoint y: 202, distance: 97.9
click at [470, 201] on div at bounding box center [497, 237] width 994 height 474
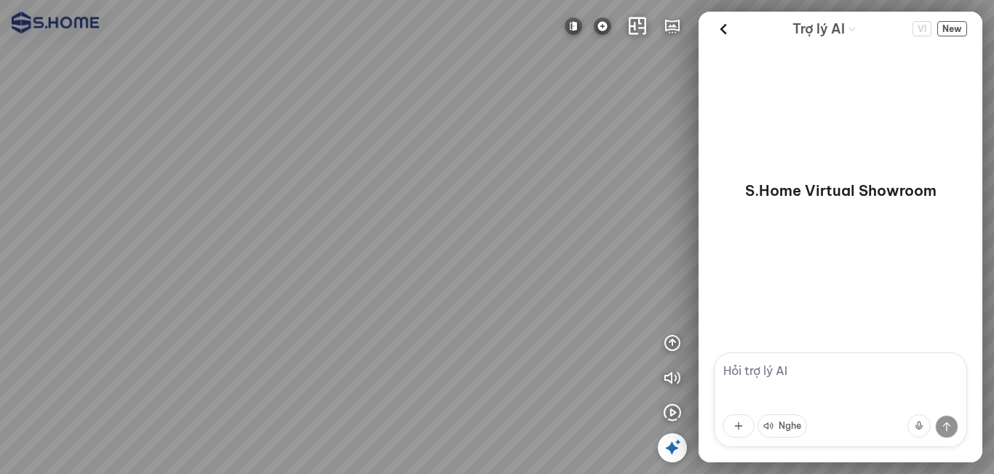
drag, startPoint x: 296, startPoint y: 205, endPoint x: 517, endPoint y: 217, distance: 221.6
click at [492, 215] on div at bounding box center [497, 237] width 994 height 474
drag, startPoint x: 361, startPoint y: 207, endPoint x: 555, endPoint y: 205, distance: 194.3
click at [542, 205] on div at bounding box center [497, 237] width 994 height 474
click at [673, 449] on icon at bounding box center [672, 447] width 17 height 17
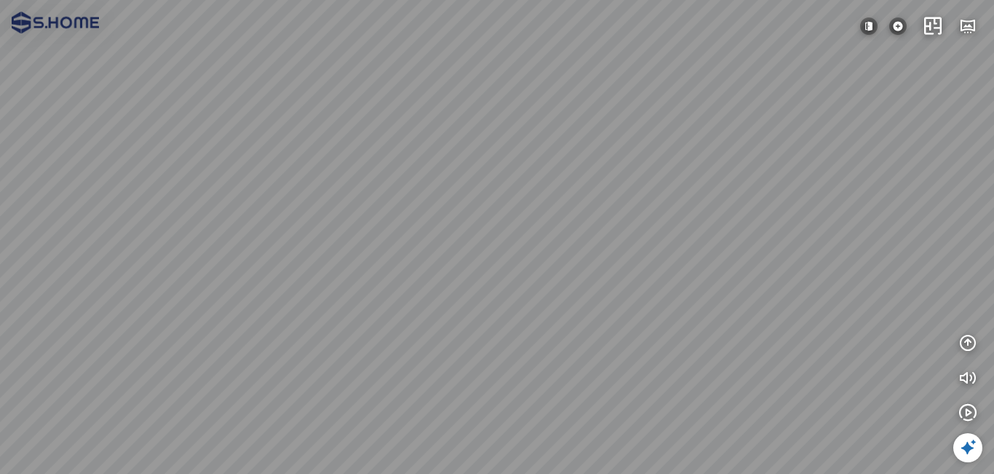
drag, startPoint x: 481, startPoint y: 332, endPoint x: 736, endPoint y: 324, distance: 254.9
click at [735, 324] on div at bounding box center [497, 237] width 994 height 474
drag, startPoint x: 427, startPoint y: 261, endPoint x: 548, endPoint y: 203, distance: 134.1
click at [548, 203] on div at bounding box center [497, 237] width 994 height 474
click at [532, 256] on div at bounding box center [497, 237] width 994 height 474
